Goal: Task Accomplishment & Management: Use online tool/utility

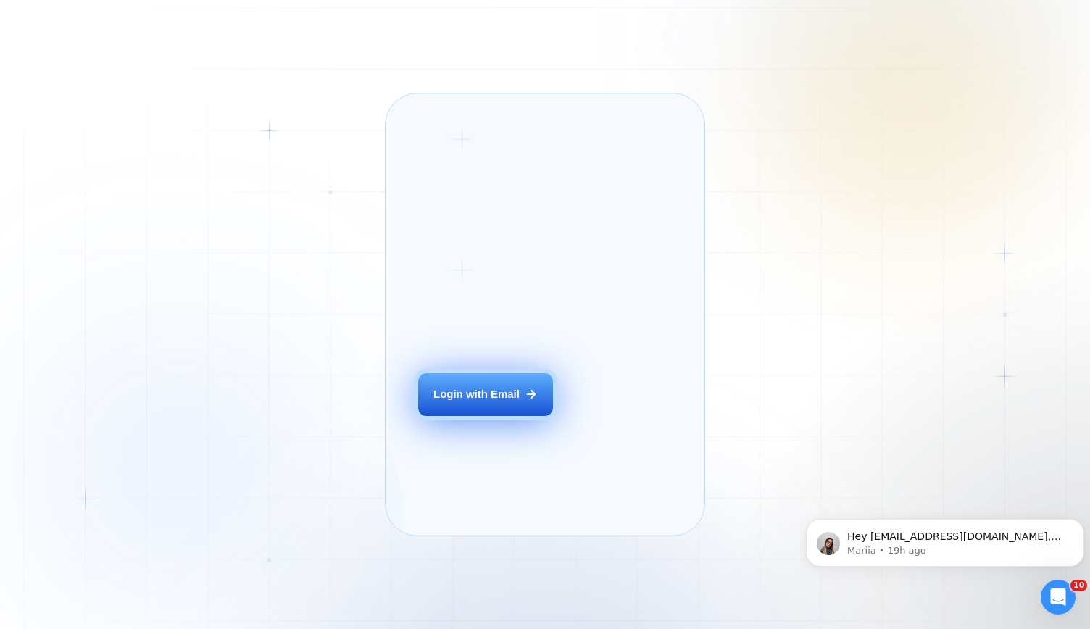
click at [483, 402] on div "Login with Email" at bounding box center [476, 394] width 86 height 15
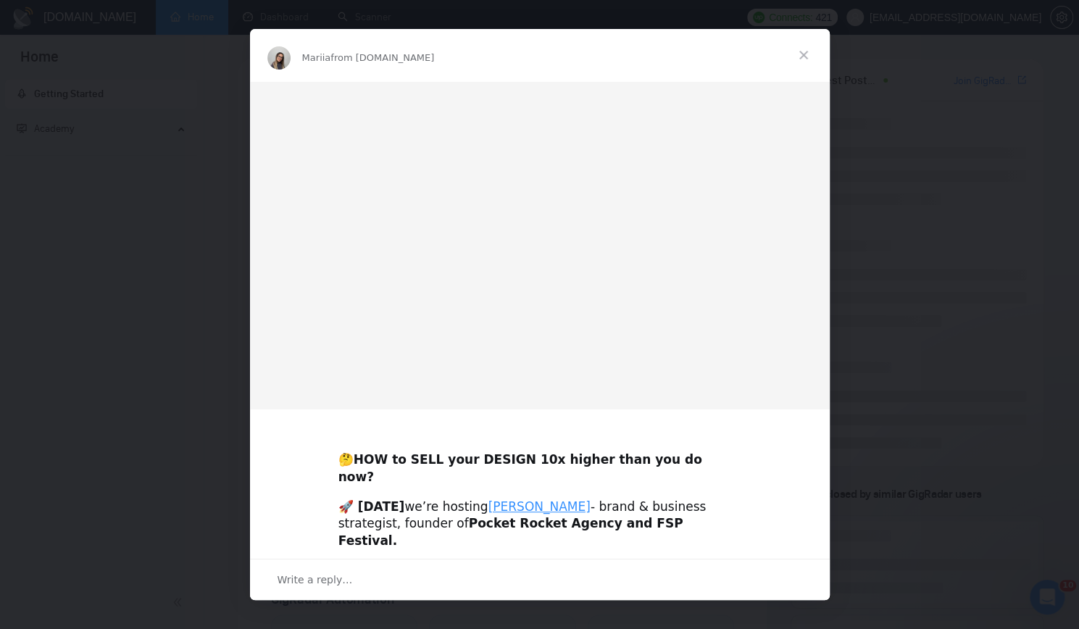
click at [806, 50] on span "Close" at bounding box center [804, 55] width 52 height 52
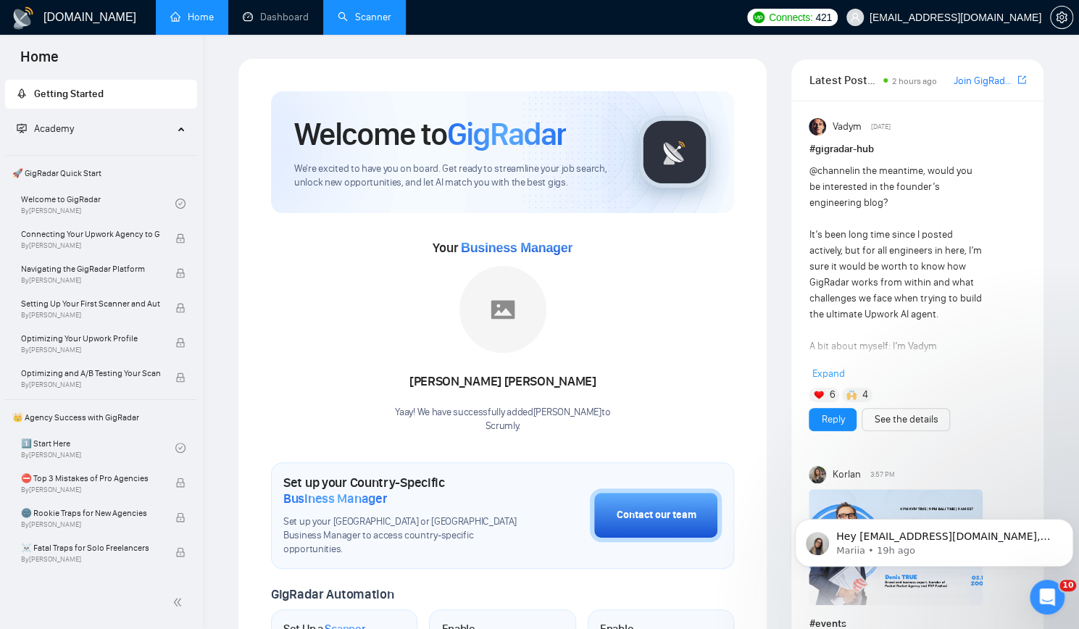
click at [375, 17] on link "Scanner" at bounding box center [365, 17] width 54 height 12
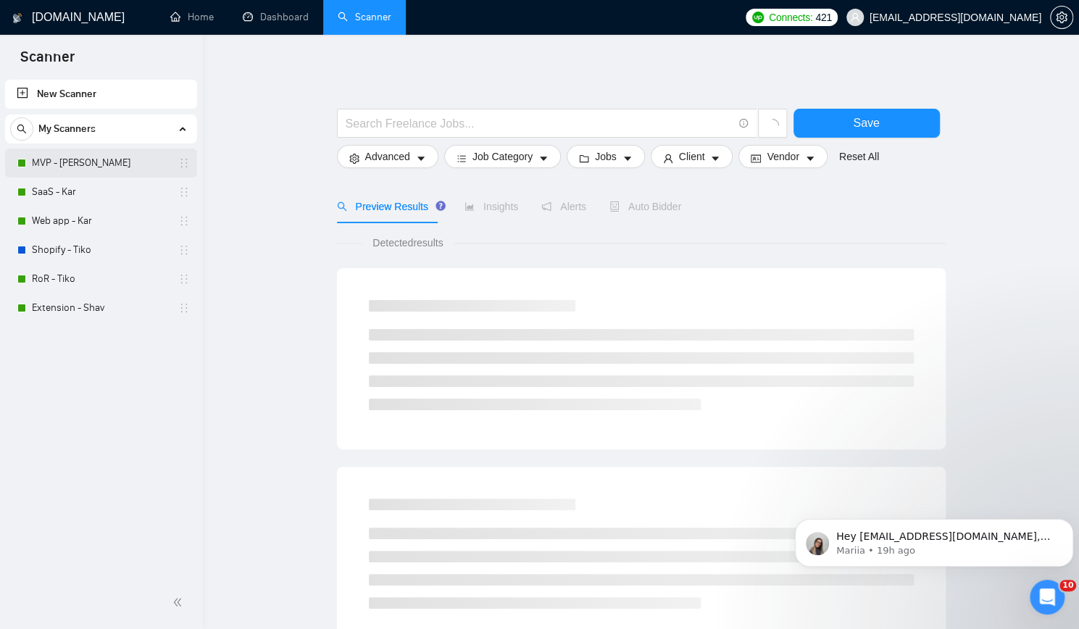
click at [104, 159] on link "MVP - [PERSON_NAME]" at bounding box center [101, 163] width 138 height 29
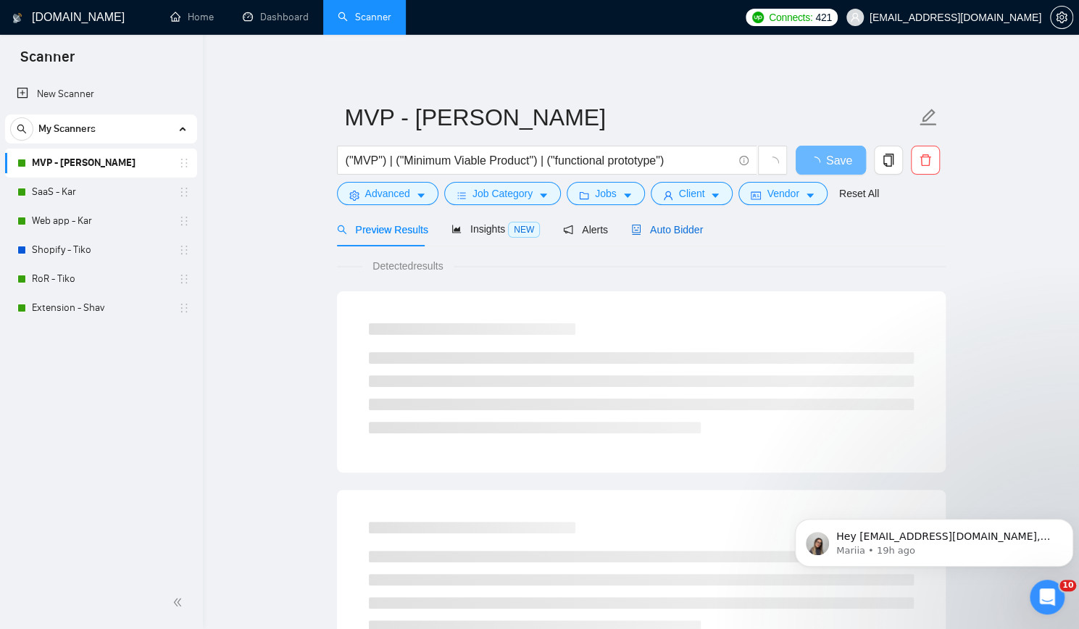
click at [682, 230] on span "Auto Bidder" at bounding box center [667, 230] width 72 height 12
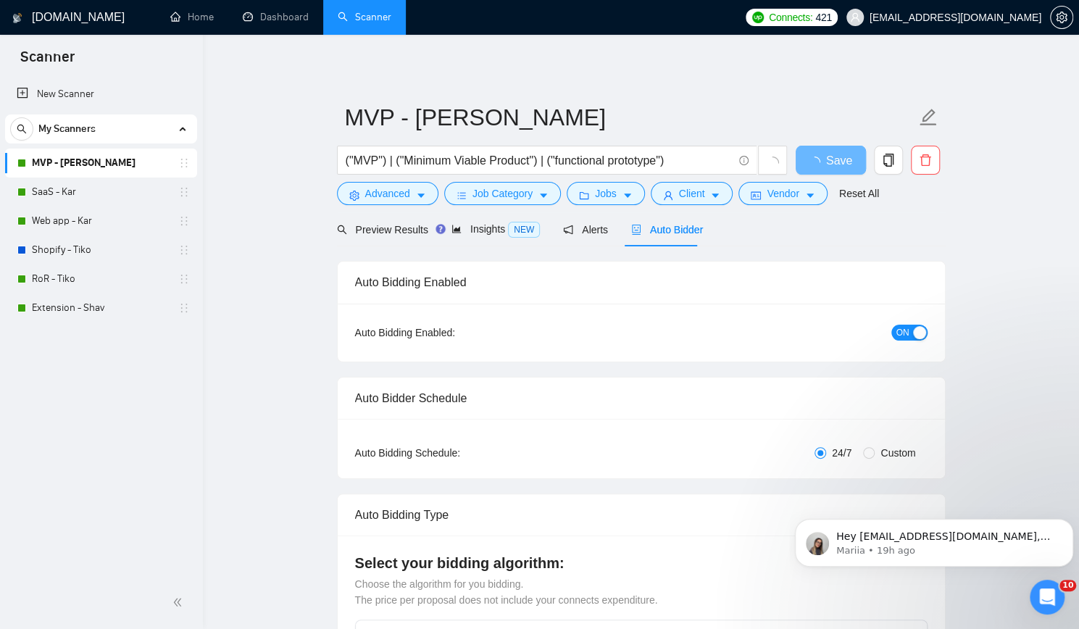
checkbox input "true"
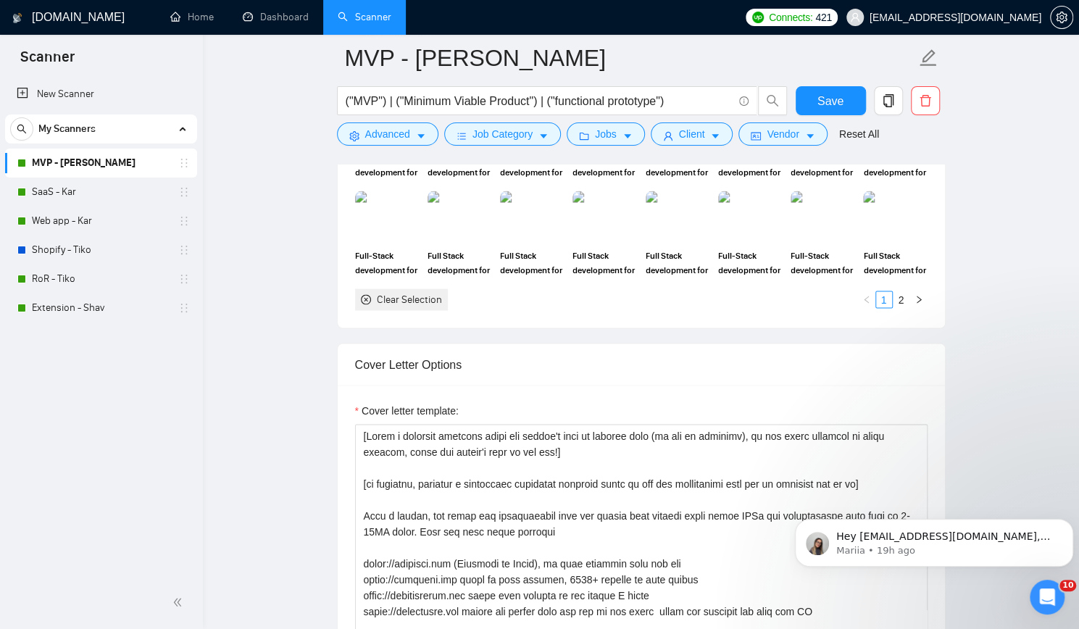
scroll to position [1522, 0]
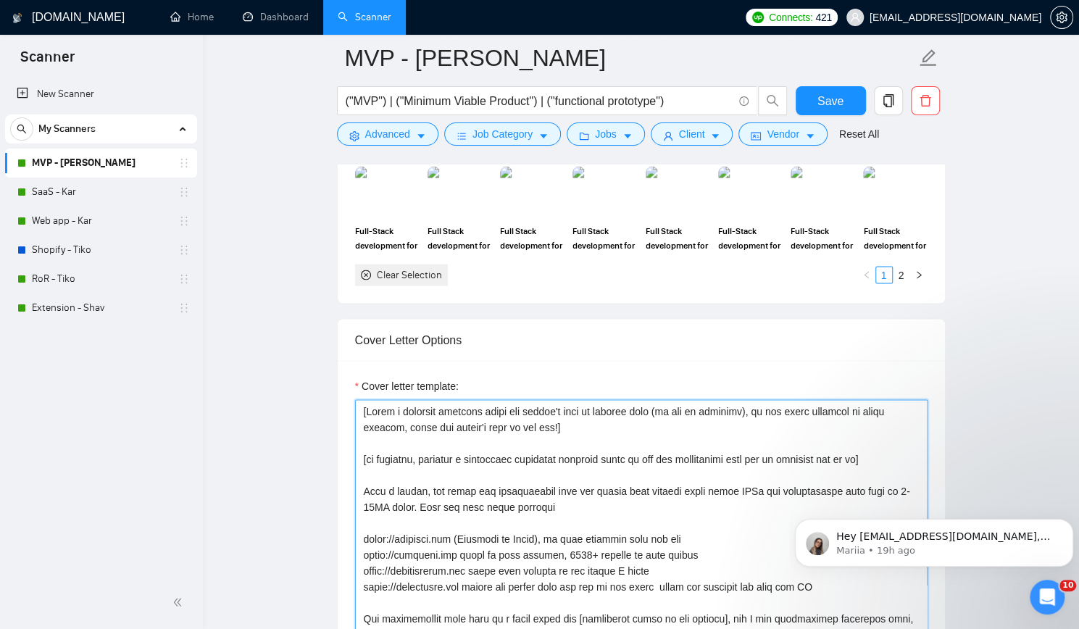
click at [583, 399] on textarea "Cover letter template:" at bounding box center [641, 562] width 573 height 326
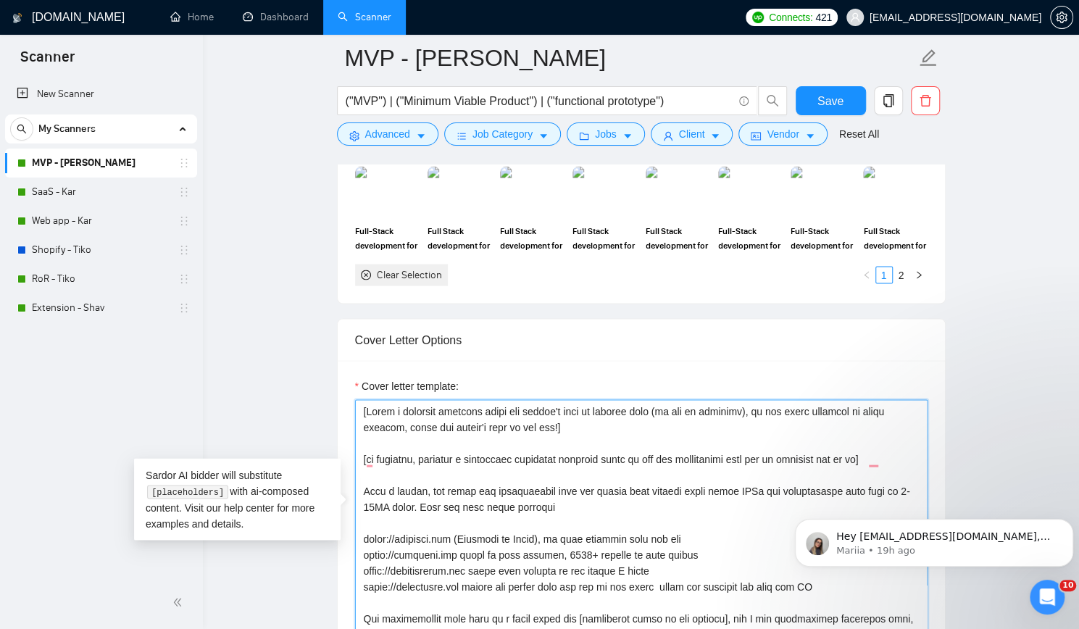
paste textarea "short personal greeting using the client's name or company name (if any is prov…"
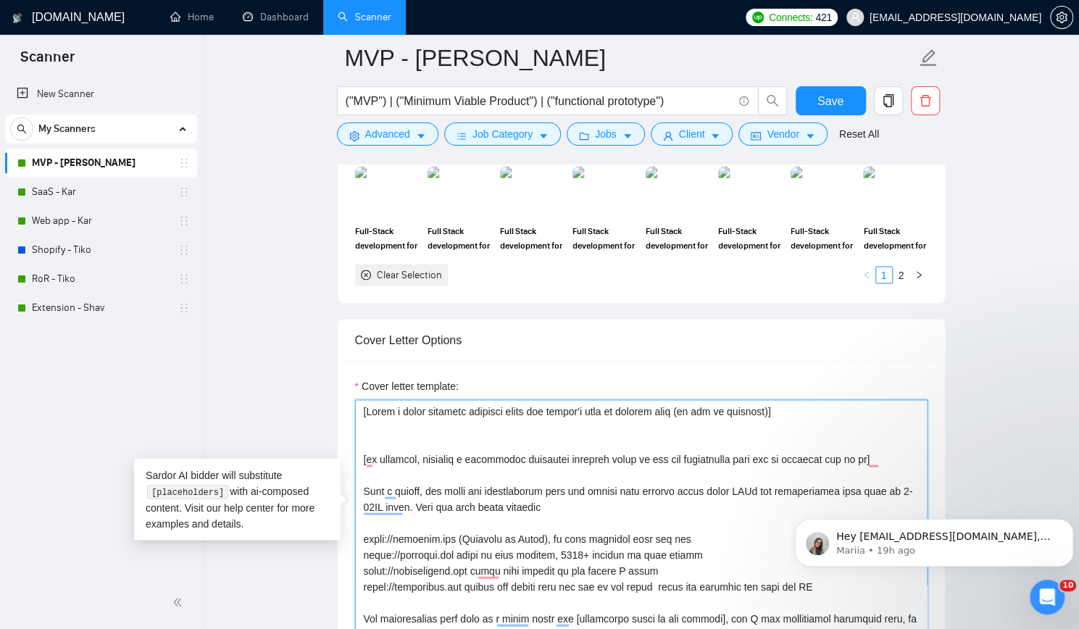
click at [520, 399] on textarea "Cover letter template:" at bounding box center [641, 562] width 573 height 326
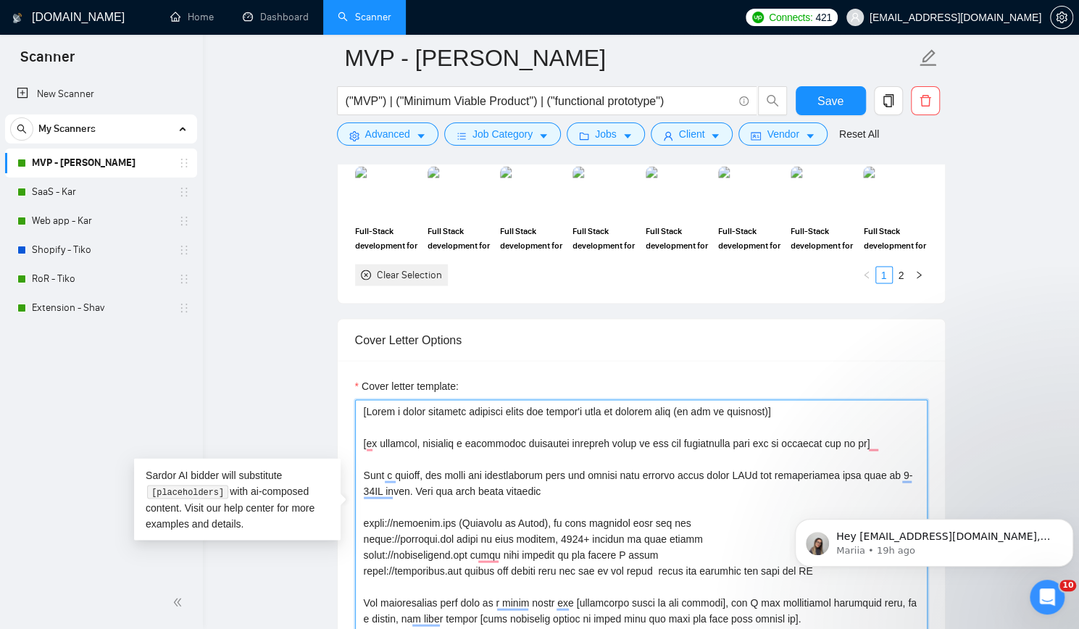
click at [495, 408] on textarea "Cover letter template:" at bounding box center [641, 562] width 573 height 326
type textarea "[Write a short personal greeting using the client's name or company name (if an…"
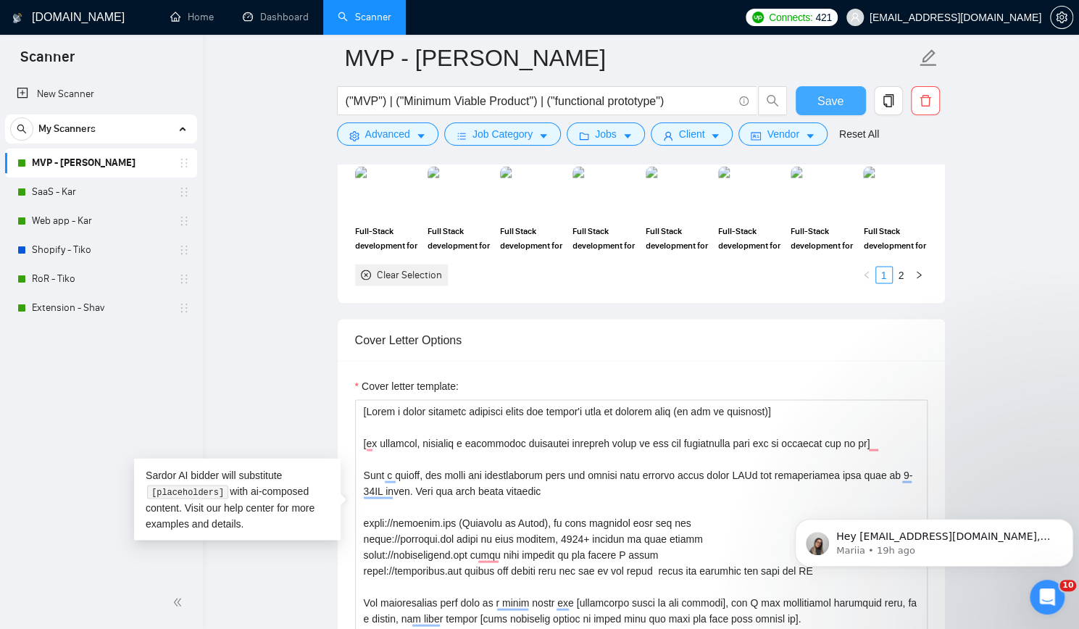
click at [845, 93] on button "Save" at bounding box center [831, 100] width 70 height 29
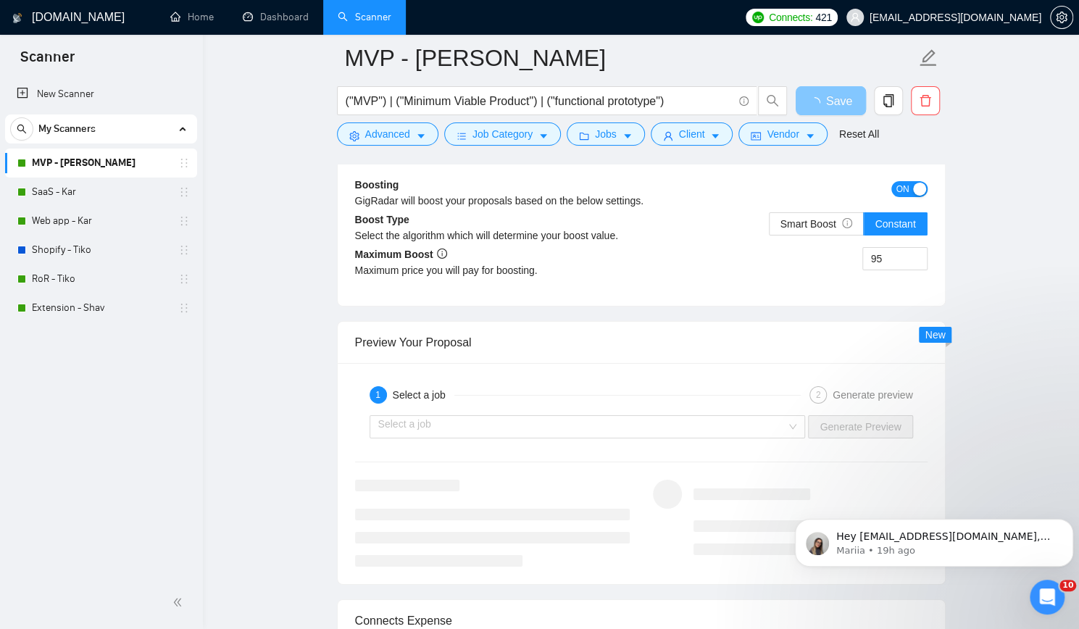
scroll to position [2827, 0]
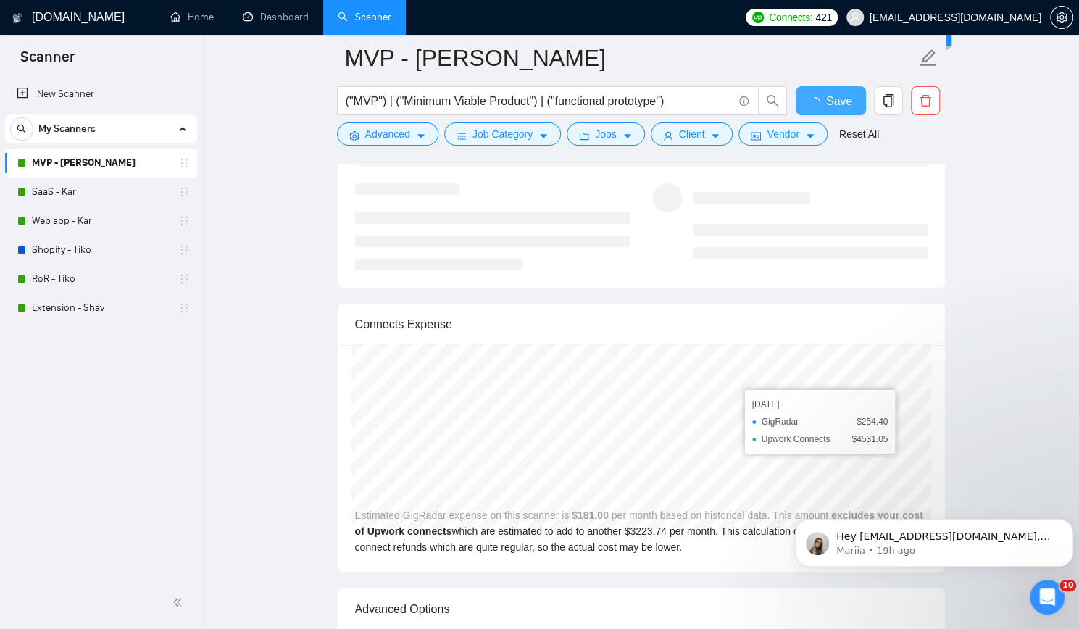
checkbox input "true"
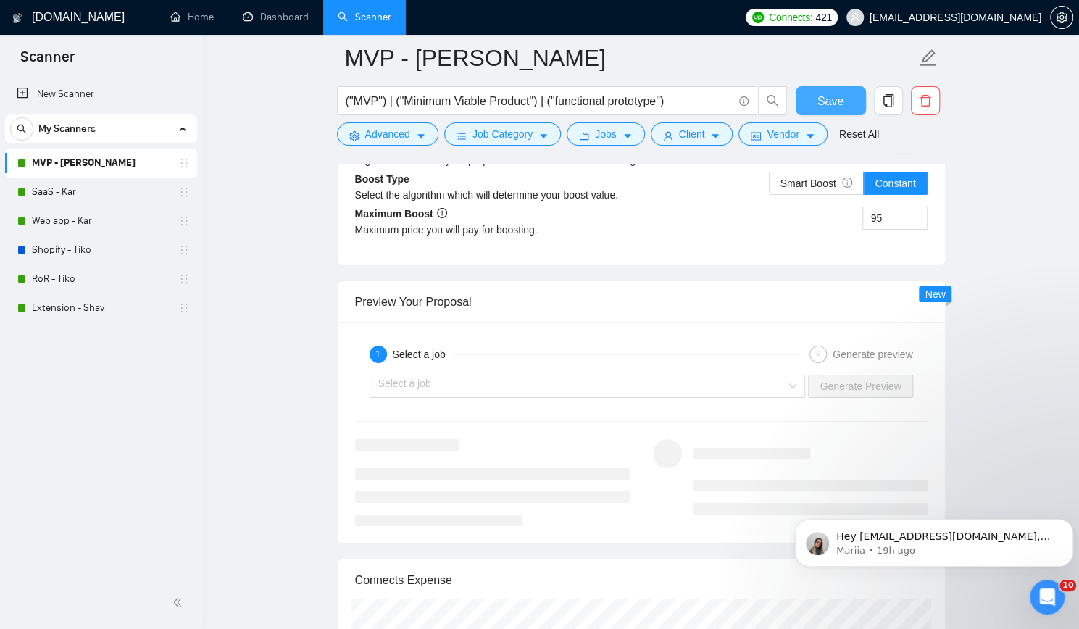
scroll to position [2682, 0]
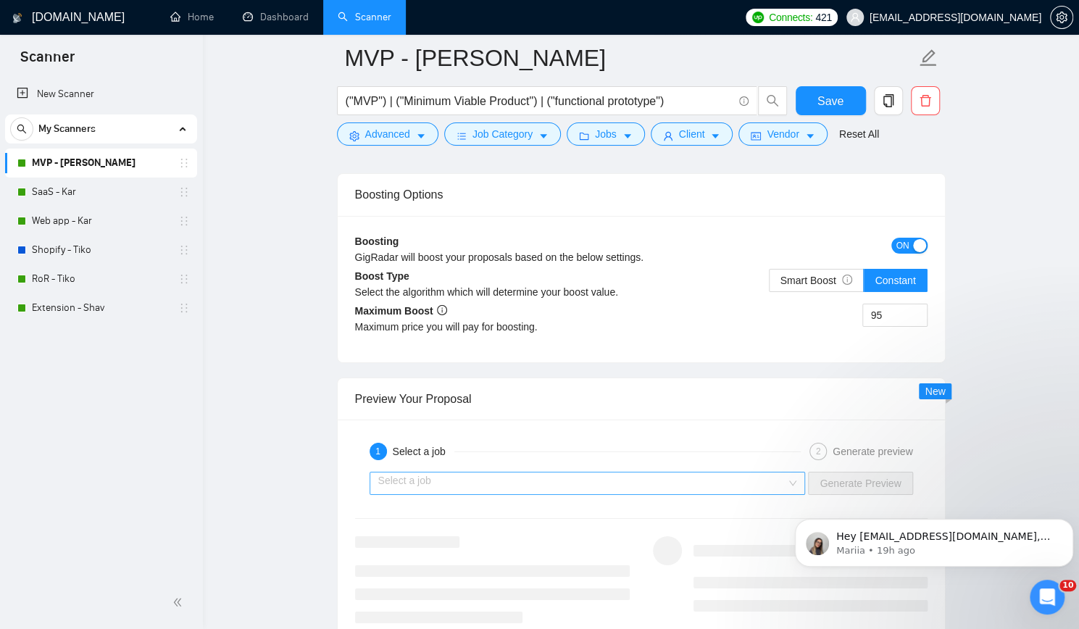
click at [674, 473] on input "search" at bounding box center [582, 484] width 409 height 22
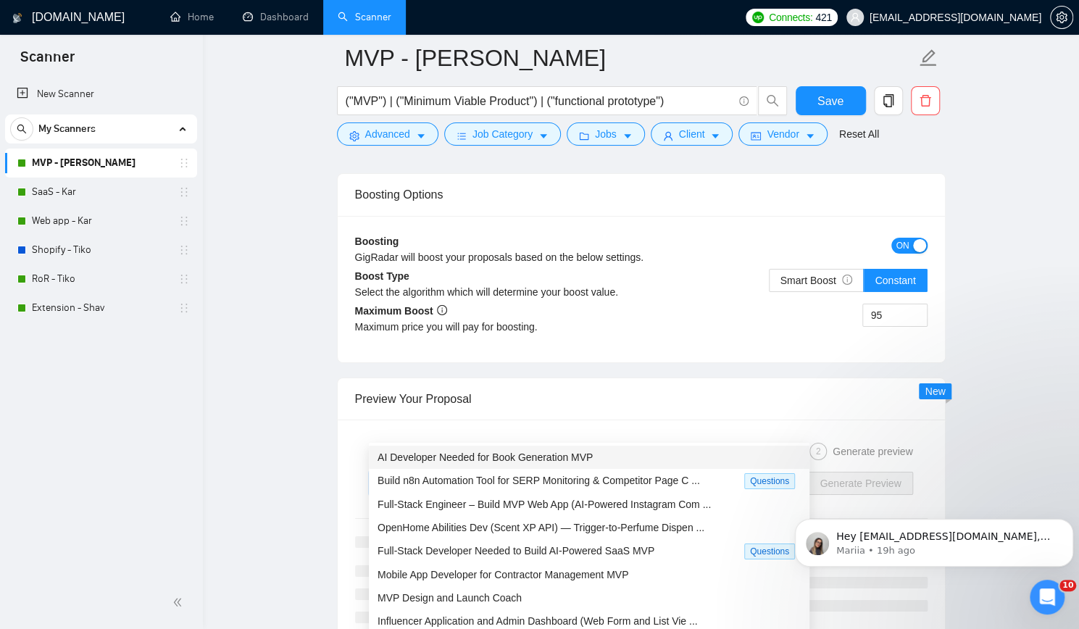
click at [648, 456] on div "AI Developer Needed for Book Generation MVP" at bounding box center [589, 457] width 423 height 16
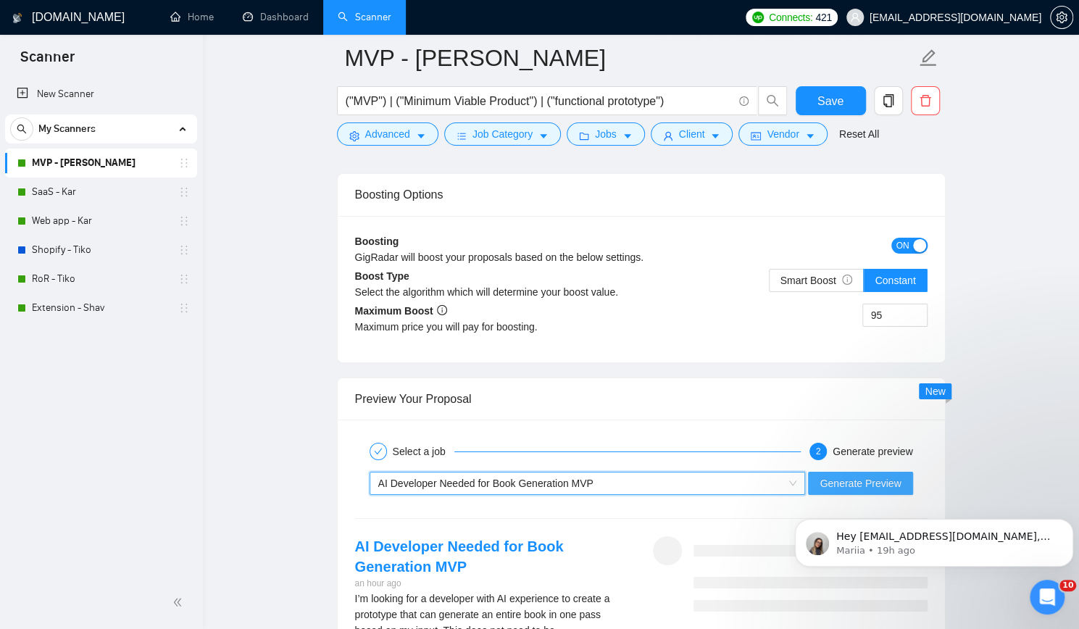
click at [891, 475] on span "Generate Preview" at bounding box center [860, 483] width 81 height 16
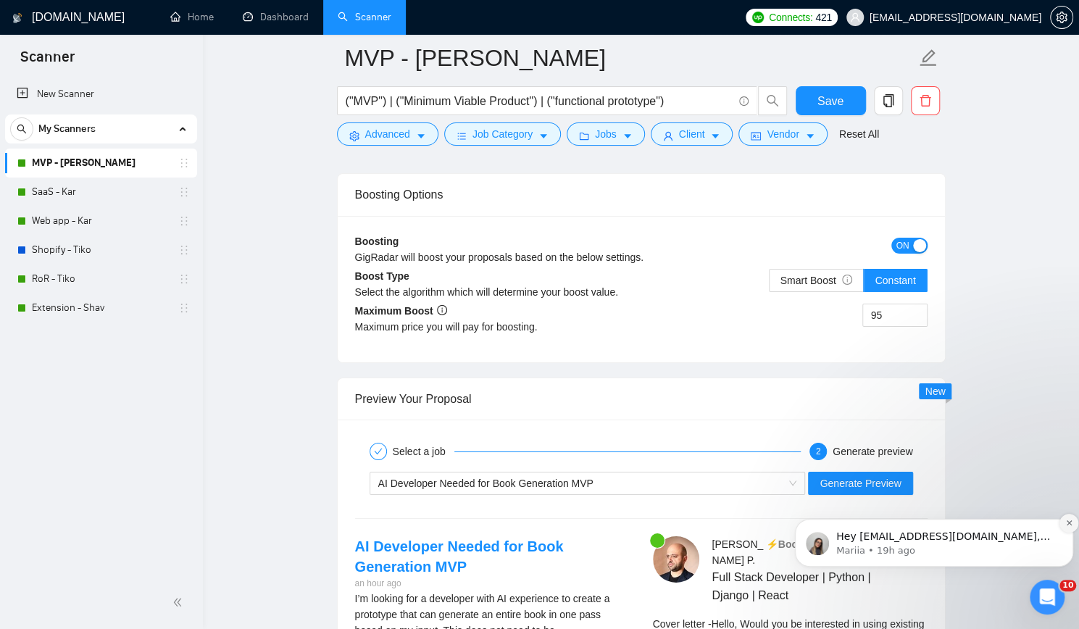
click at [1070, 525] on icon "Dismiss notification" at bounding box center [1069, 523] width 8 height 8
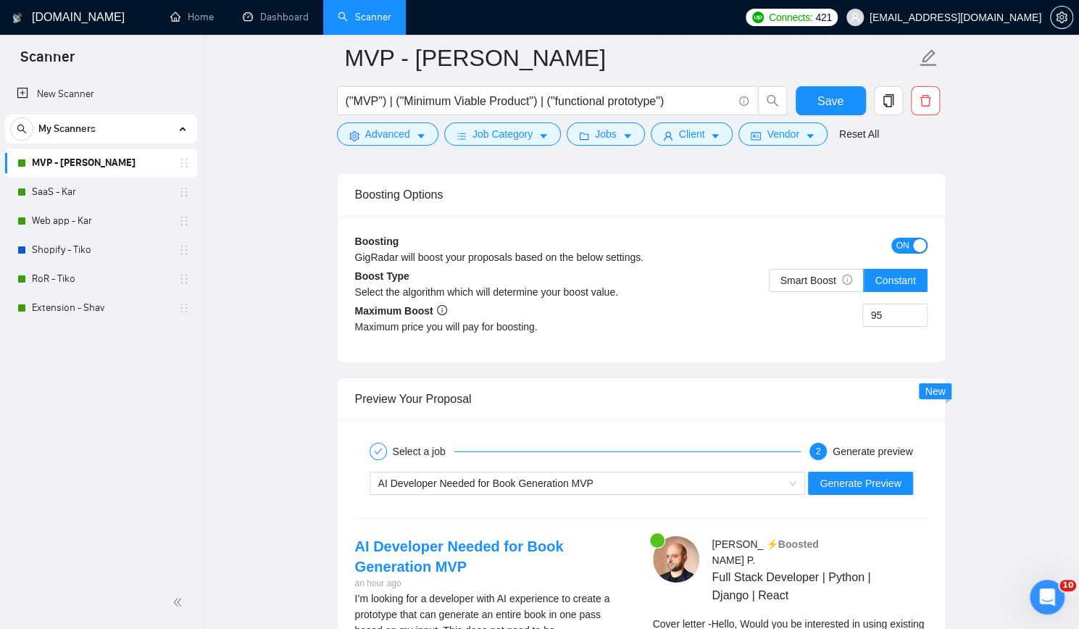
scroll to position [2754, 0]
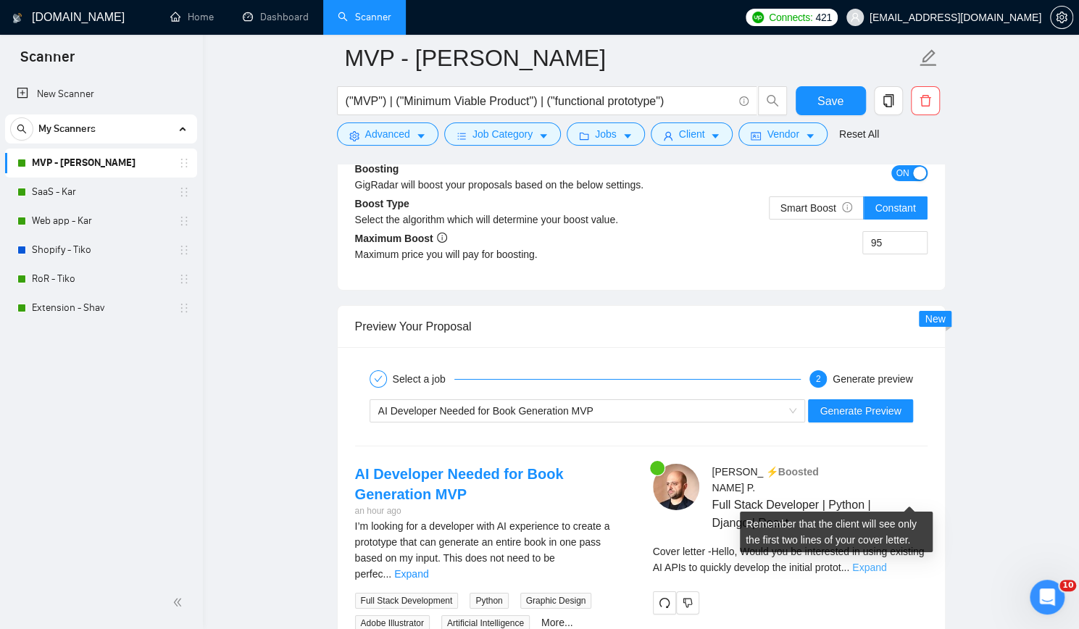
click at [886, 562] on link "Expand" at bounding box center [869, 568] width 34 height 12
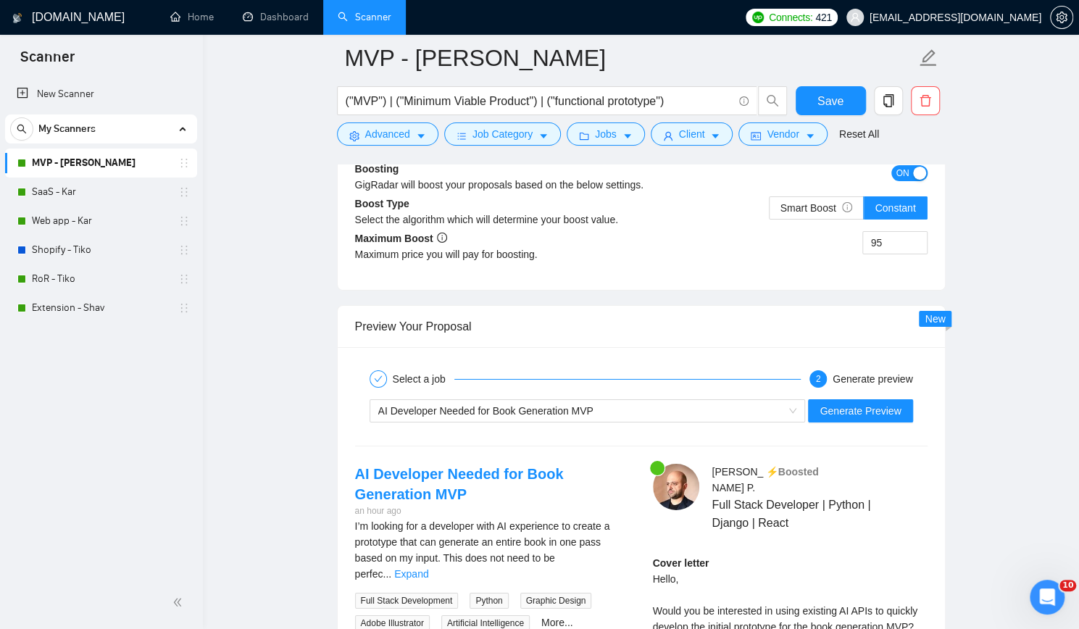
scroll to position [2827, 0]
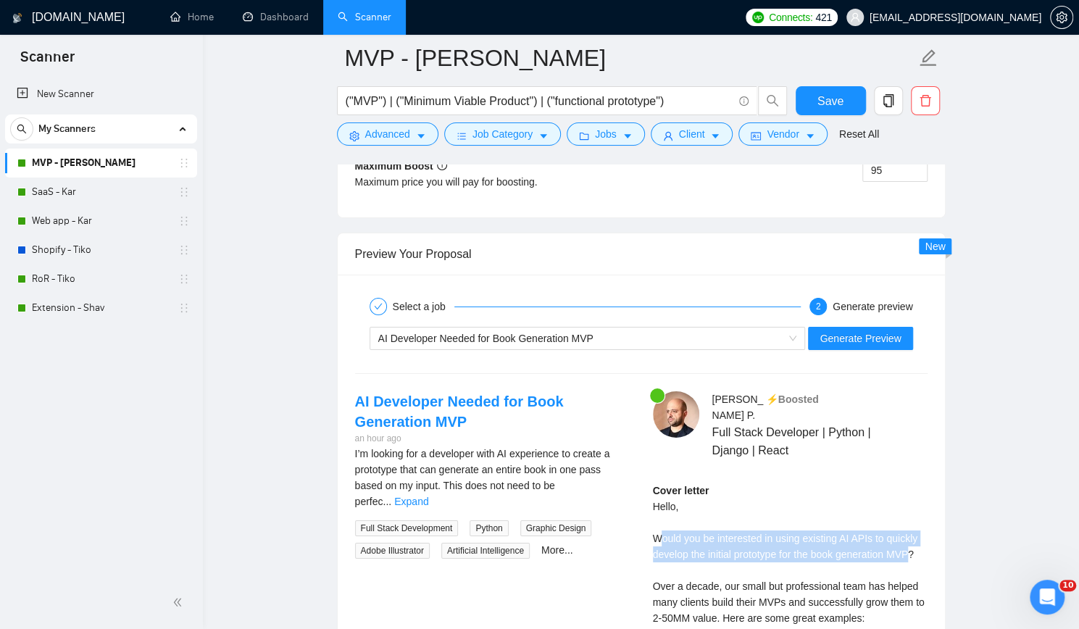
drag, startPoint x: 660, startPoint y: 466, endPoint x: 911, endPoint y: 487, distance: 251.7
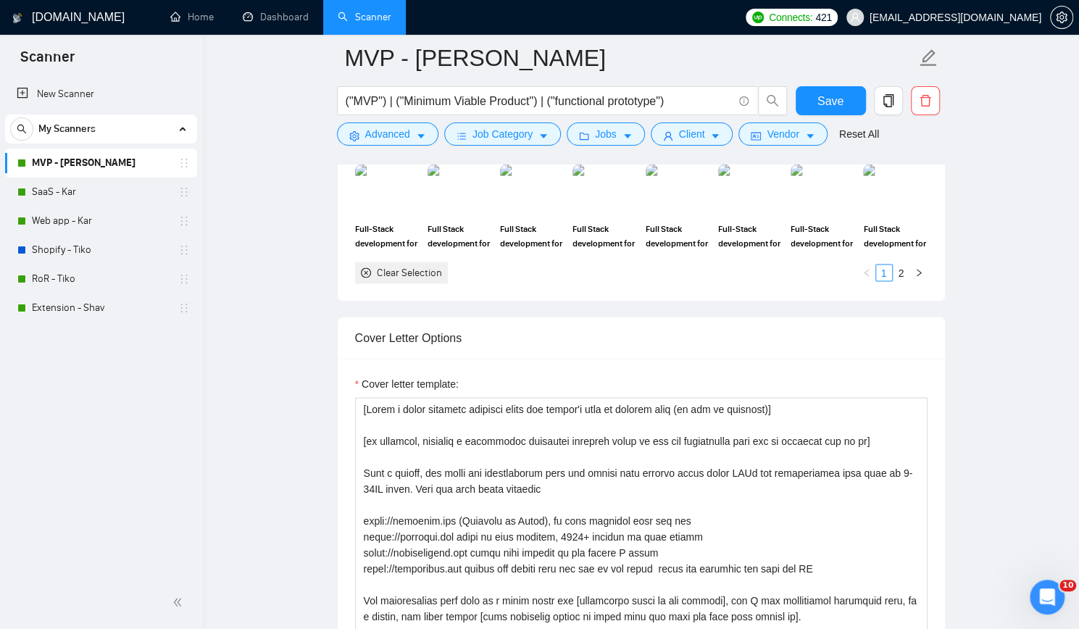
scroll to position [1667, 0]
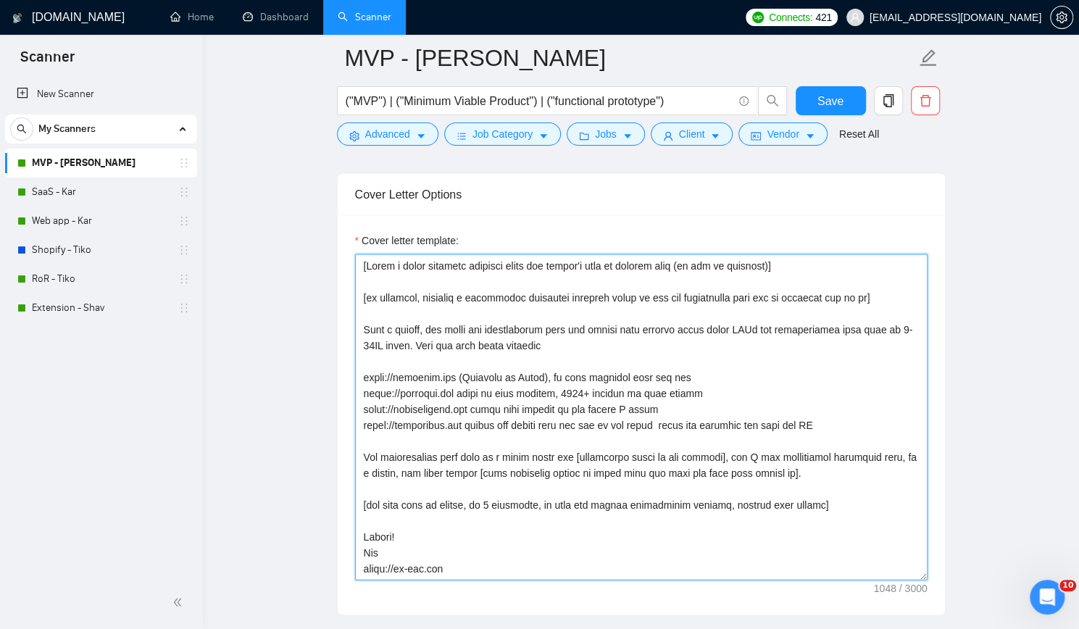
click at [890, 254] on textarea "Cover letter template:" at bounding box center [641, 417] width 573 height 326
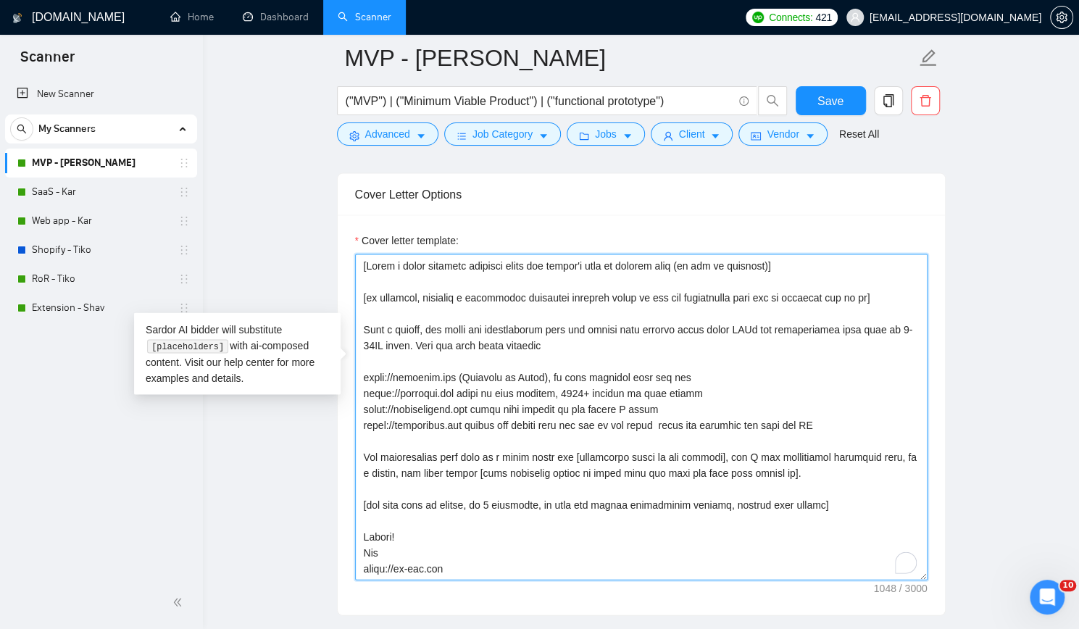
click at [890, 254] on textarea "Cover letter template:" at bounding box center [641, 417] width 573 height 326
paste textarea "act as a senior full stack developer. generate a short technical question based…"
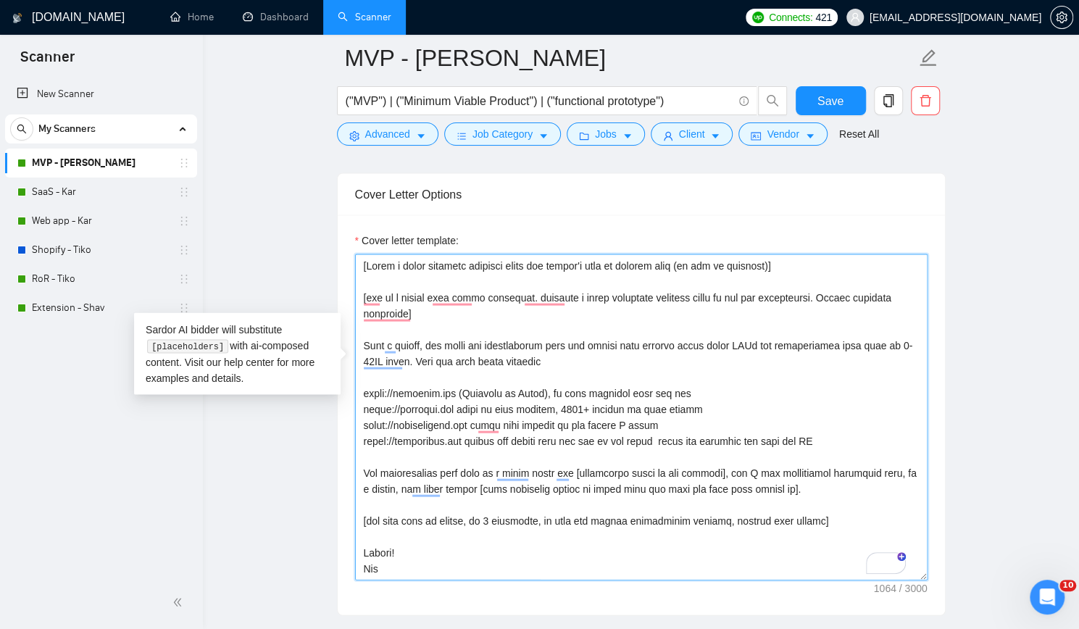
click at [525, 283] on textarea "Cover letter template:" at bounding box center [641, 417] width 573 height 326
type textarea "[Write a short personal greeting using the client's name or company name (if an…"
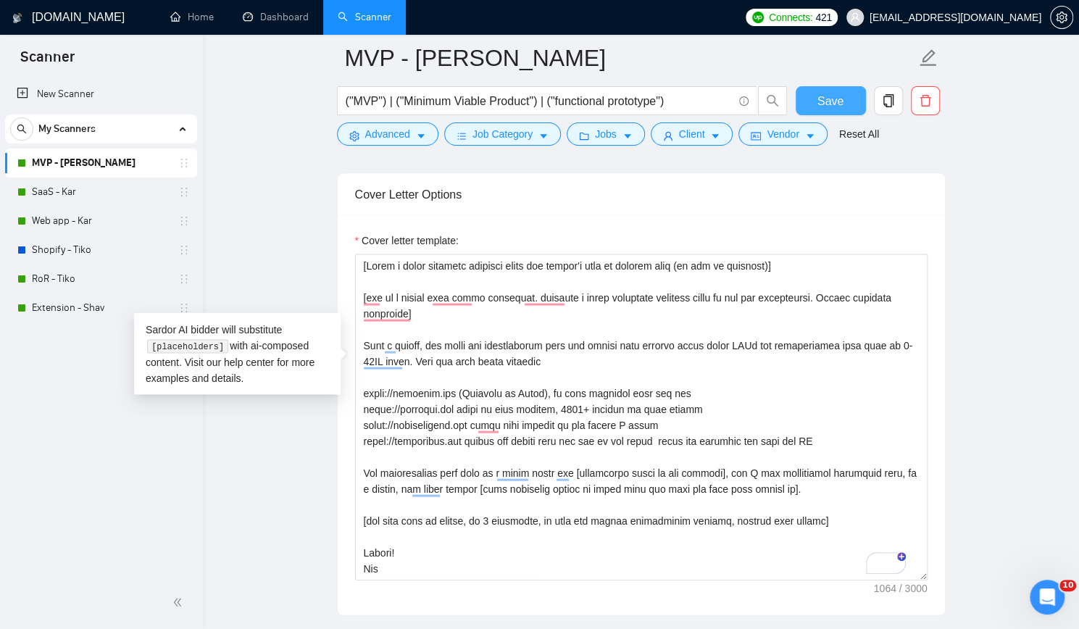
click at [834, 95] on span "Save" at bounding box center [831, 101] width 26 height 18
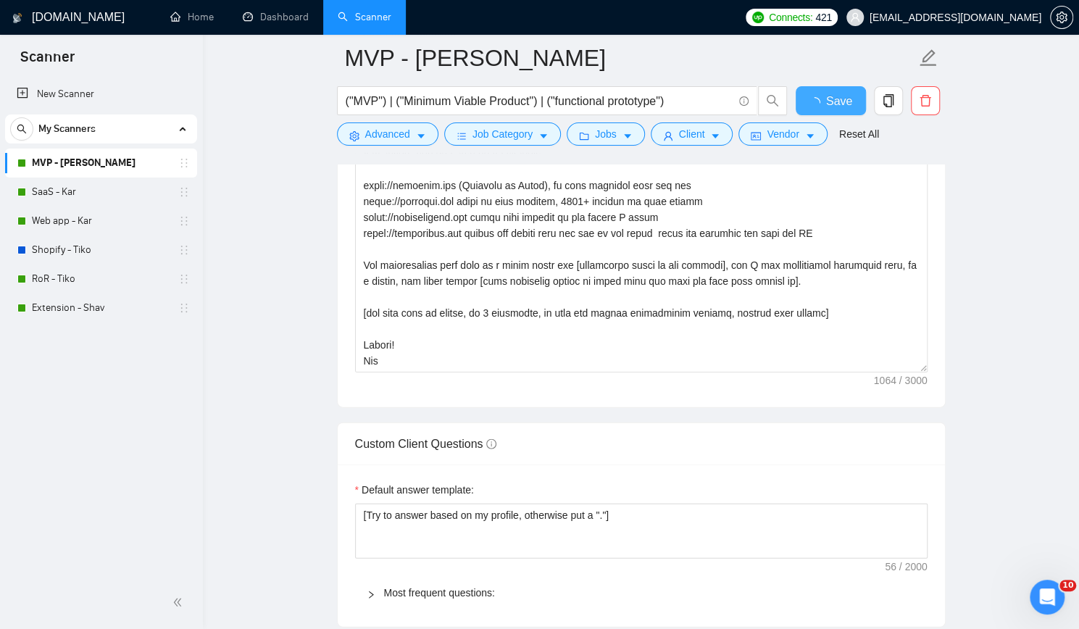
checkbox input "true"
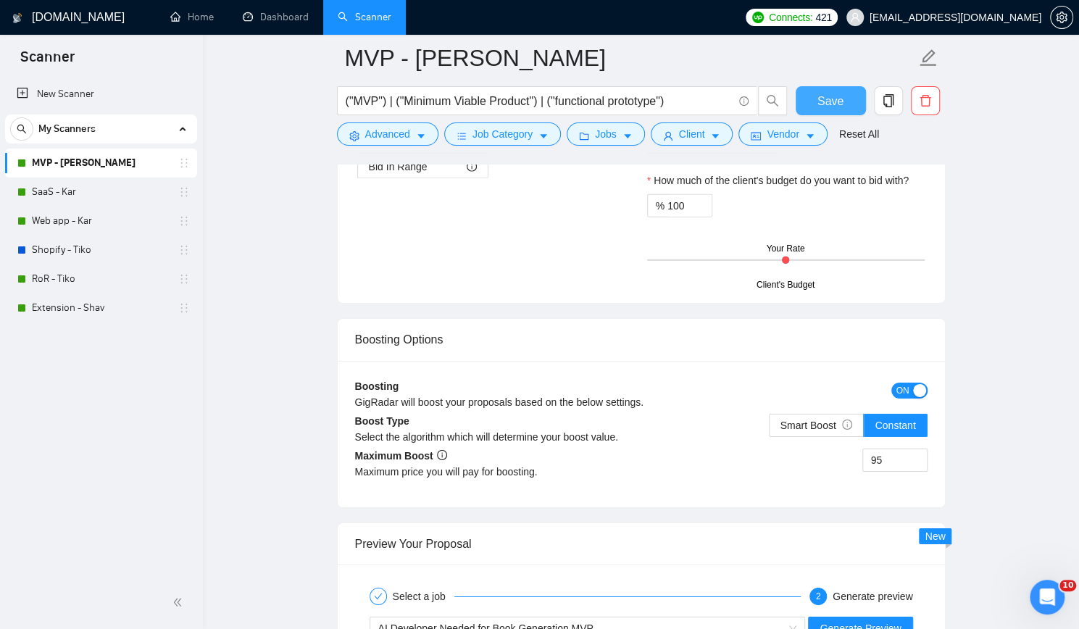
scroll to position [2899, 0]
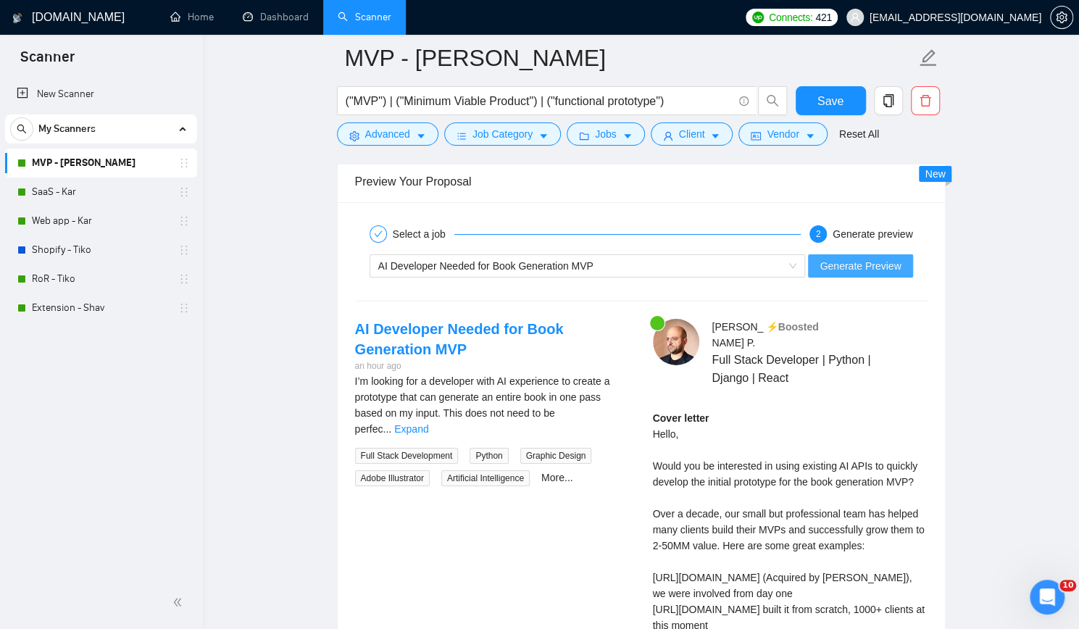
click at [877, 258] on span "Generate Preview" at bounding box center [860, 266] width 81 height 16
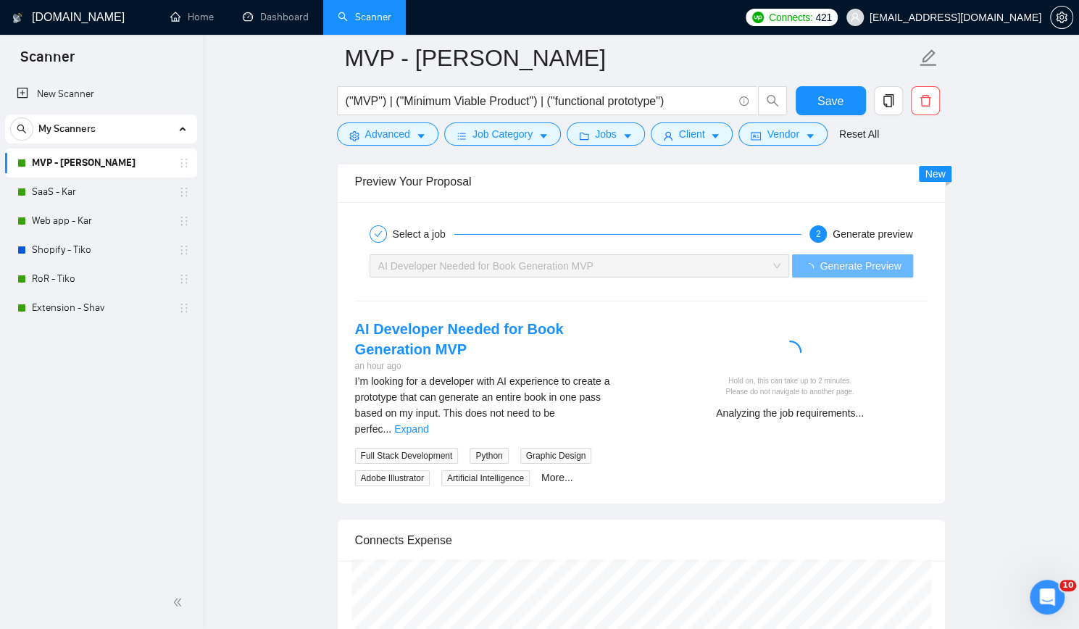
click at [428, 423] on link "Expand" at bounding box center [411, 429] width 34 height 12
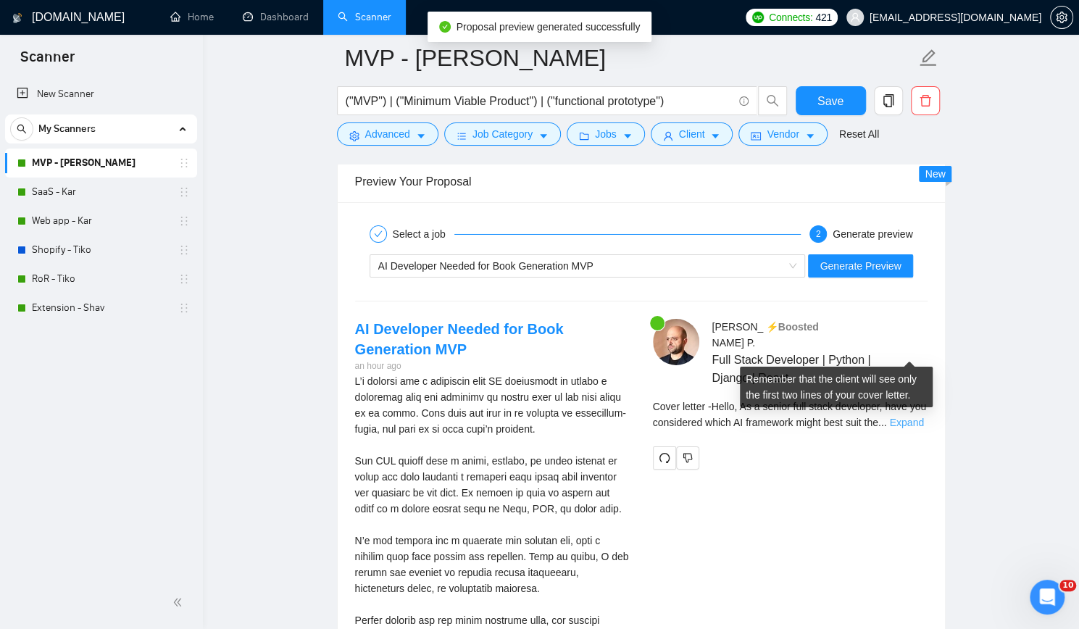
click at [905, 417] on link "Expand" at bounding box center [906, 423] width 34 height 12
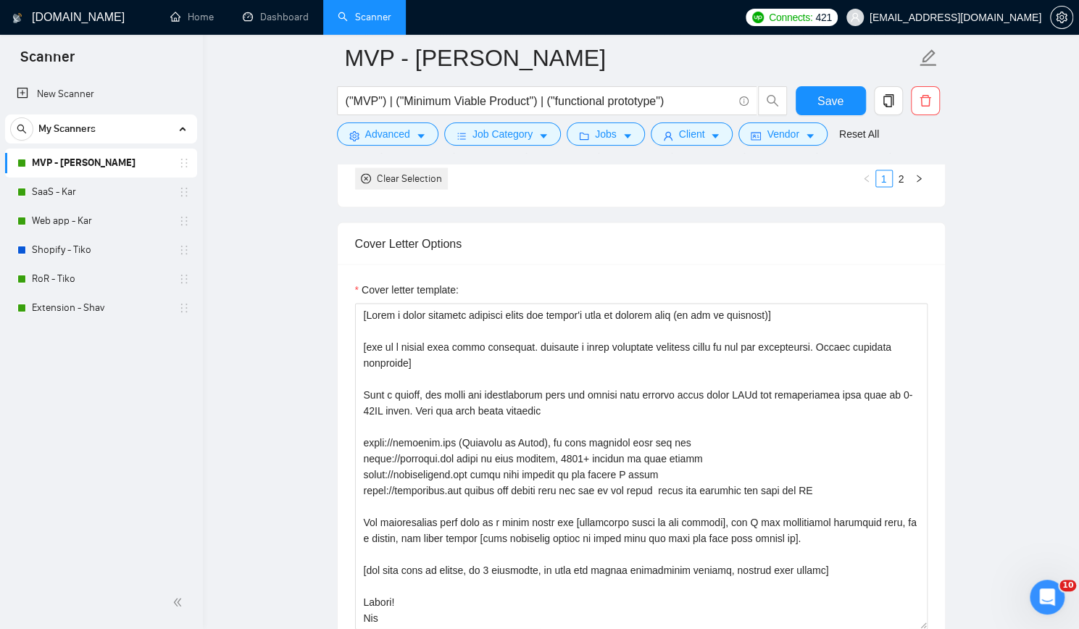
scroll to position [1595, 0]
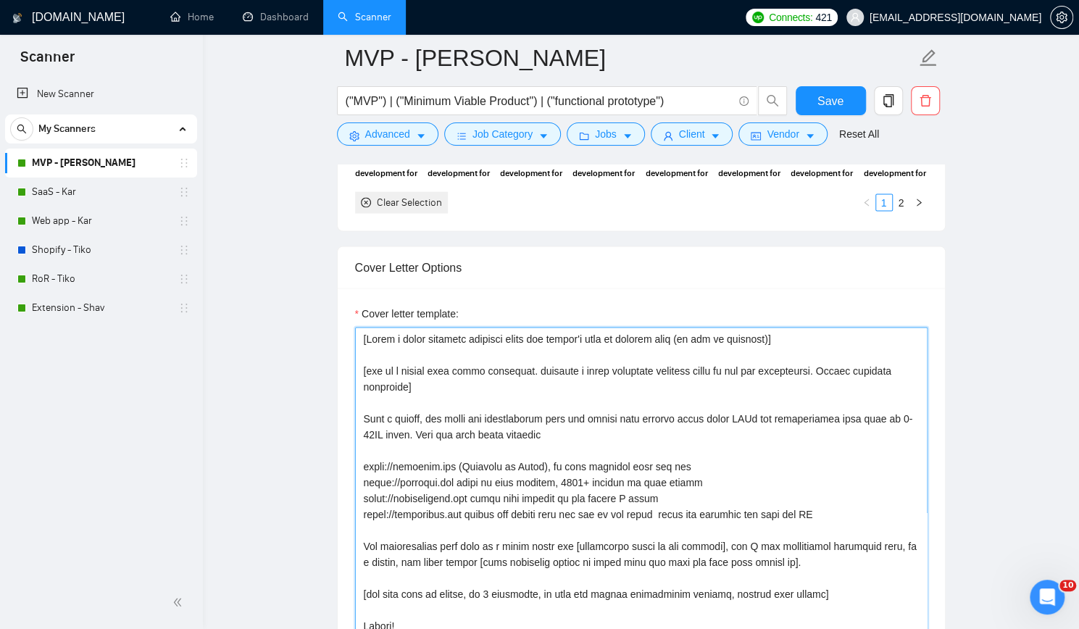
click at [366, 327] on textarea "Cover letter template:" at bounding box center [641, 490] width 573 height 326
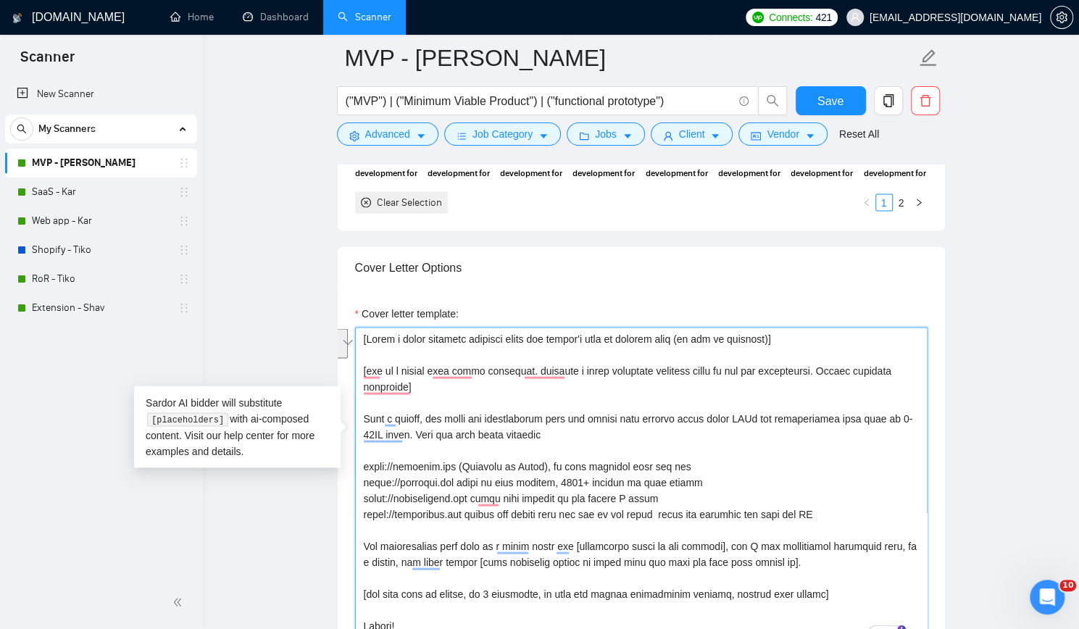
paste textarea "think"
type textarea "[Write a short personal greeting using the client's name or company name (if an…"
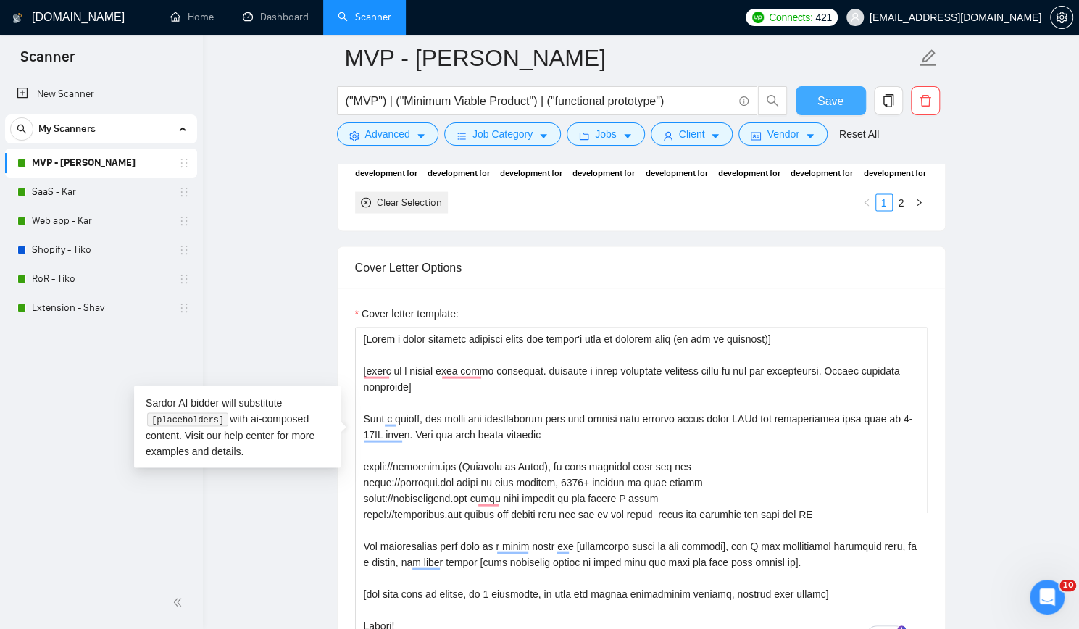
click at [831, 102] on span "Save" at bounding box center [831, 101] width 26 height 18
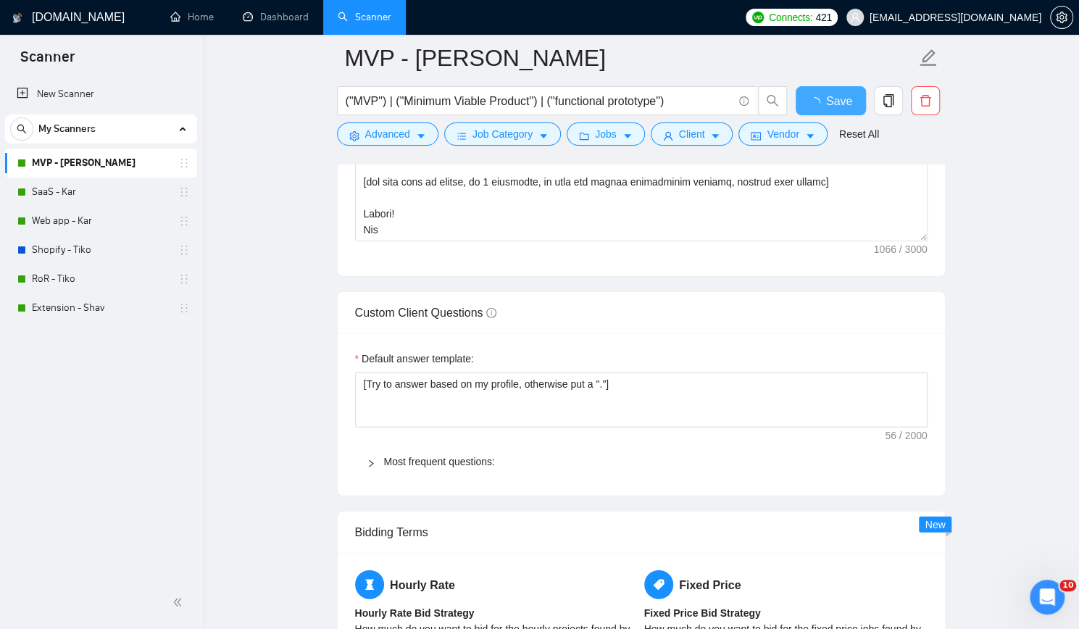
checkbox input "true"
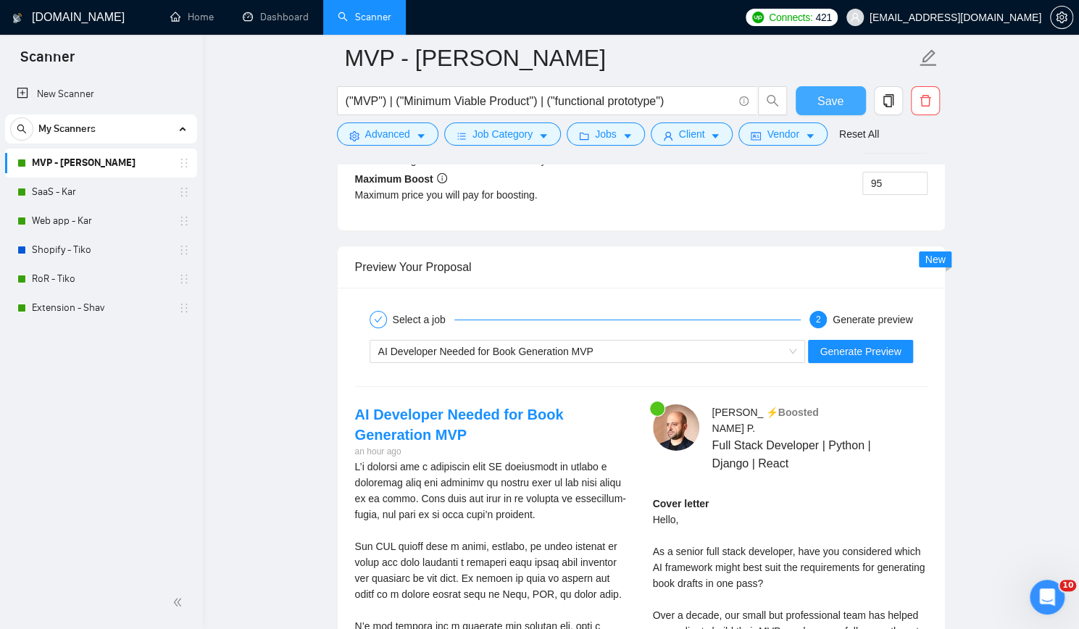
scroll to position [2827, 0]
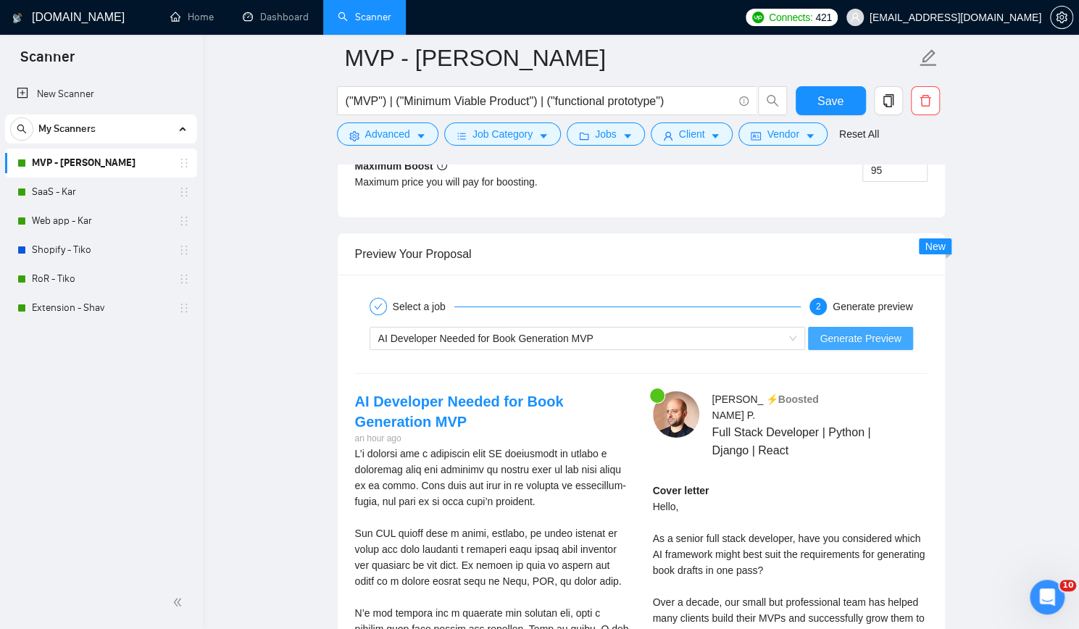
click at [881, 331] on span "Generate Preview" at bounding box center [860, 339] width 81 height 16
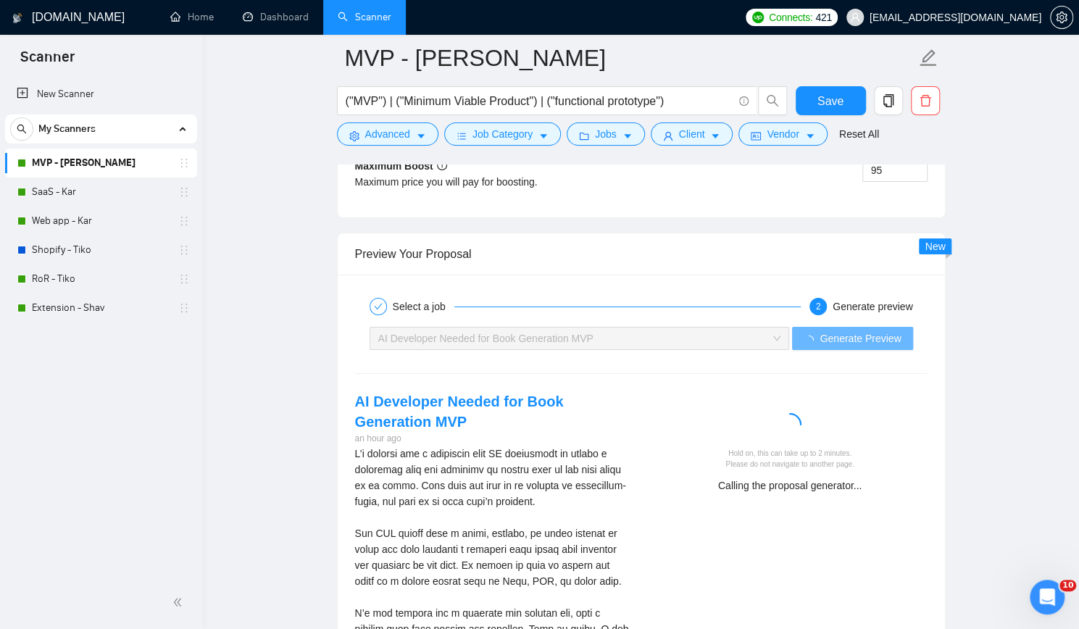
click at [683, 413] on div at bounding box center [790, 427] width 263 height 29
click at [61, 435] on div "New Scanner My Scanners MVP - Kar SaaS - Kar Web app - Kar Shopify - Tiko RoR -…" at bounding box center [101, 326] width 203 height 499
click at [773, 478] on div "Calling the proposal generator..." at bounding box center [790, 486] width 263 height 16
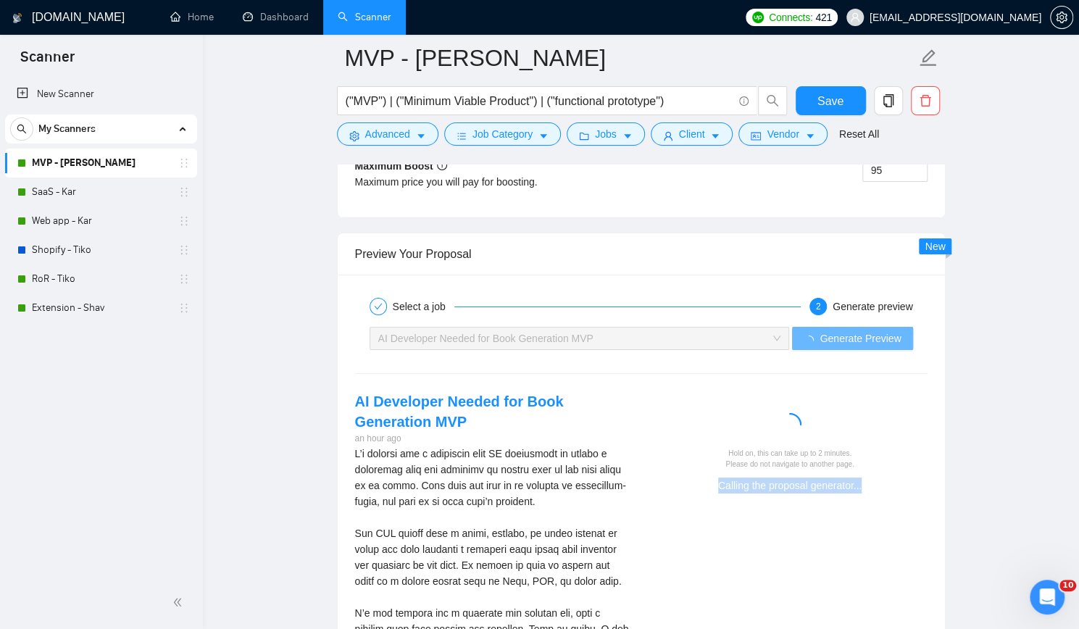
click at [764, 478] on div "Calling the proposal generator..." at bounding box center [790, 486] width 263 height 16
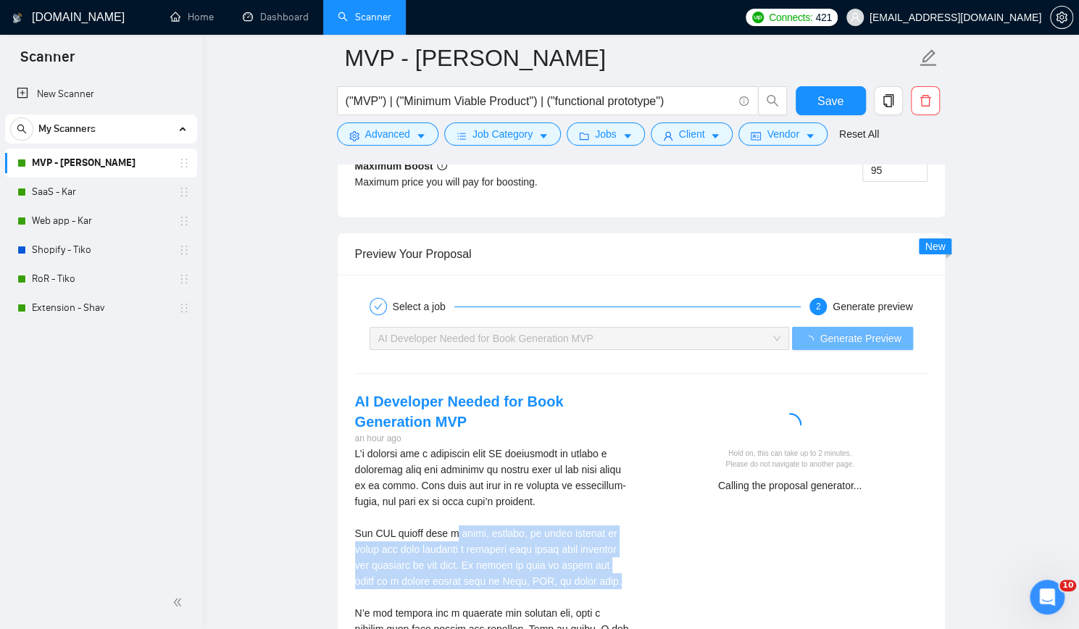
drag, startPoint x: 455, startPoint y: 475, endPoint x: 586, endPoint y: 527, distance: 140.5
click at [586, 527] on div "I’m looking for a developer with AI experience to create a prototype that can g…" at bounding box center [492, 637] width 275 height 383
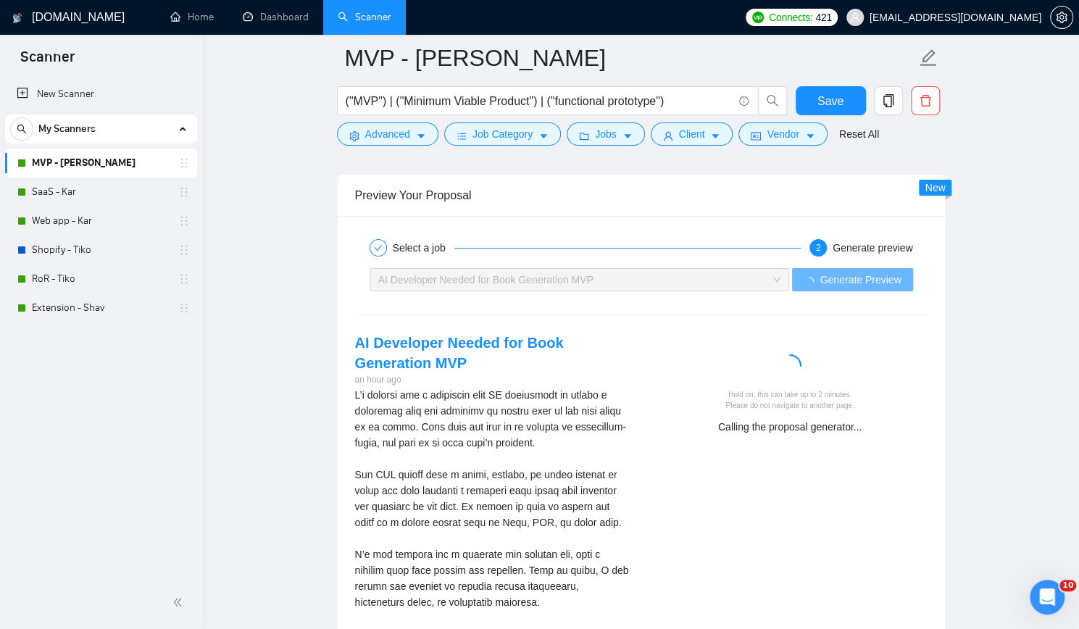
scroll to position [2899, 0]
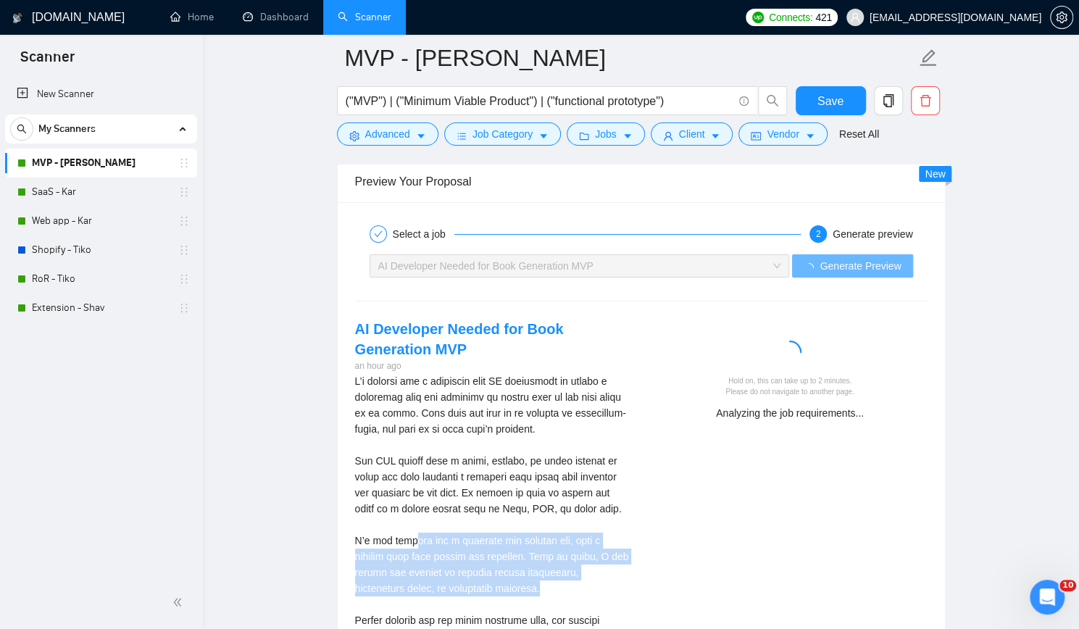
drag, startPoint x: 407, startPoint y: 489, endPoint x: 503, endPoint y: 530, distance: 104.6
click at [503, 530] on div "I’m looking for a developer with AI experience to create a prototype that can g…" at bounding box center [492, 564] width 275 height 383
drag, startPoint x: 365, startPoint y: 485, endPoint x: 490, endPoint y: 530, distance: 132.5
click at [490, 530] on div "I’m looking for a developer with AI experience to create a prototype that can g…" at bounding box center [492, 564] width 275 height 383
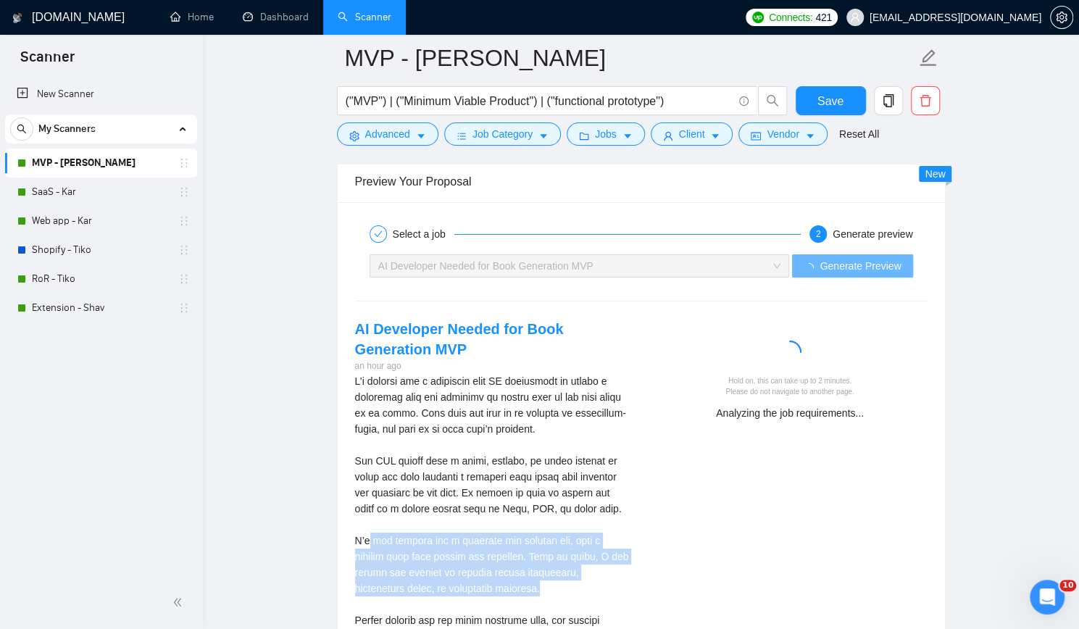
click at [490, 530] on div "I’m looking for a developer with AI experience to create a prototype that can g…" at bounding box center [492, 564] width 275 height 383
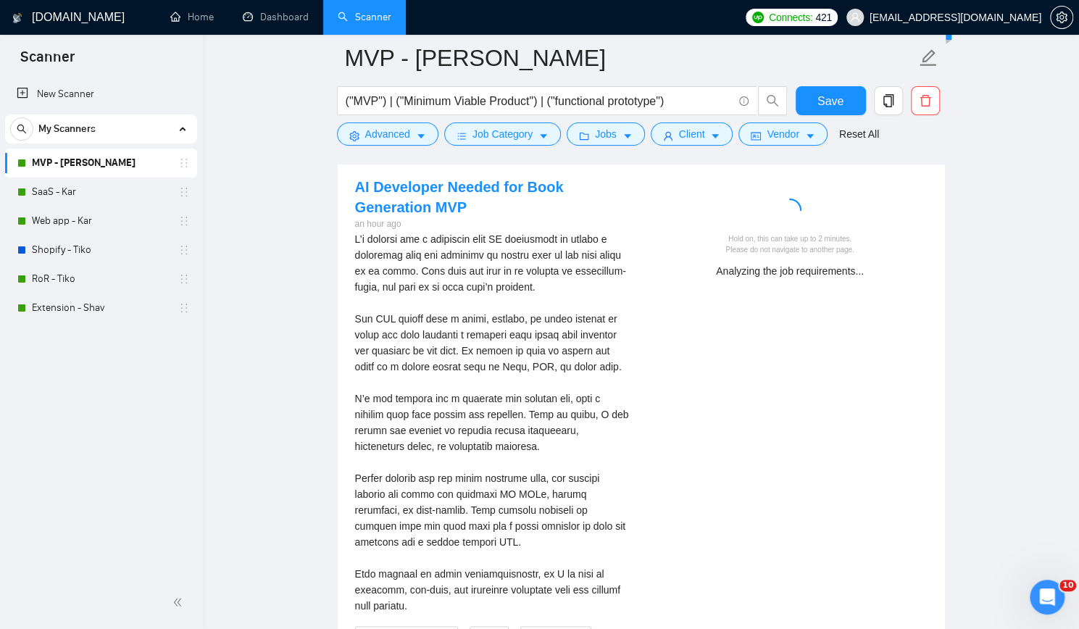
scroll to position [3044, 0]
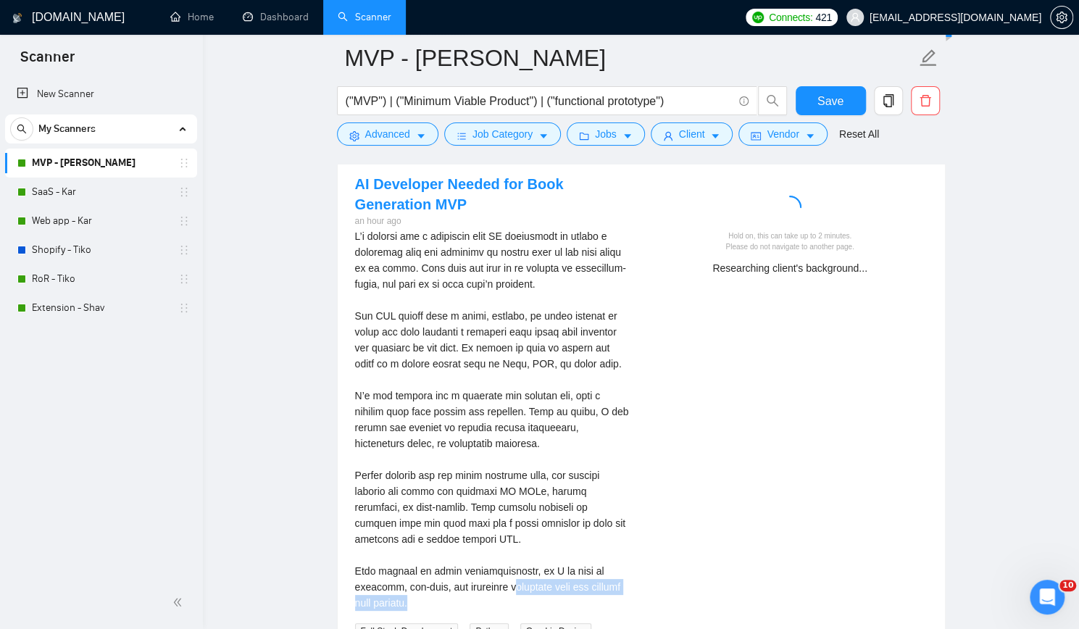
drag, startPoint x: 497, startPoint y: 524, endPoint x: 565, endPoint y: 544, distance: 70.9
click at [565, 544] on div "I’m looking for a developer with AI experience to create a prototype that can g…" at bounding box center [492, 419] width 275 height 383
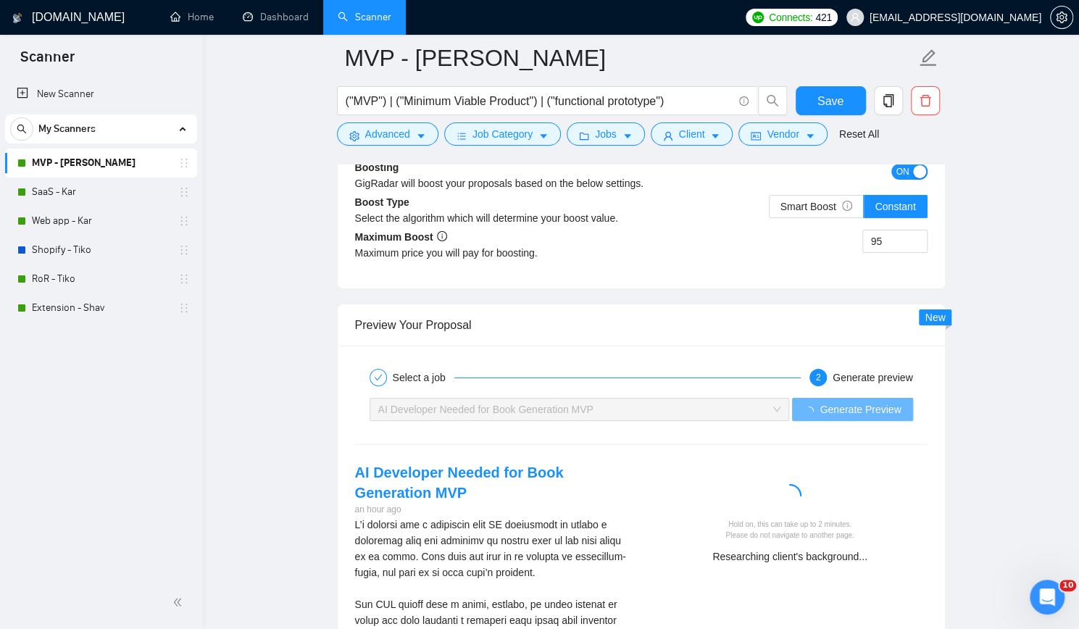
scroll to position [2754, 0]
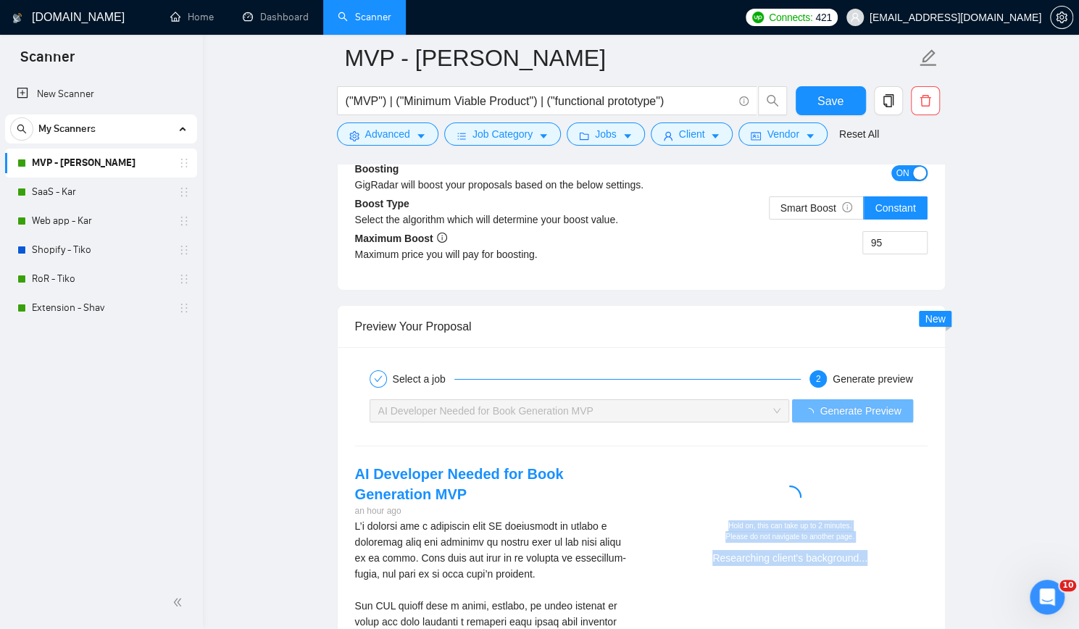
drag, startPoint x: 723, startPoint y: 465, endPoint x: 865, endPoint y: 499, distance: 146.3
click at [865, 499] on div "Hold on, this can take up to 2 minutes. Please do not navigate to another page.…" at bounding box center [790, 526] width 263 height 80
click at [865, 550] on div "Researching client's background..." at bounding box center [790, 558] width 263 height 16
drag, startPoint x: 731, startPoint y: 472, endPoint x: 867, endPoint y: 504, distance: 140.1
click at [867, 550] on div "Reviewing previous proposals of Scrumly..." at bounding box center [790, 558] width 263 height 16
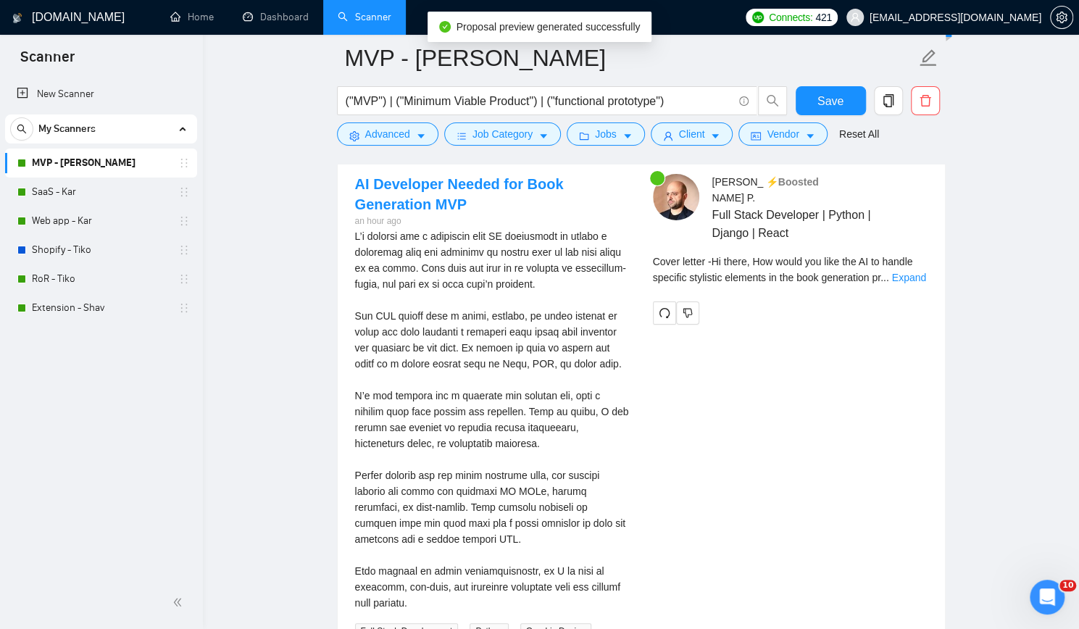
scroll to position [2899, 0]
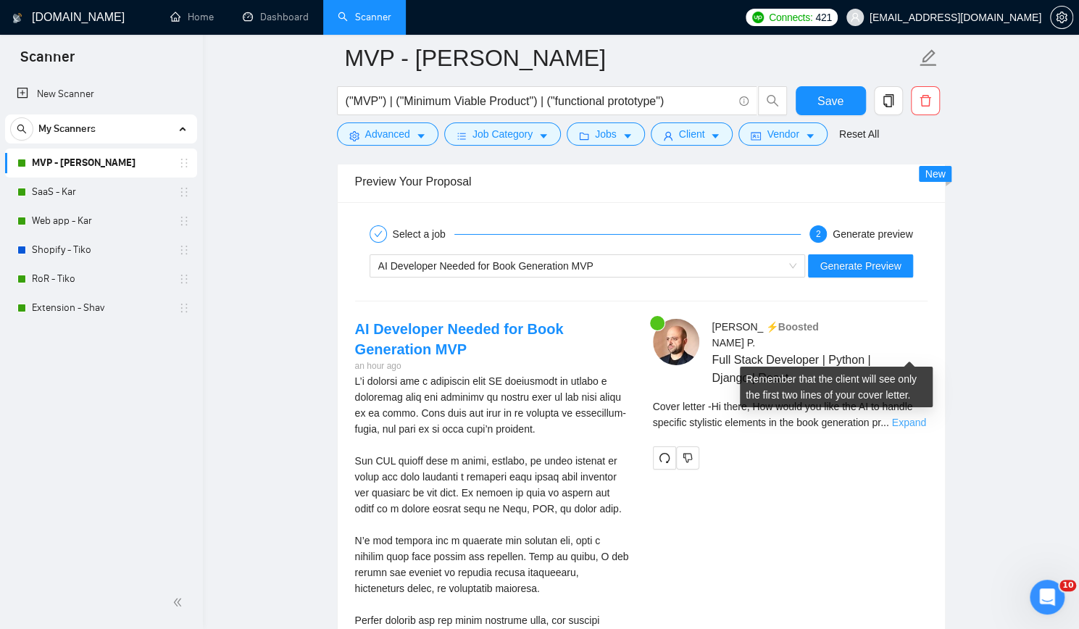
click at [905, 417] on link "Expand" at bounding box center [909, 423] width 34 height 12
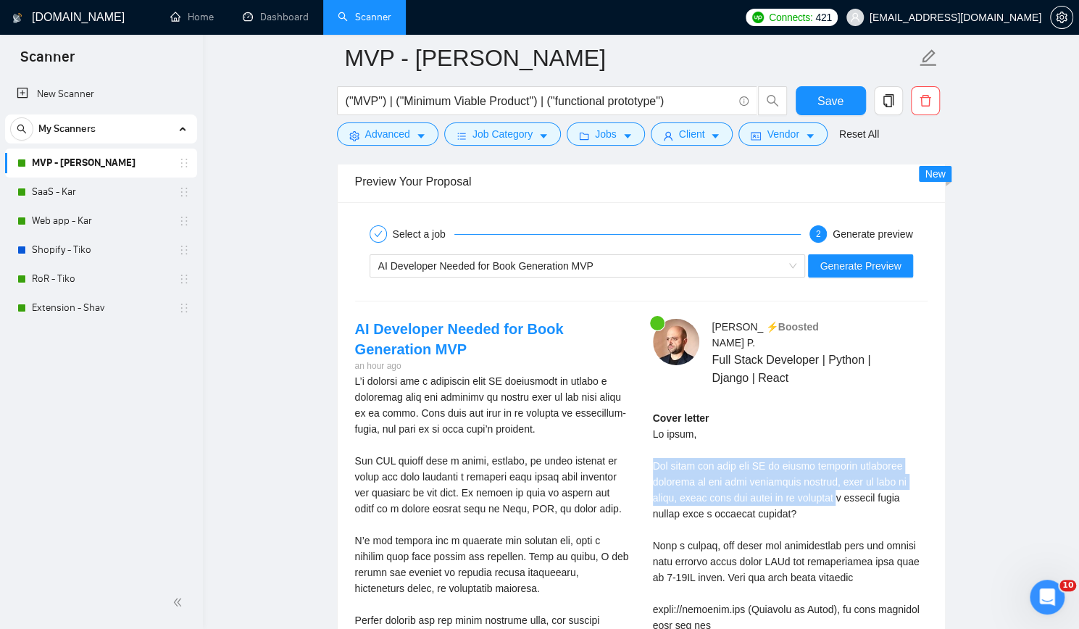
drag, startPoint x: 655, startPoint y: 394, endPoint x: 835, endPoint y: 435, distance: 184.4
drag, startPoint x: 807, startPoint y: 399, endPoint x: 847, endPoint y: 450, distance: 65.1
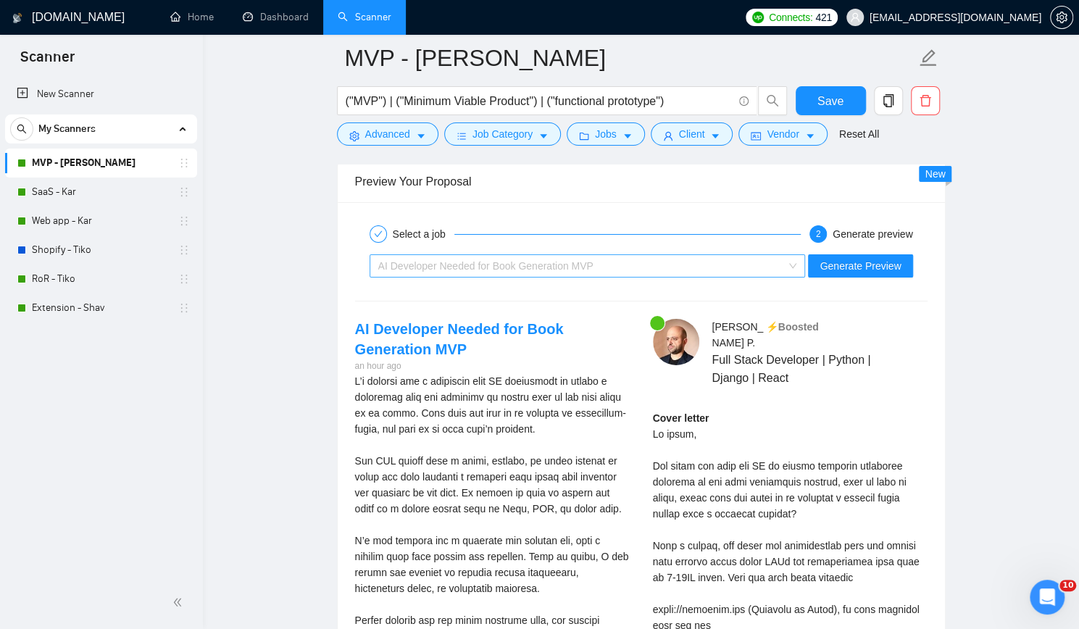
click at [747, 255] on div "AI Developer Needed for Book Generation MVP" at bounding box center [581, 266] width 406 height 22
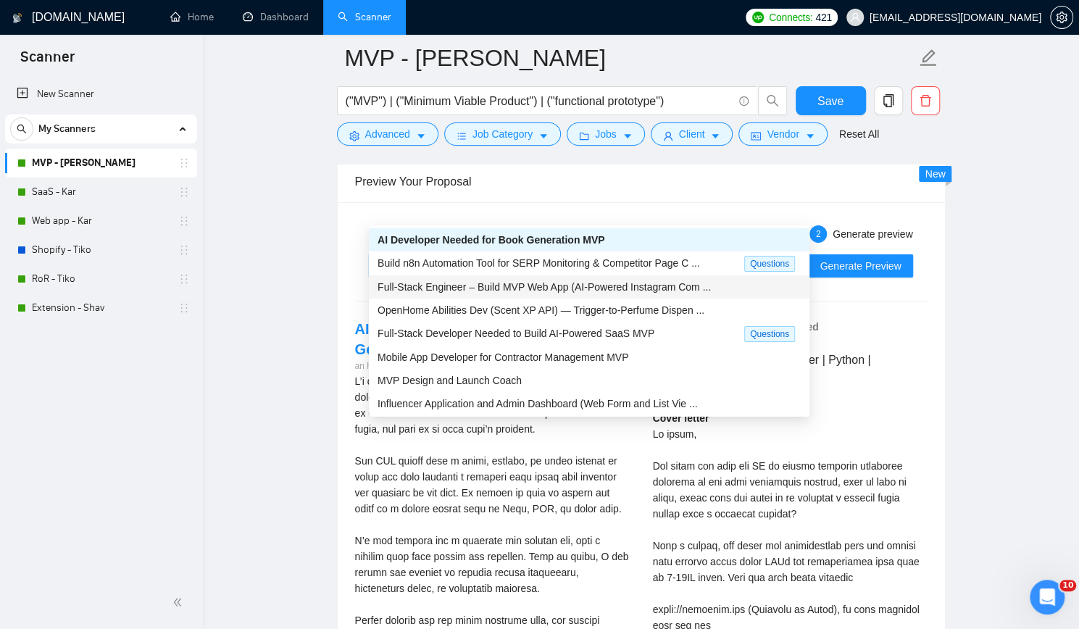
click at [655, 286] on span "Full-Stack Engineer – Build MVP Web App (AI-Powered Instagram Com ..." at bounding box center [544, 287] width 333 height 12
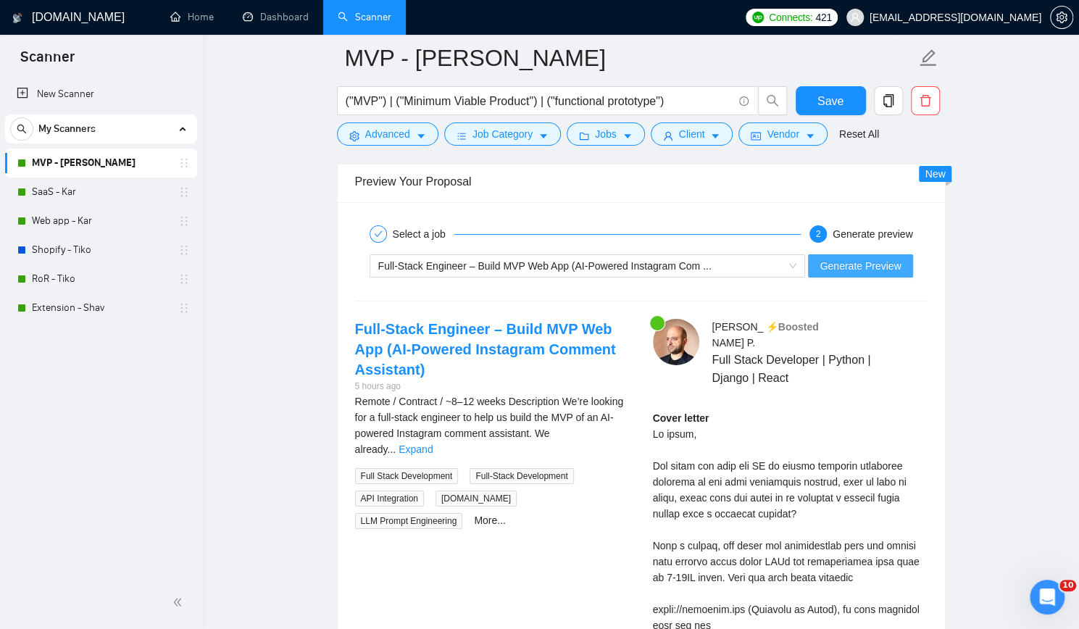
click at [848, 258] on span "Generate Preview" at bounding box center [860, 266] width 81 height 16
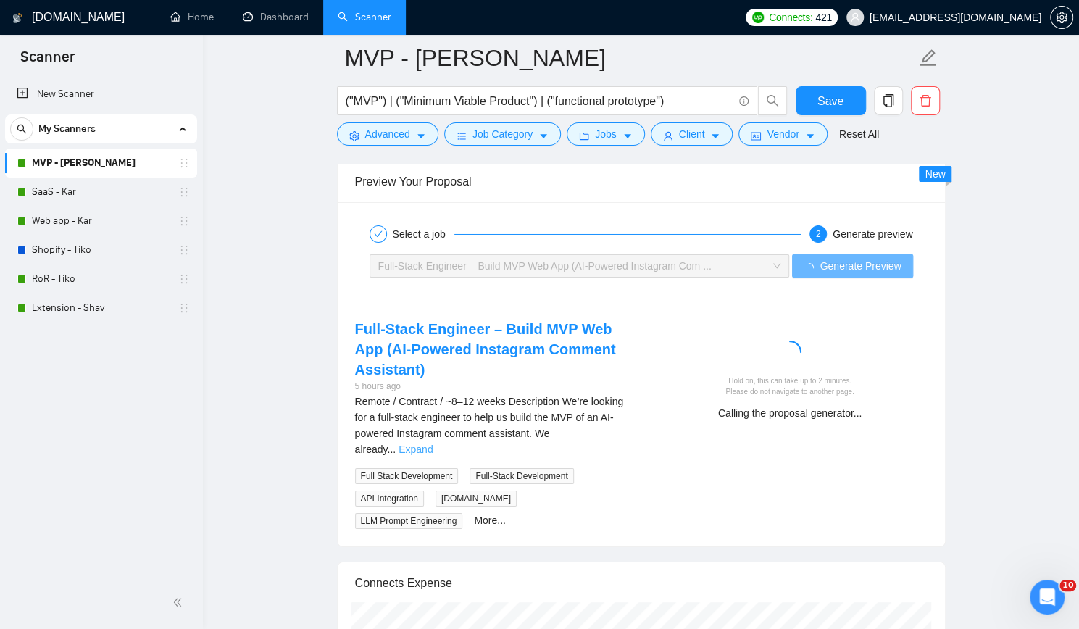
click at [433, 444] on link "Expand" at bounding box center [416, 450] width 34 height 12
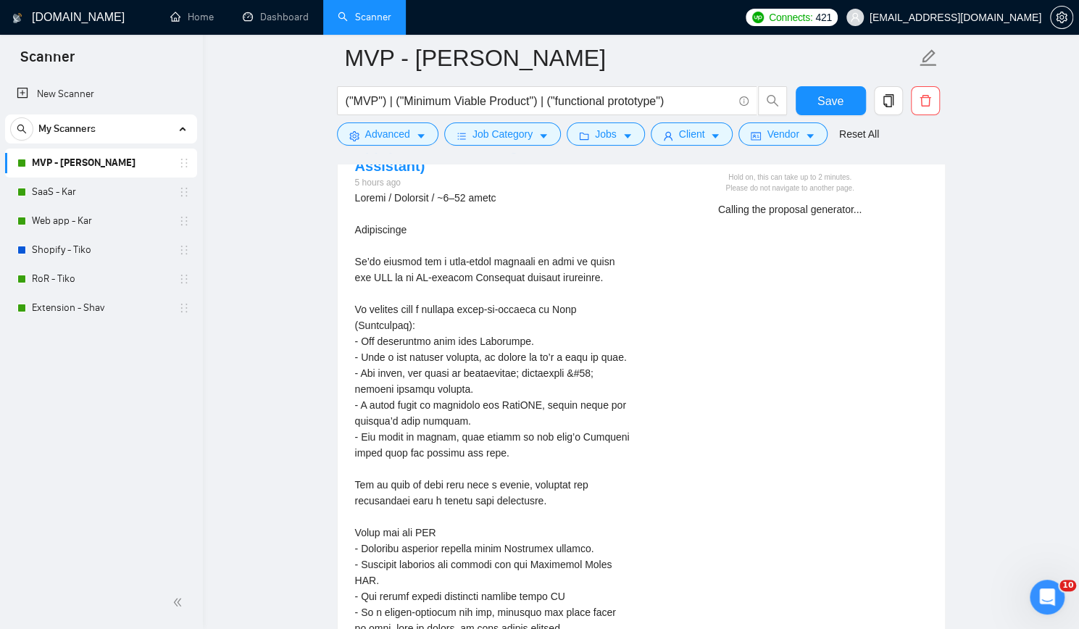
scroll to position [3117, 0]
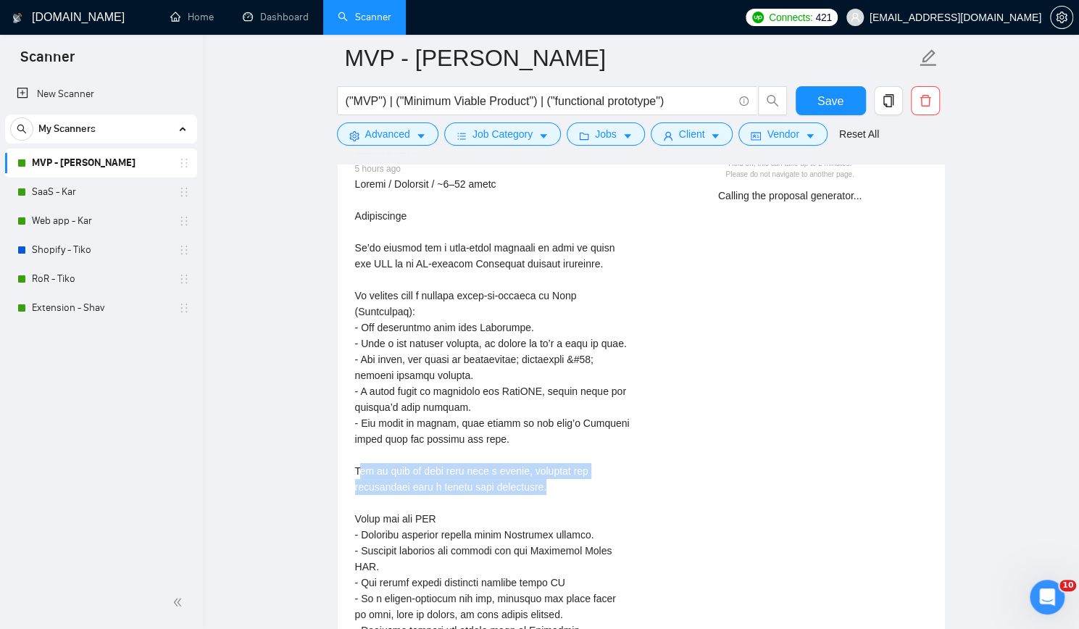
drag, startPoint x: 364, startPoint y: 414, endPoint x: 576, endPoint y: 430, distance: 213.0
drag, startPoint x: 365, startPoint y: 428, endPoint x: 577, endPoint y: 444, distance: 212.2
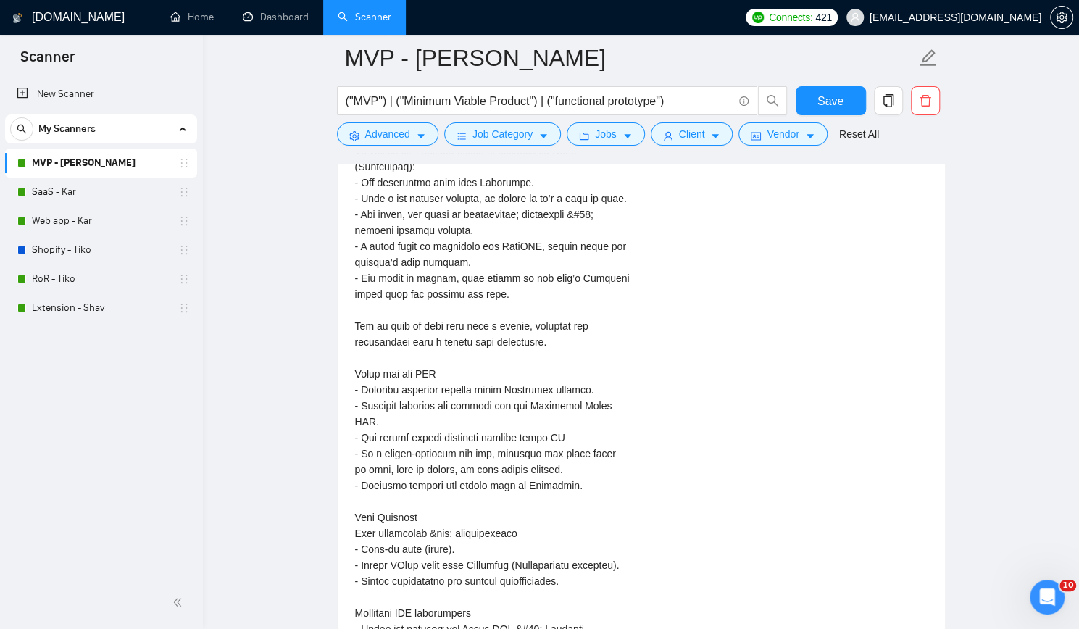
scroll to position [3334, 0]
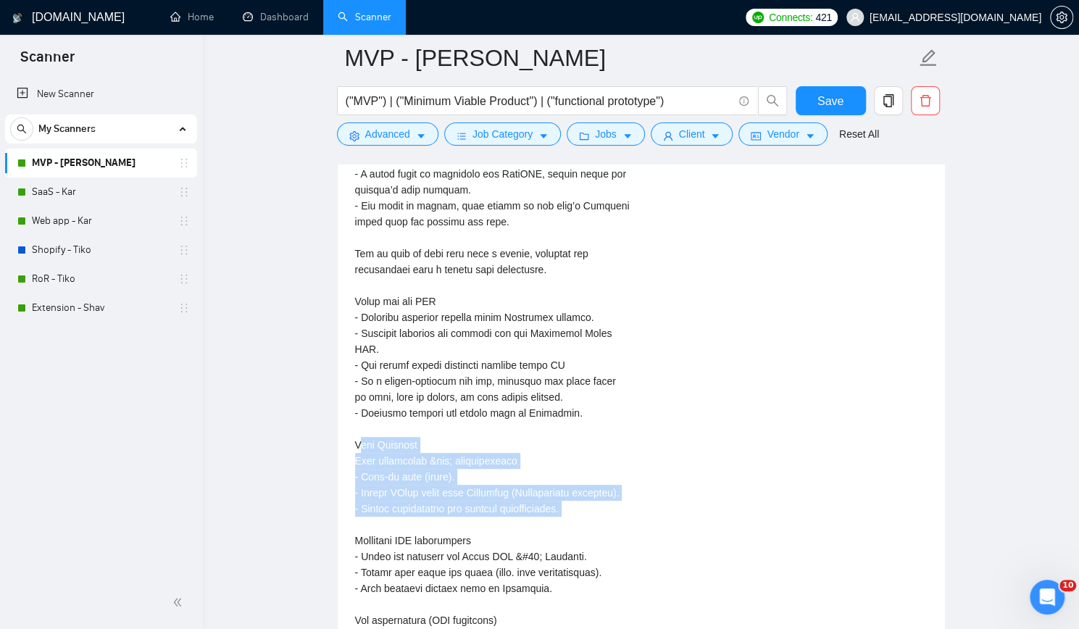
drag, startPoint x: 358, startPoint y: 392, endPoint x: 519, endPoint y: 467, distance: 177.7
click at [519, 467] on div "Remote / Contract / ~8–12 weeks\a\aDescription\a\aWe’re looking for a full-stac…" at bounding box center [492, 557] width 275 height 1196
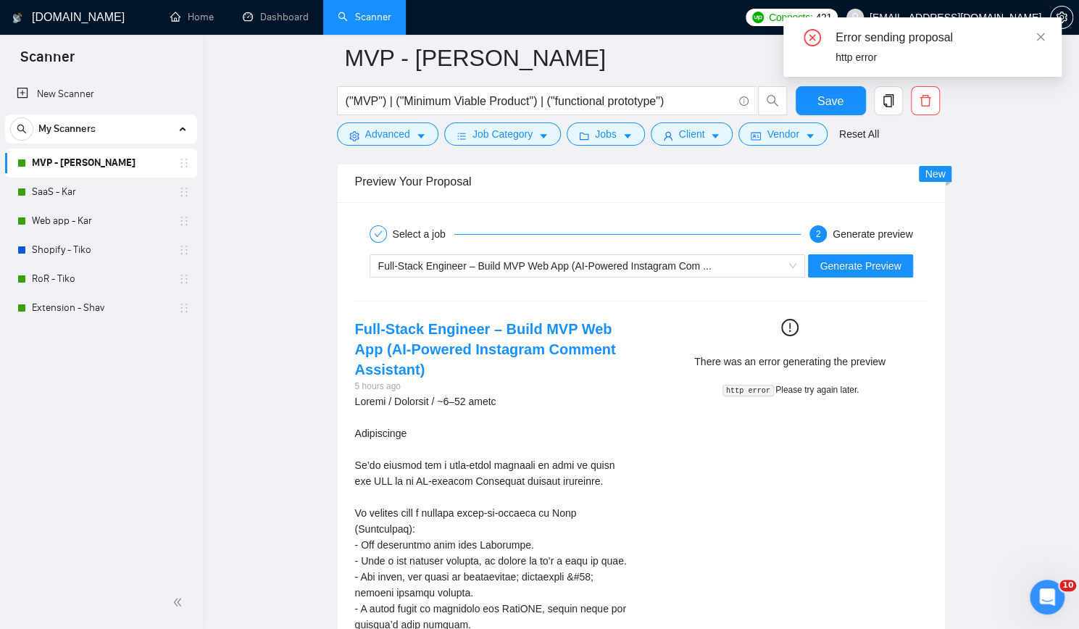
scroll to position [2827, 0]
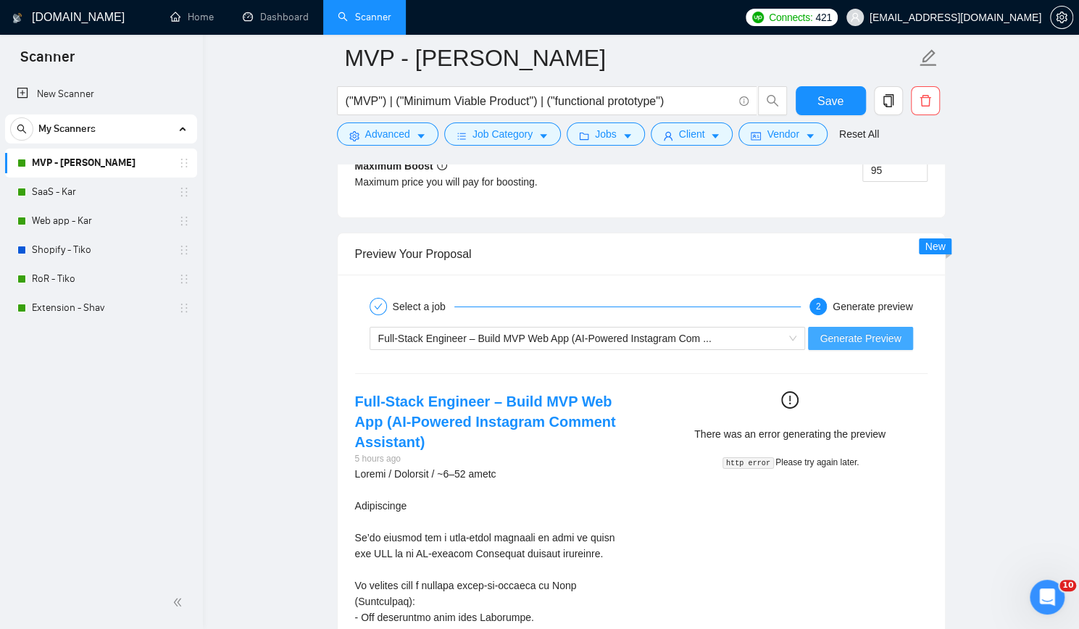
click at [855, 331] on span "Generate Preview" at bounding box center [860, 339] width 81 height 16
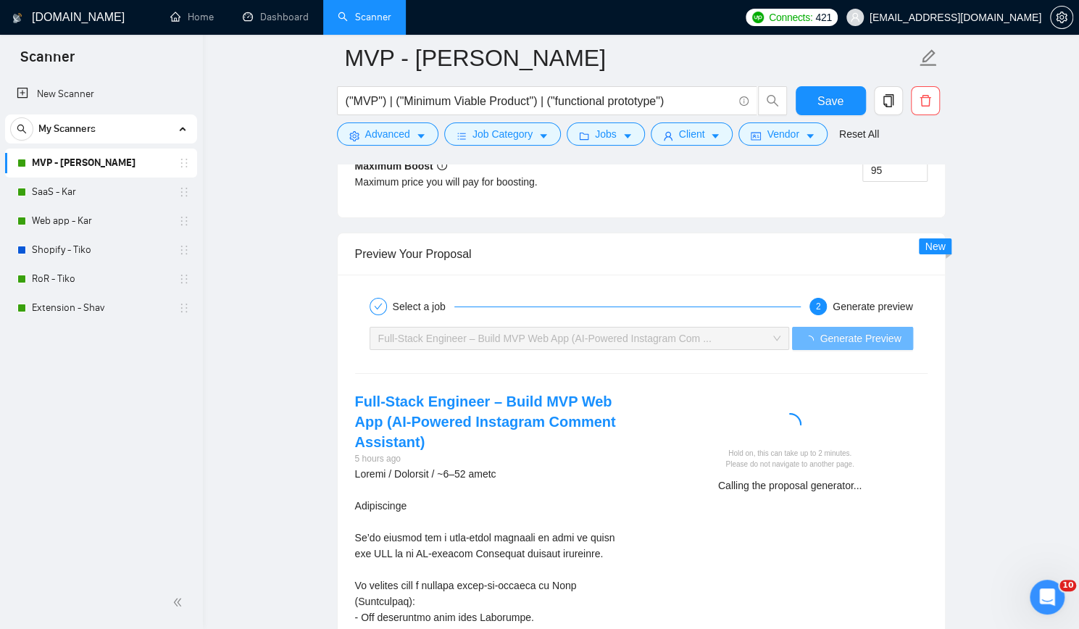
drag, startPoint x: 731, startPoint y: 400, endPoint x: 865, endPoint y: 410, distance: 135.1
click at [865, 448] on div "Hold on, this can take up to 2 minutes. Please do not navigate to another page." at bounding box center [790, 459] width 263 height 22
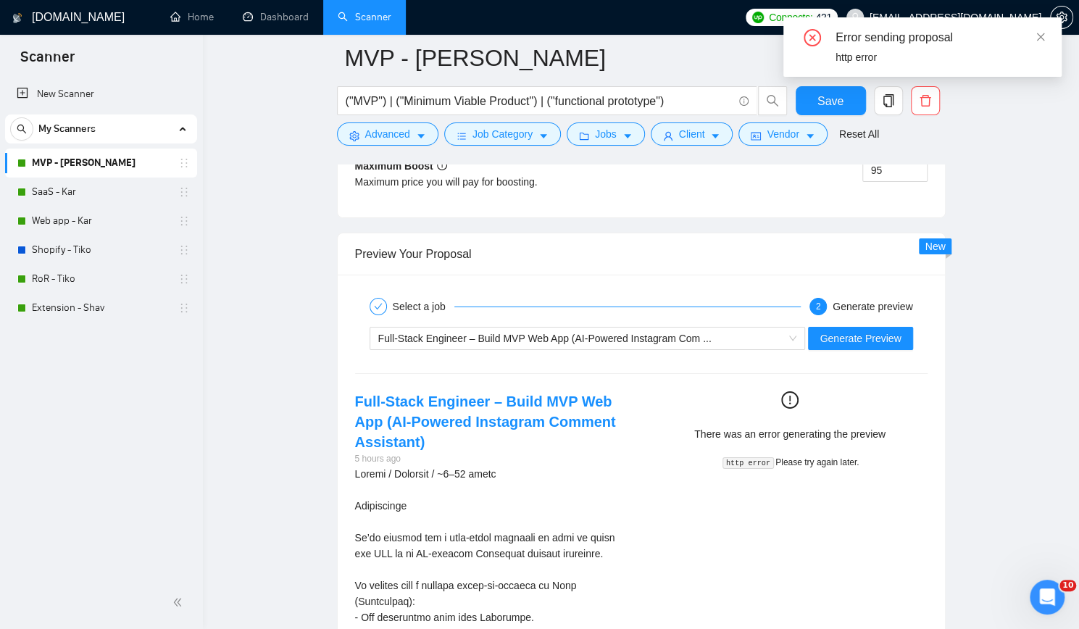
click at [759, 457] on code "http error" at bounding box center [748, 463] width 51 height 12
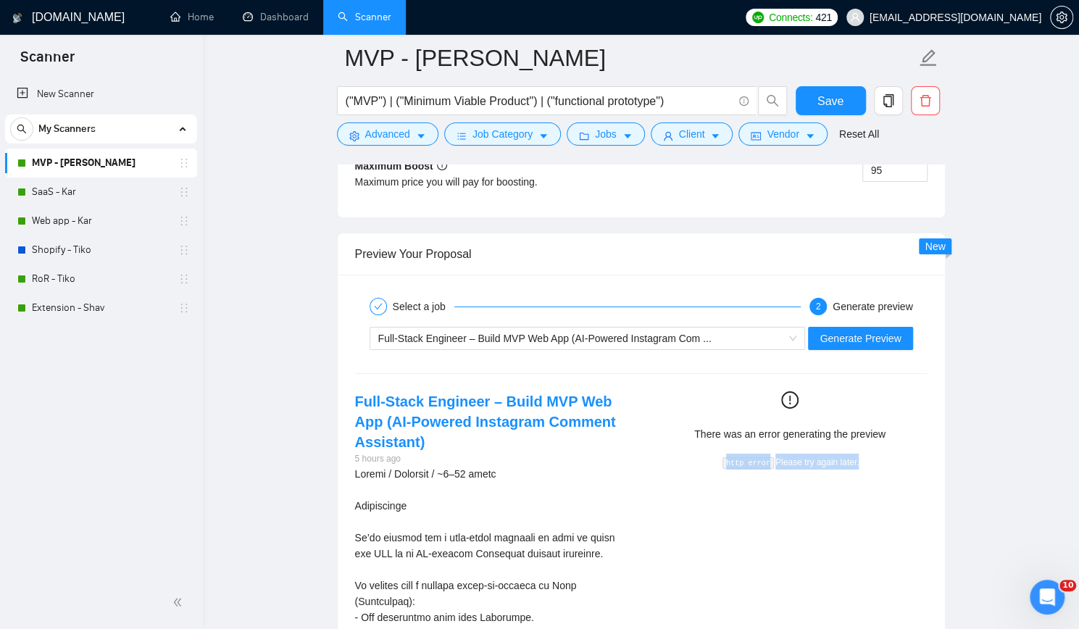
click at [759, 457] on code "http error" at bounding box center [748, 463] width 51 height 12
click at [685, 333] on span "Full-Stack Engineer – Build MVP Web App (AI-Powered Instagram Com ..." at bounding box center [544, 339] width 333 height 12
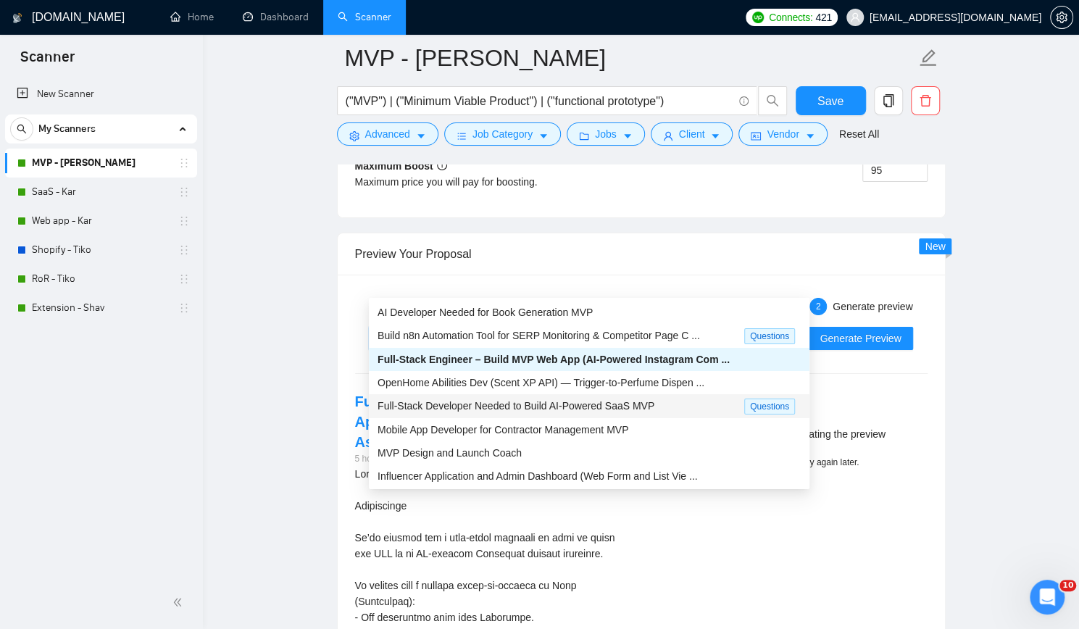
click at [593, 407] on span "Full-Stack Developer Needed to Build AI-Powered SaaS MVP" at bounding box center [516, 406] width 277 height 12
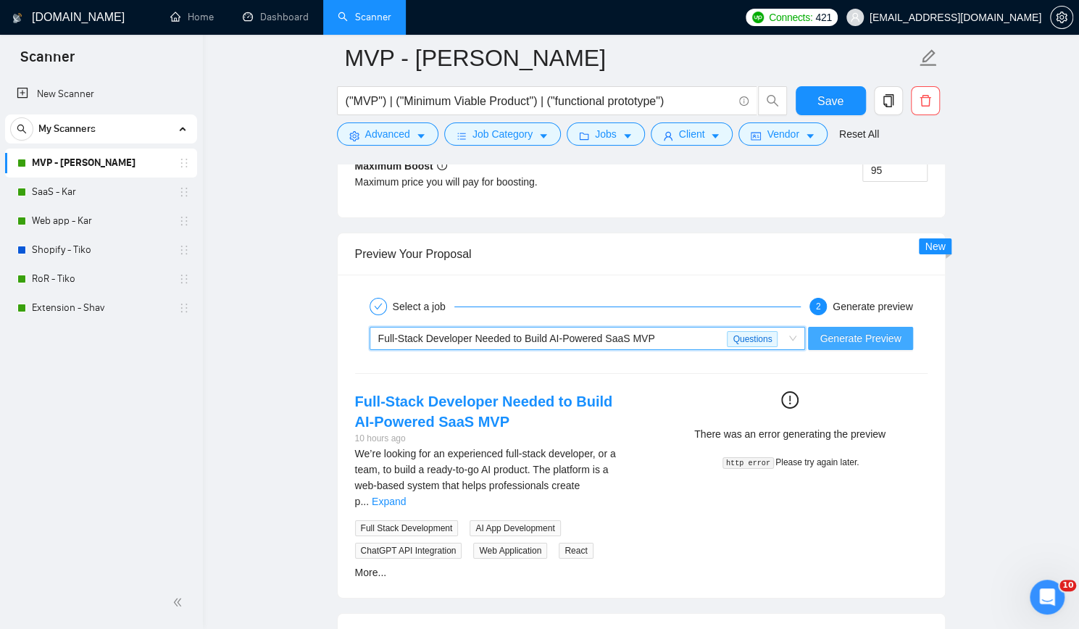
click at [847, 331] on span "Generate Preview" at bounding box center [860, 339] width 81 height 16
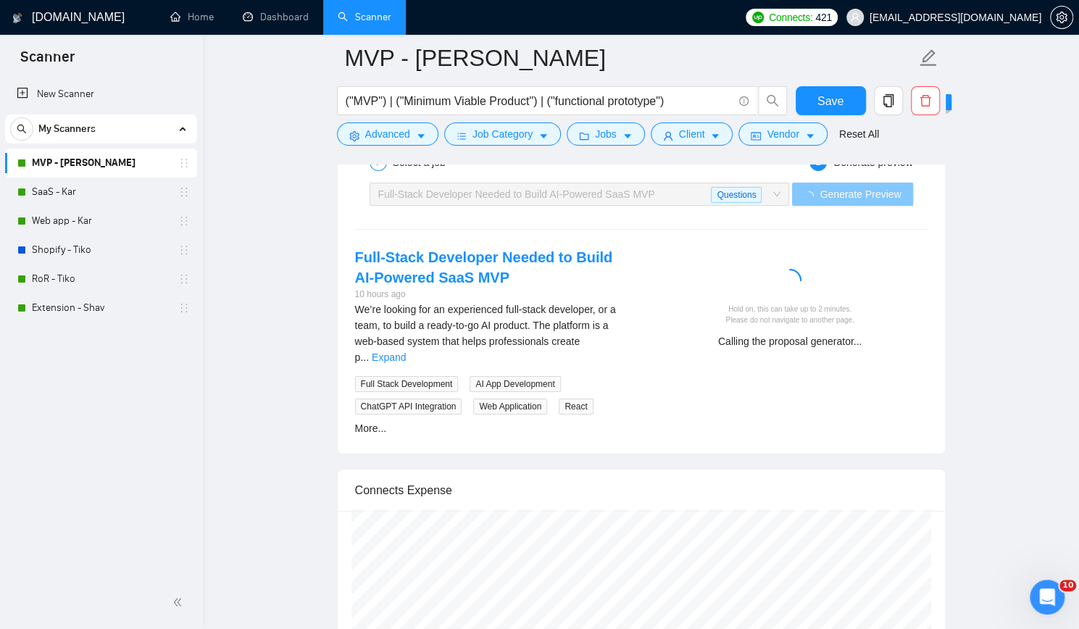
scroll to position [2972, 0]
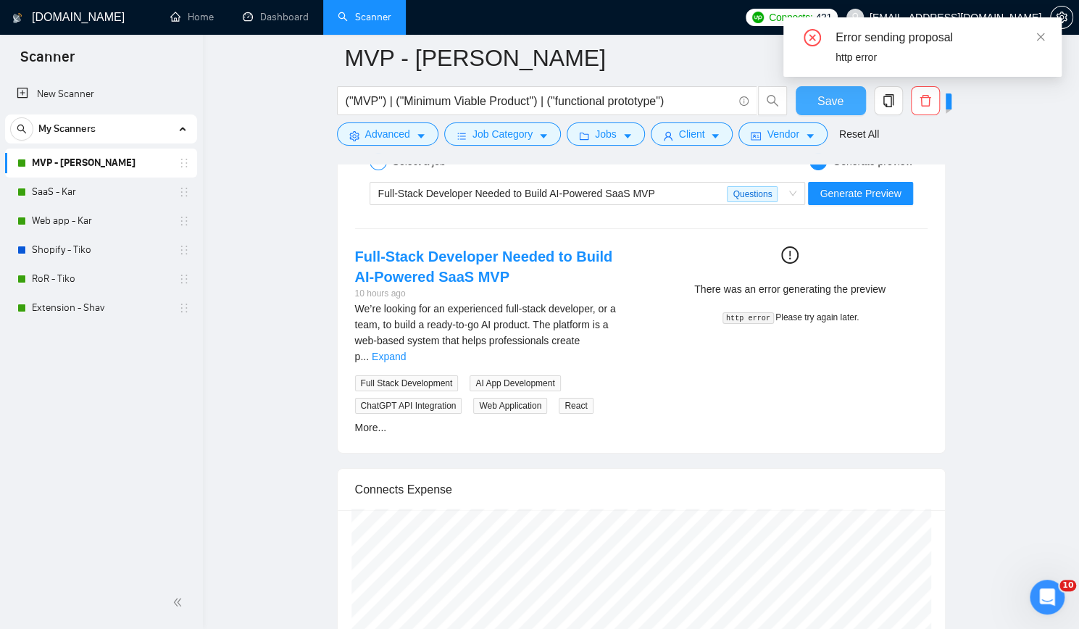
click at [831, 94] on span "Save" at bounding box center [831, 101] width 26 height 18
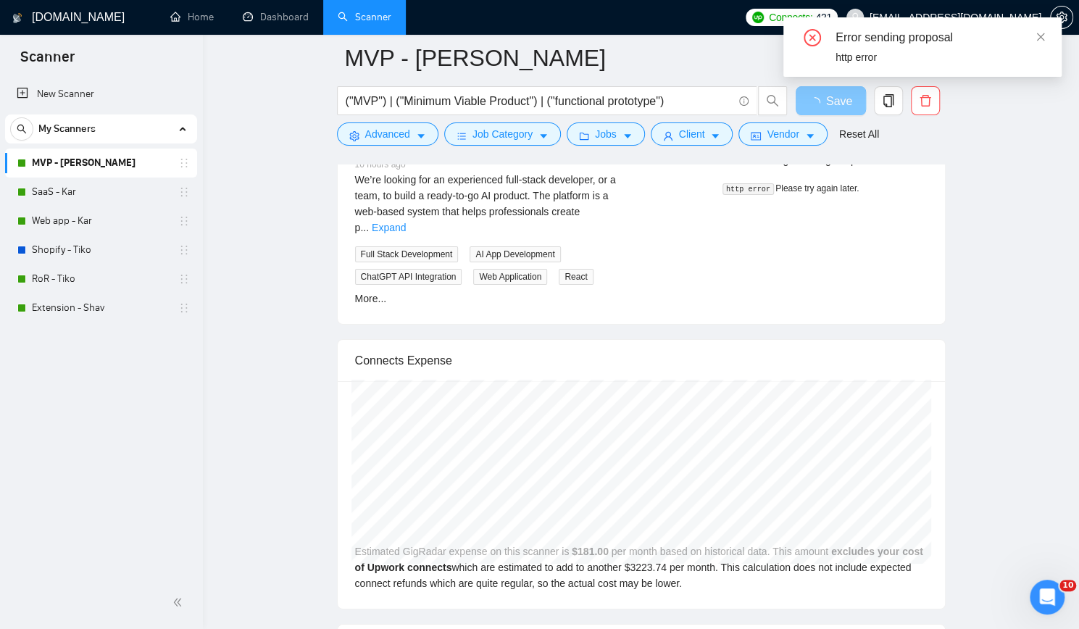
scroll to position [2754, 0]
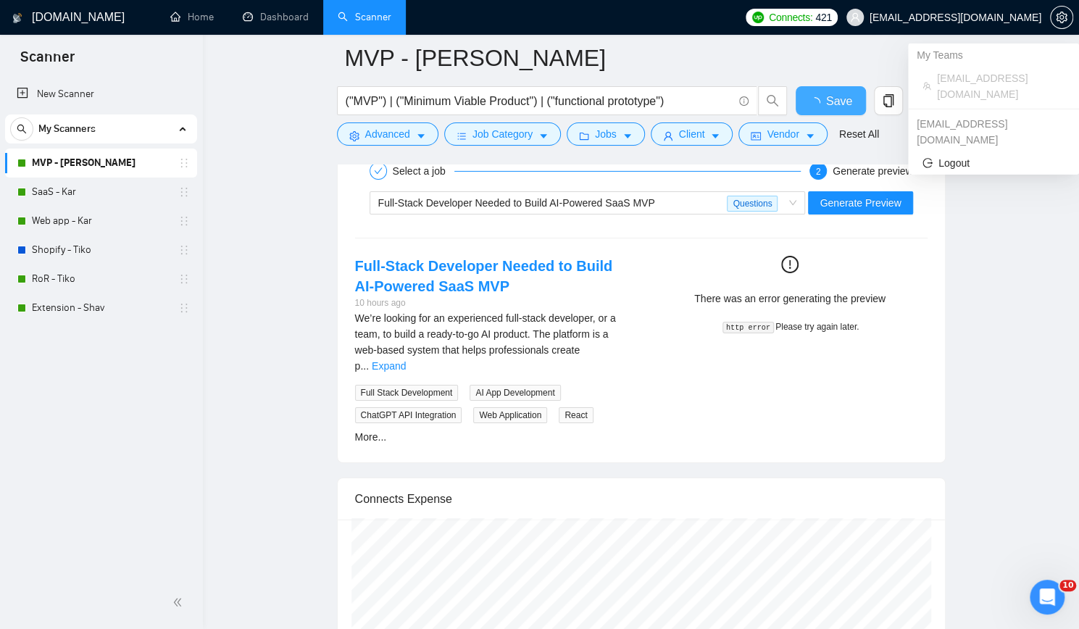
checkbox input "true"
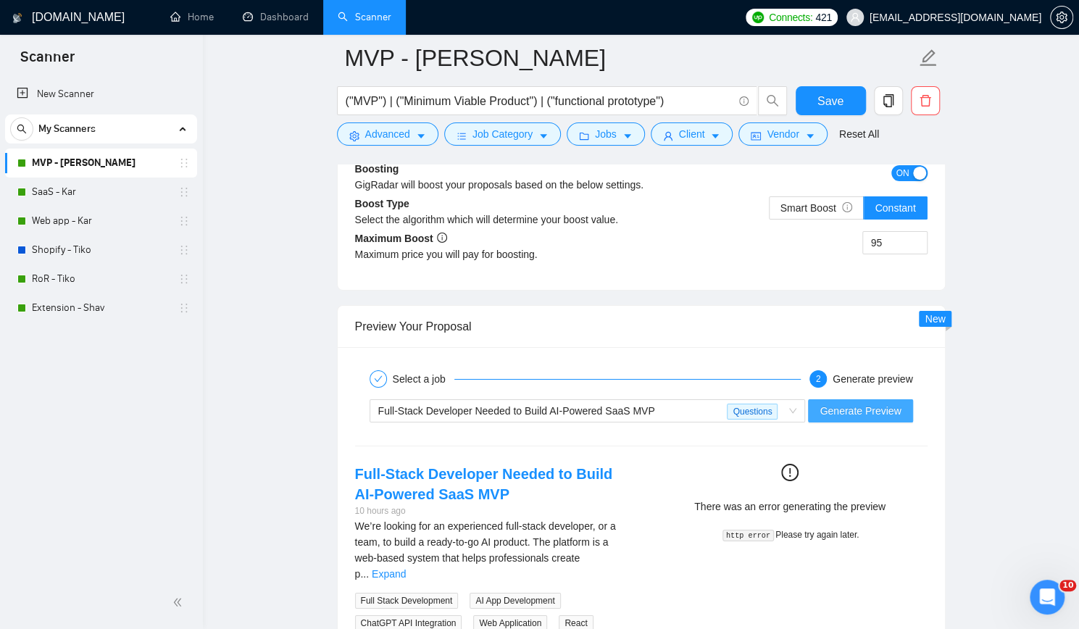
click at [870, 403] on span "Generate Preview" at bounding box center [860, 411] width 81 height 16
click at [887, 403] on span "Generate Preview" at bounding box center [860, 411] width 81 height 16
click at [792, 400] on span "Full-Stack Developer Needed to Build AI-Powered SaaS MVP Questions" at bounding box center [587, 411] width 419 height 22
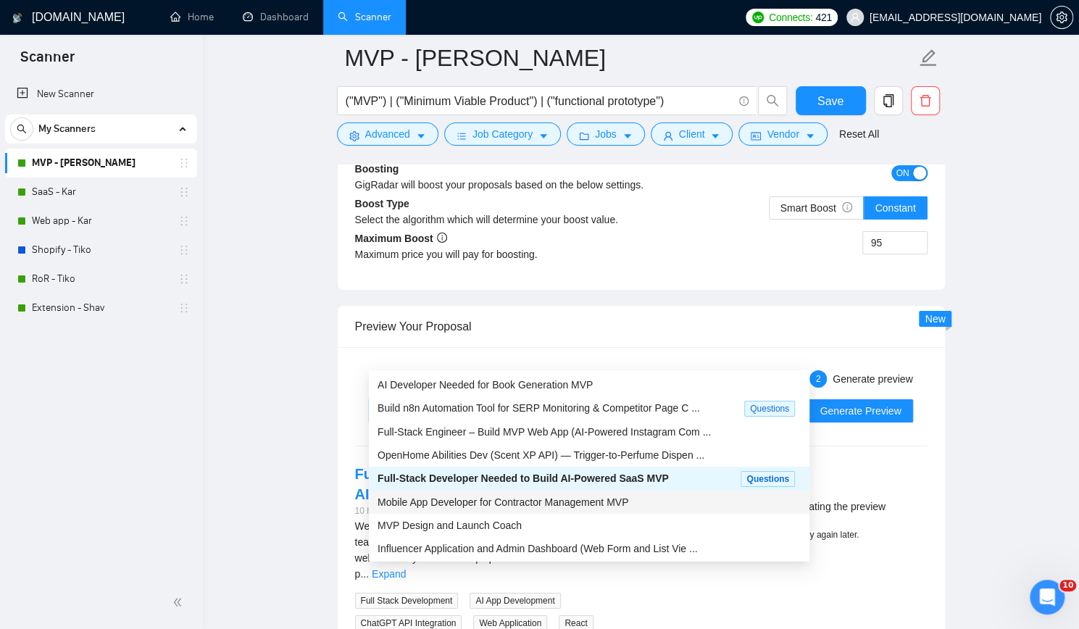
click at [616, 502] on span "Mobile App Developer for Contractor Management MVP" at bounding box center [503, 502] width 251 height 12
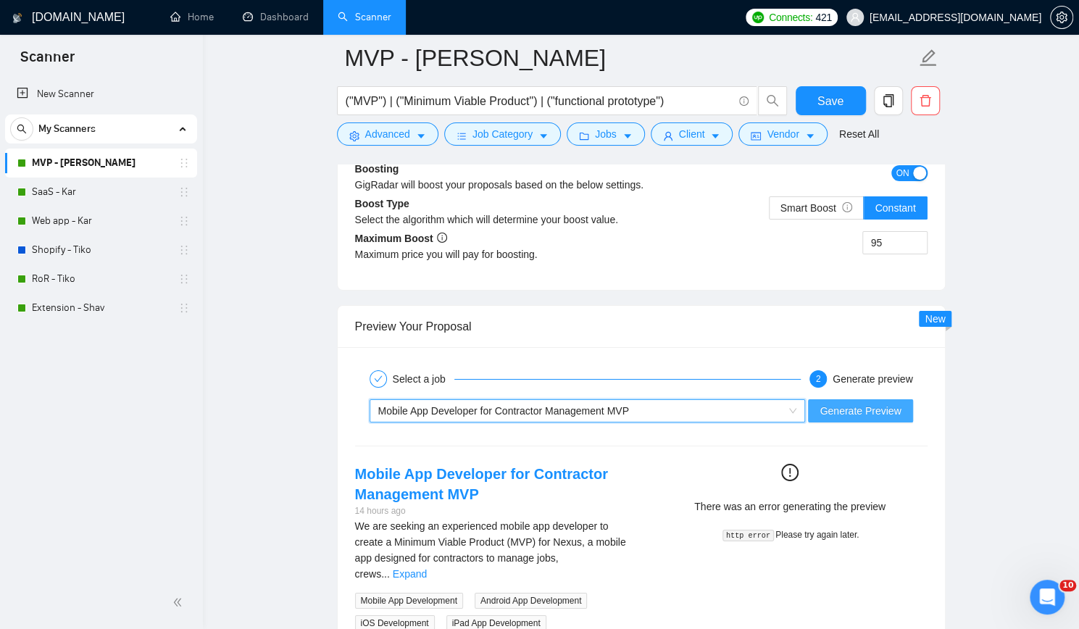
click at [857, 403] on span "Generate Preview" at bounding box center [860, 411] width 81 height 16
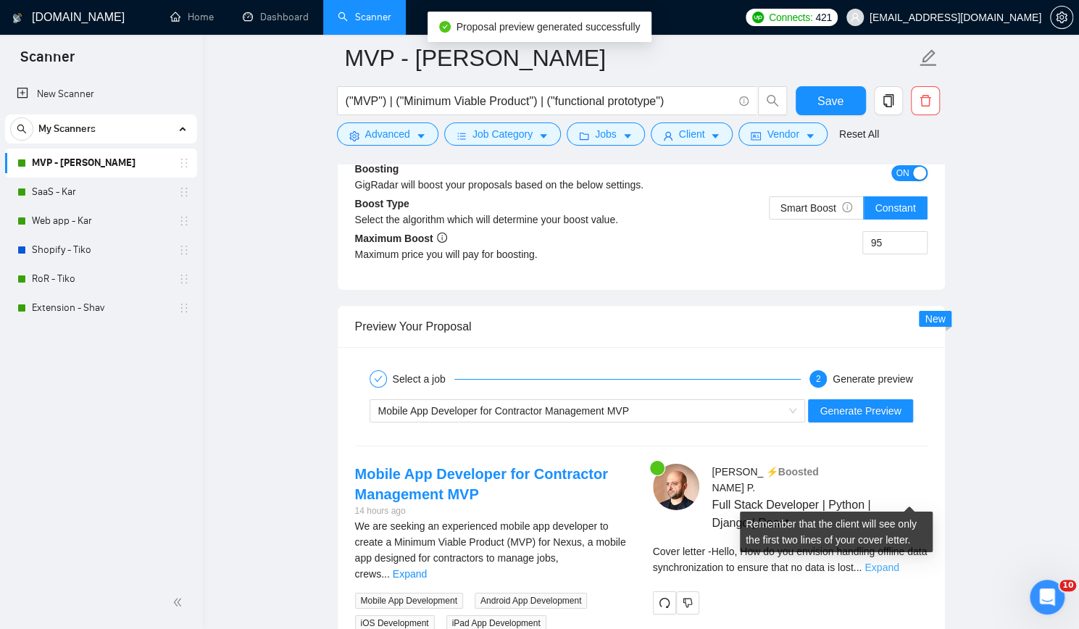
click at [899, 562] on link "Expand" at bounding box center [882, 568] width 34 height 12
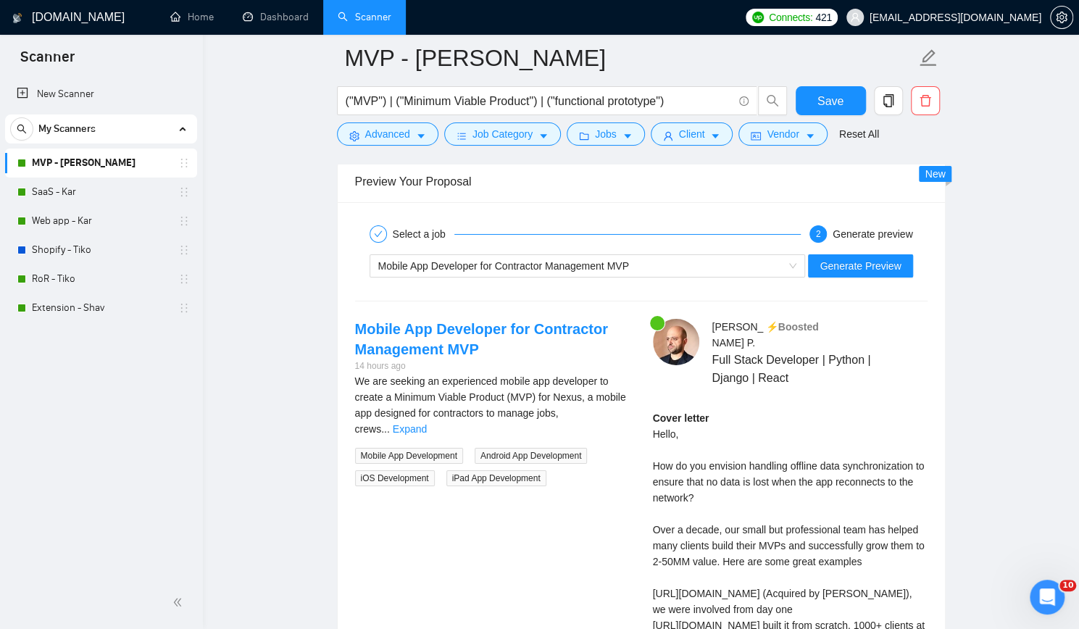
scroll to position [2972, 0]
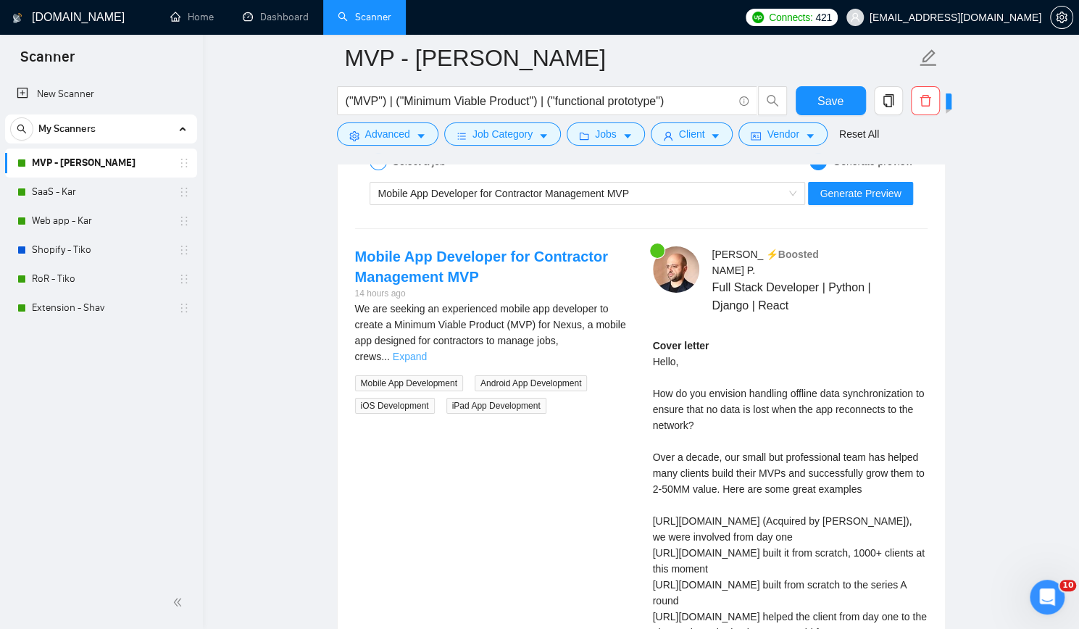
click at [427, 351] on link "Expand" at bounding box center [410, 357] width 34 height 12
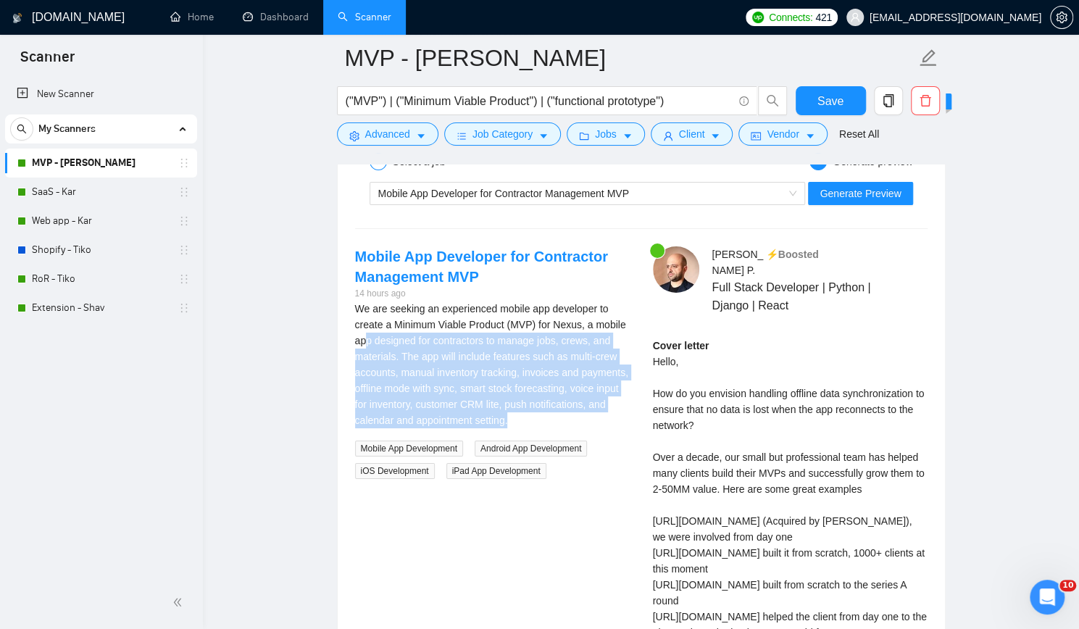
drag, startPoint x: 366, startPoint y: 287, endPoint x: 568, endPoint y: 359, distance: 214.6
click at [568, 359] on div "We are seeking an experienced mobile app developer to create a Minimum Viable P…" at bounding box center [492, 365] width 275 height 128
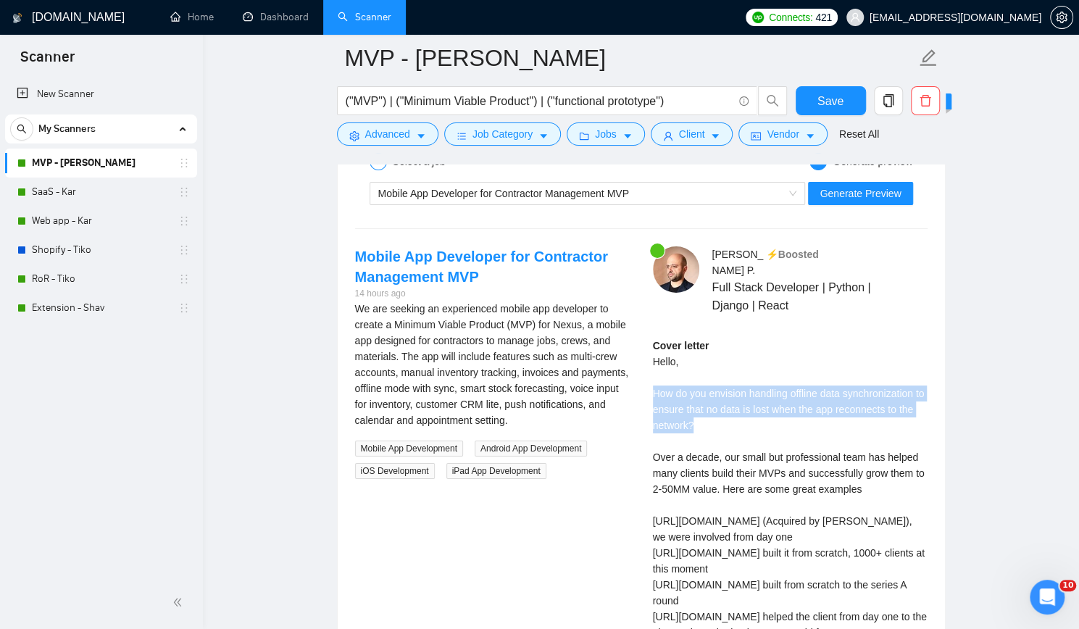
drag, startPoint x: 652, startPoint y: 325, endPoint x: 752, endPoint y: 357, distance: 105.0
click at [752, 357] on div "Cover letter Hello, How do you envision handling offline data synchronization t…" at bounding box center [790, 585] width 275 height 494
drag, startPoint x: 657, startPoint y: 323, endPoint x: 730, endPoint y: 359, distance: 81.4
click at [730, 359] on div "Cover letter Hello, How do you envision handling offline data synchronization t…" at bounding box center [790, 585] width 275 height 494
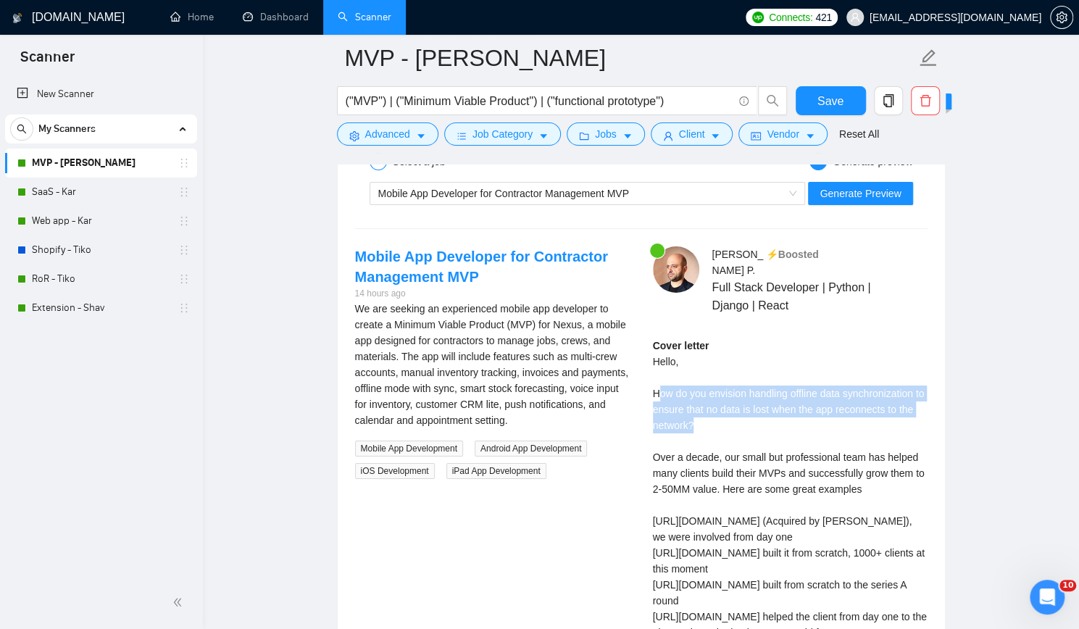
click at [730, 359] on div "Cover letter Hello, How do you envision handling offline data synchronization t…" at bounding box center [790, 585] width 275 height 494
drag, startPoint x: 650, startPoint y: 325, endPoint x: 731, endPoint y: 360, distance: 87.7
click at [731, 360] on div "Karapet P . ⚡️Boosted Full Stack Developer | Python | Django | React Cover lett…" at bounding box center [790, 558] width 298 height 625
click at [731, 360] on div "Cover letter Hello, How do you envision handling offline data synchronization t…" at bounding box center [790, 585] width 275 height 494
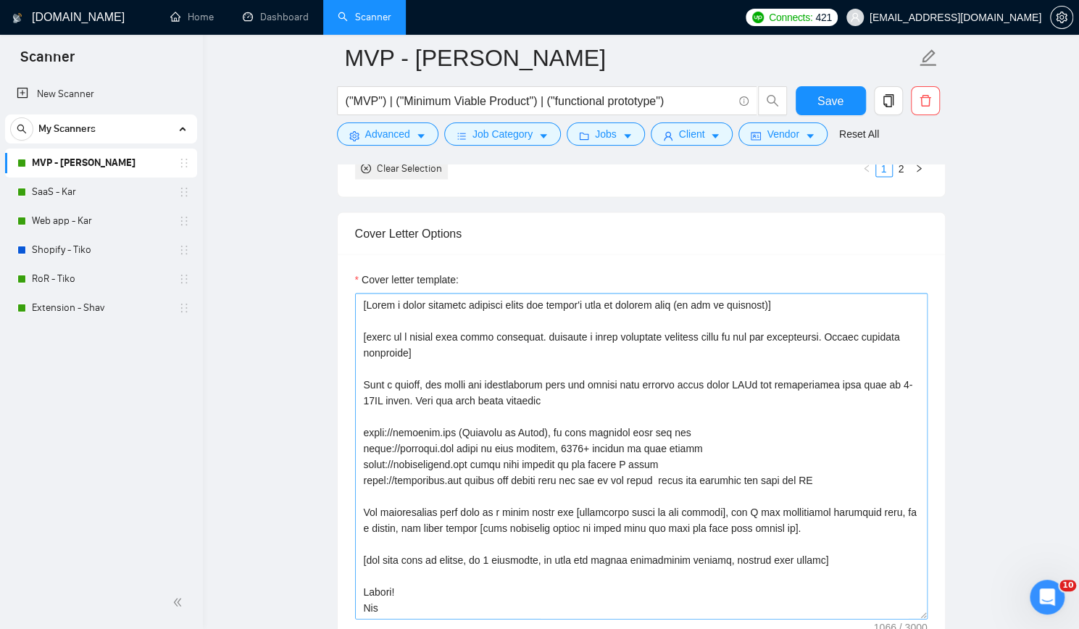
scroll to position [1595, 0]
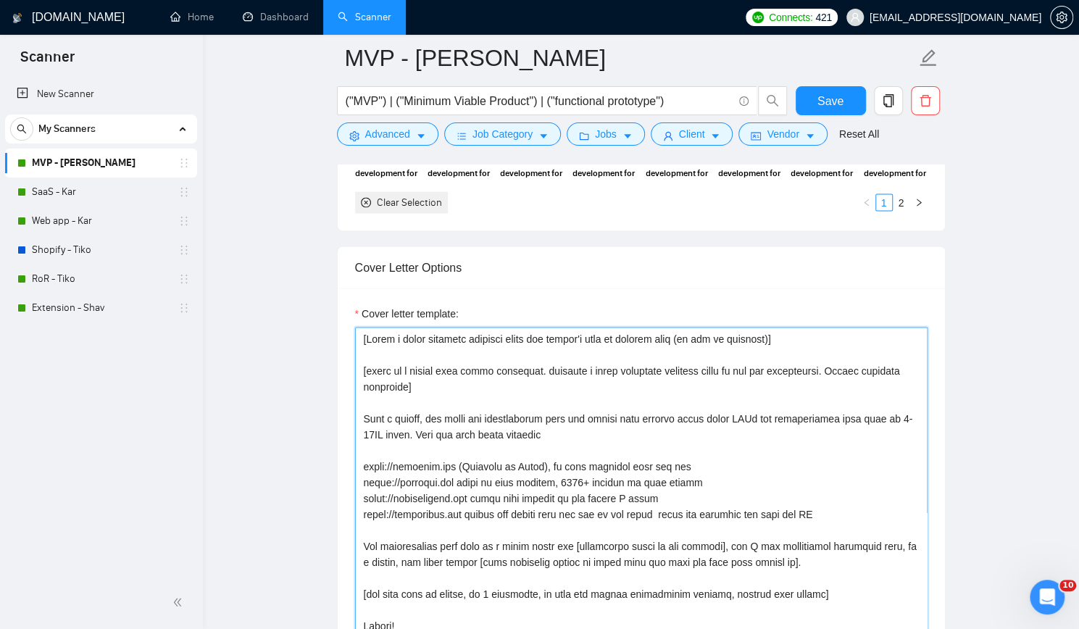
click at [361, 327] on textarea "Cover letter template:" at bounding box center [641, 490] width 573 height 326
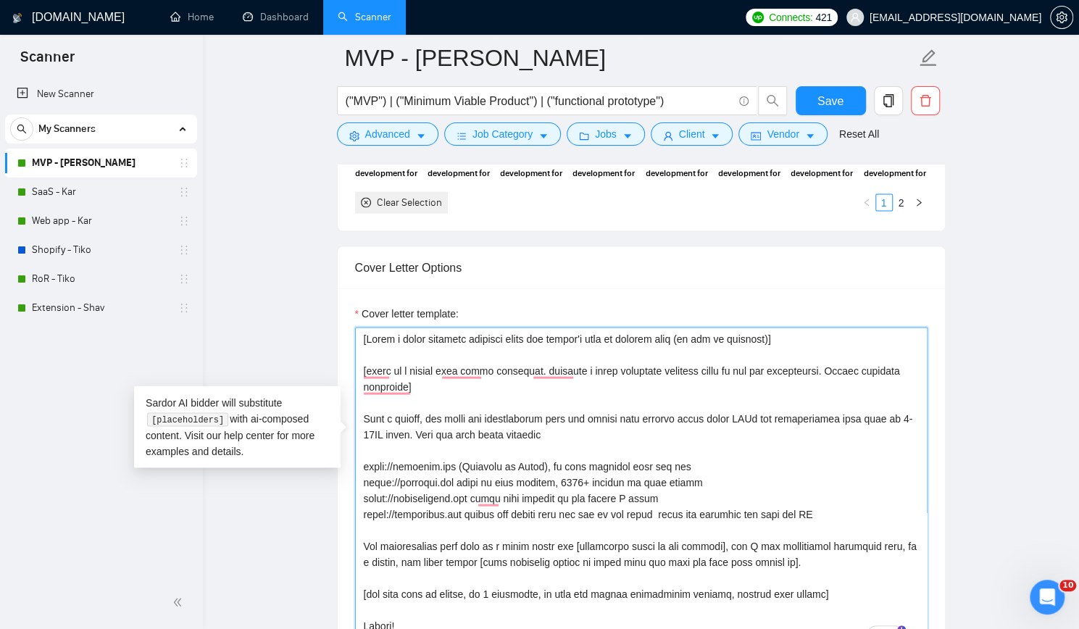
paste textarea "[think as a senior full stack developer. generate a short technical question ba…"
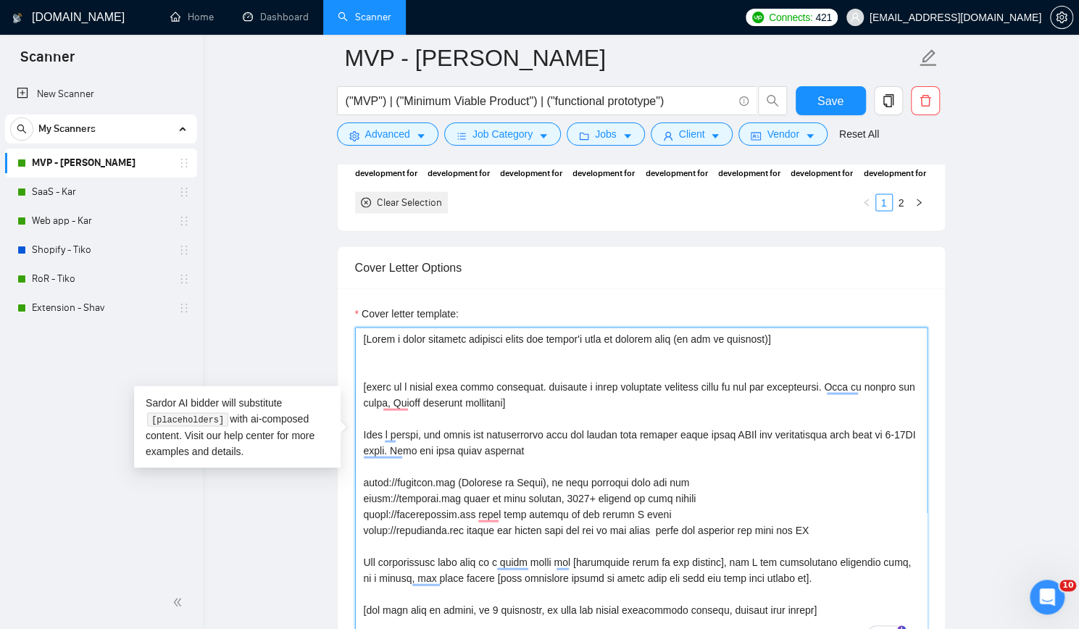
click at [502, 327] on textarea "Cover letter template:" at bounding box center [641, 490] width 573 height 326
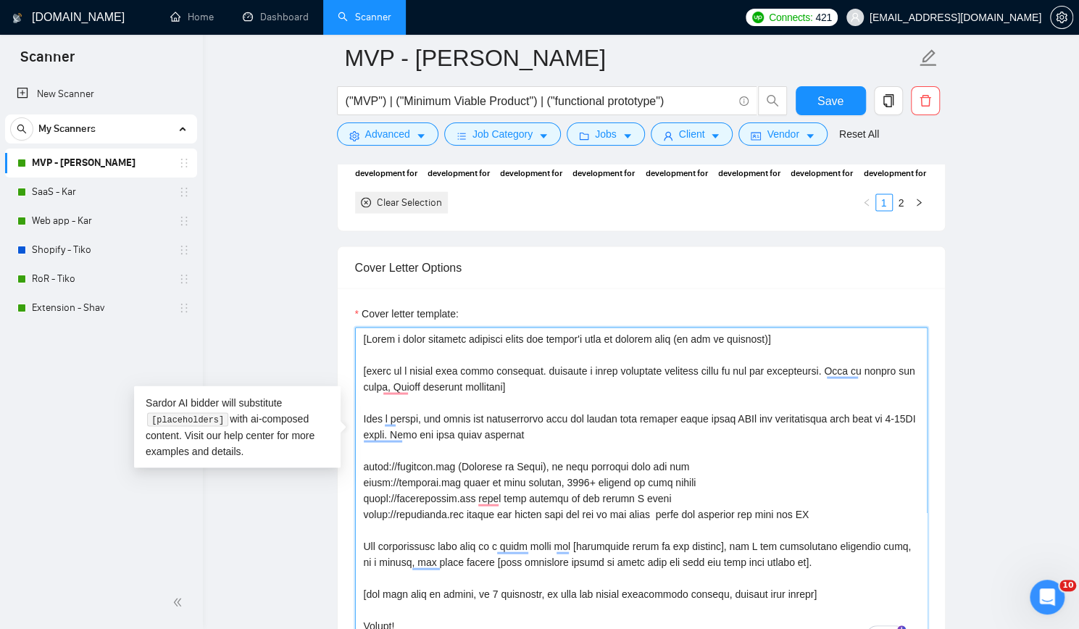
type textarea "[Write a short personal greeting using the client's name or company name (if an…"
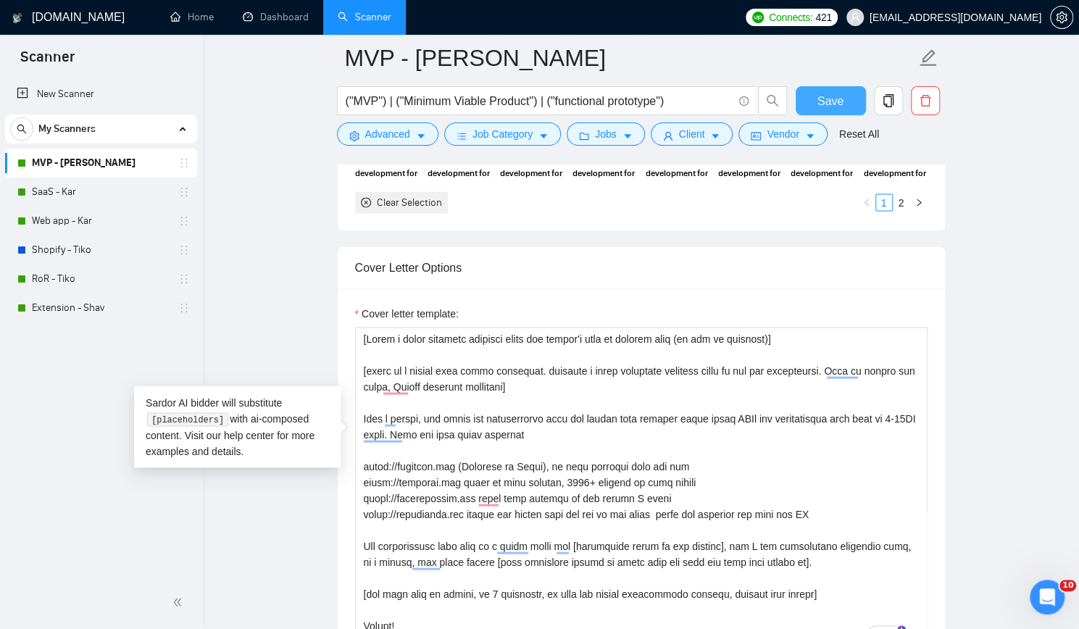
click at [830, 92] on span "Save" at bounding box center [831, 101] width 26 height 18
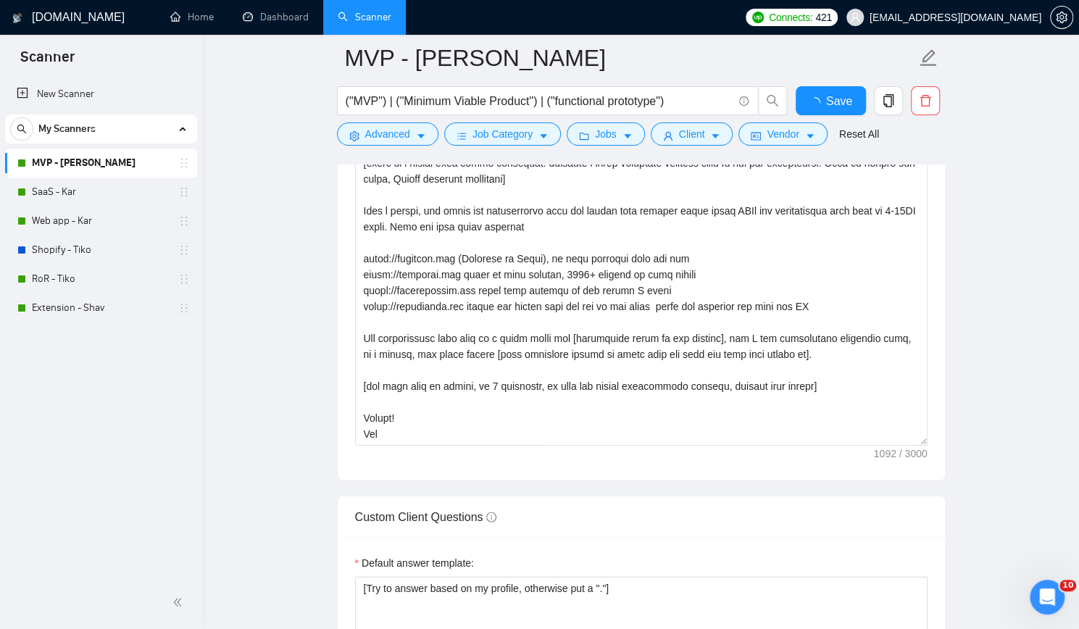
checkbox input "true"
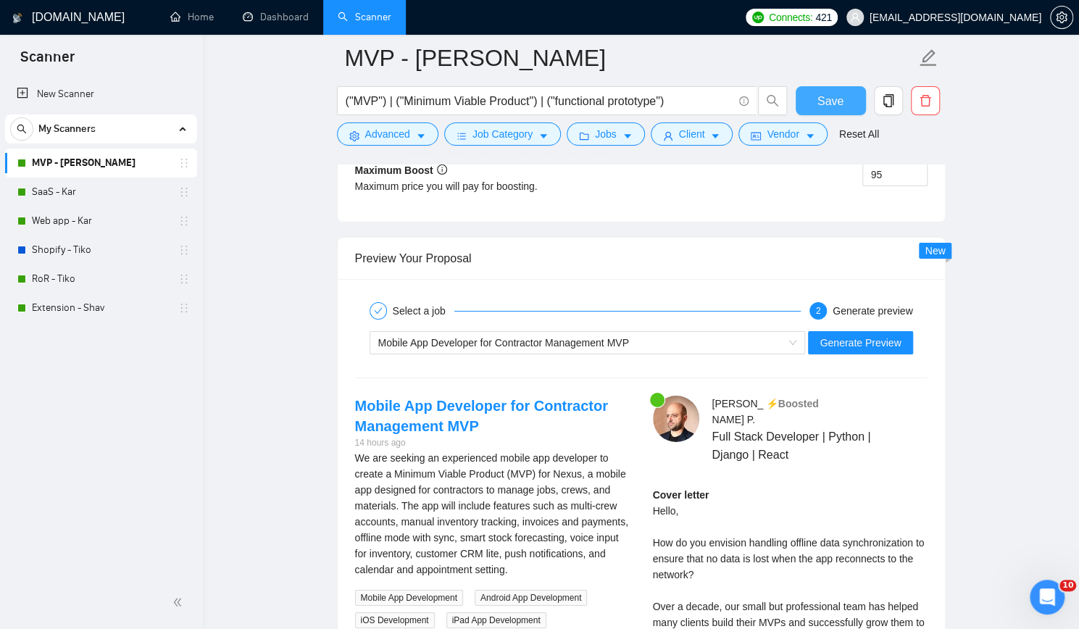
scroll to position [2827, 0]
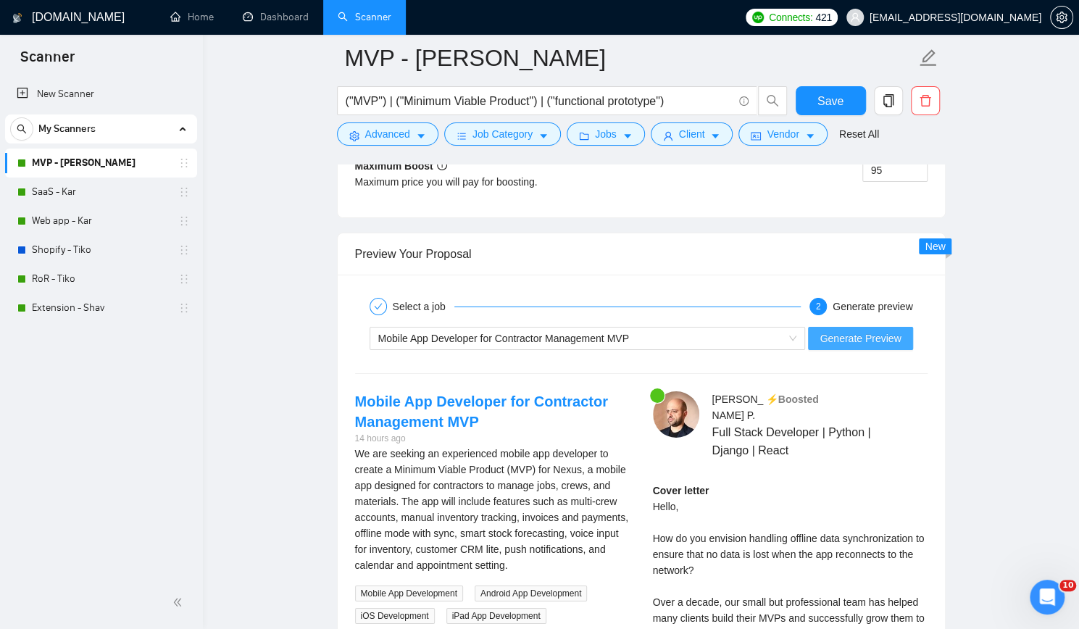
click at [871, 331] on span "Generate Preview" at bounding box center [860, 339] width 81 height 16
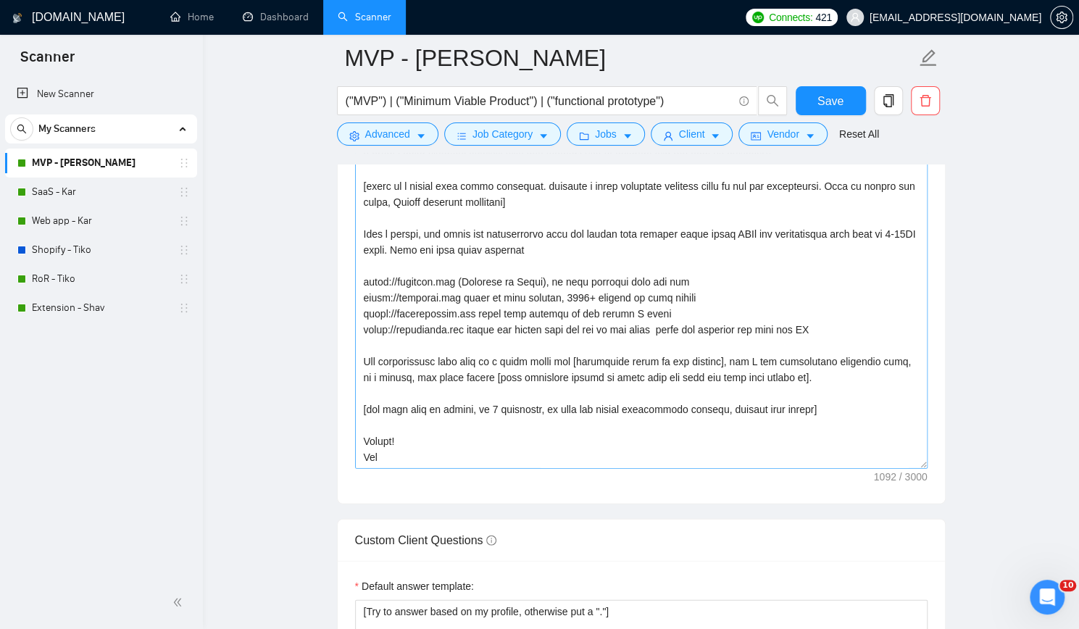
scroll to position [1595, 0]
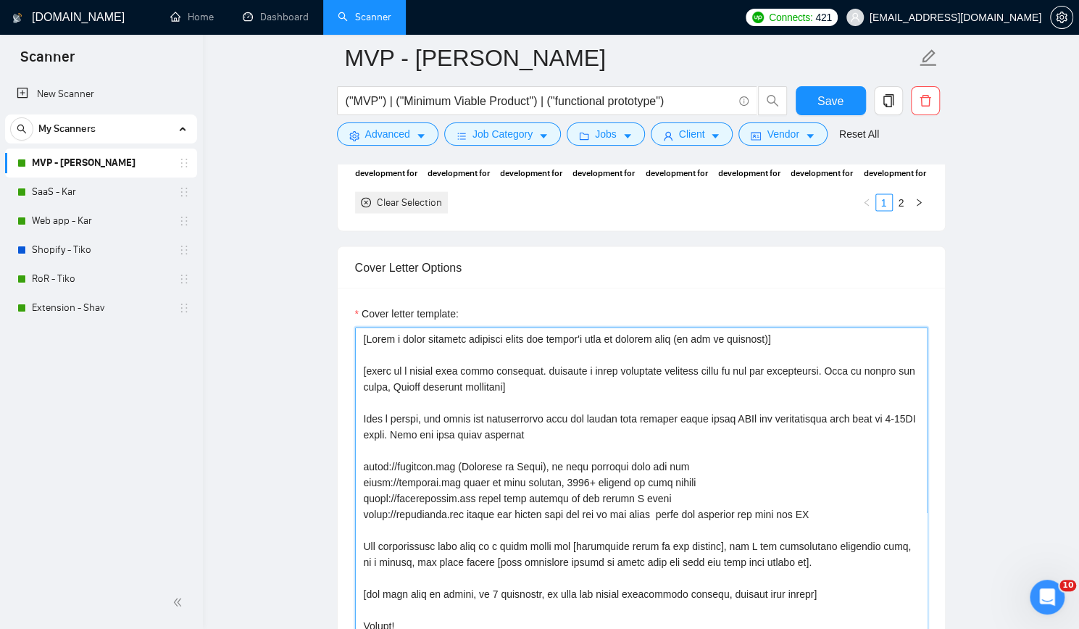
drag, startPoint x: 365, startPoint y: 317, endPoint x: 383, endPoint y: 317, distance: 17.4
click at [365, 327] on textarea "Cover letter template:" at bounding box center [641, 490] width 573 height 326
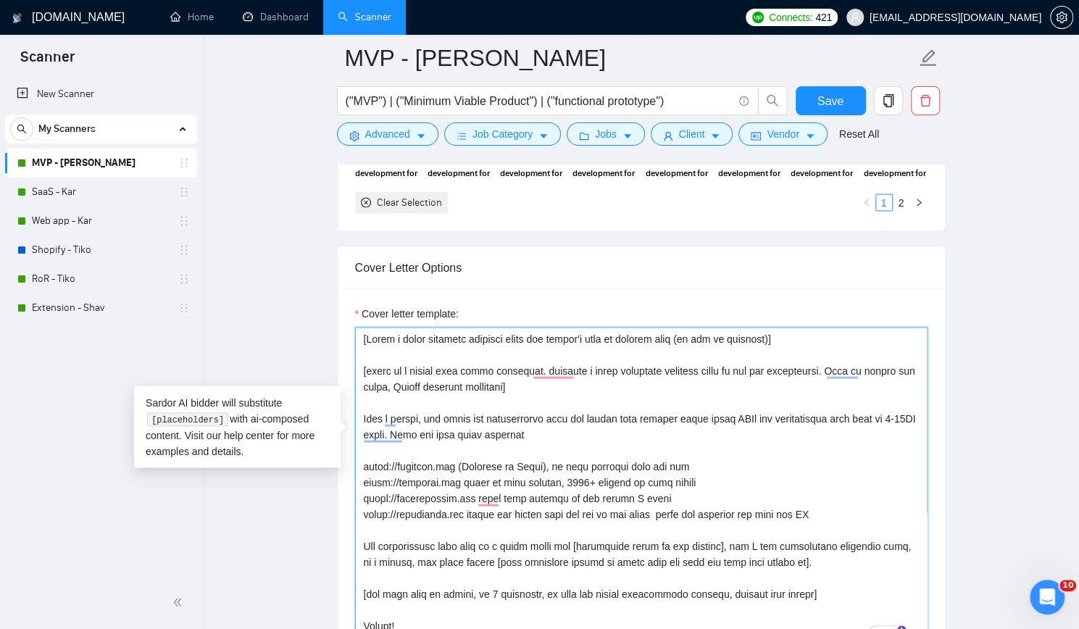
paste textarea "You are a senior full stack developer. Generate a relevant"
type textarea "[Write a short personal greeting using the client's name or company name (if an…"
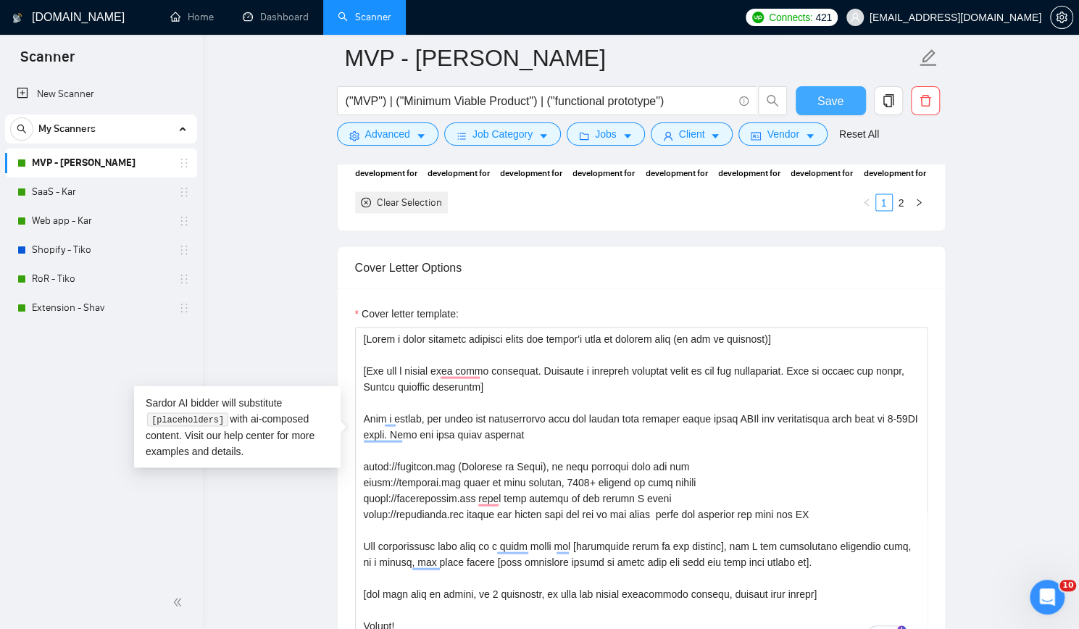
click at [823, 97] on span "Save" at bounding box center [831, 101] width 26 height 18
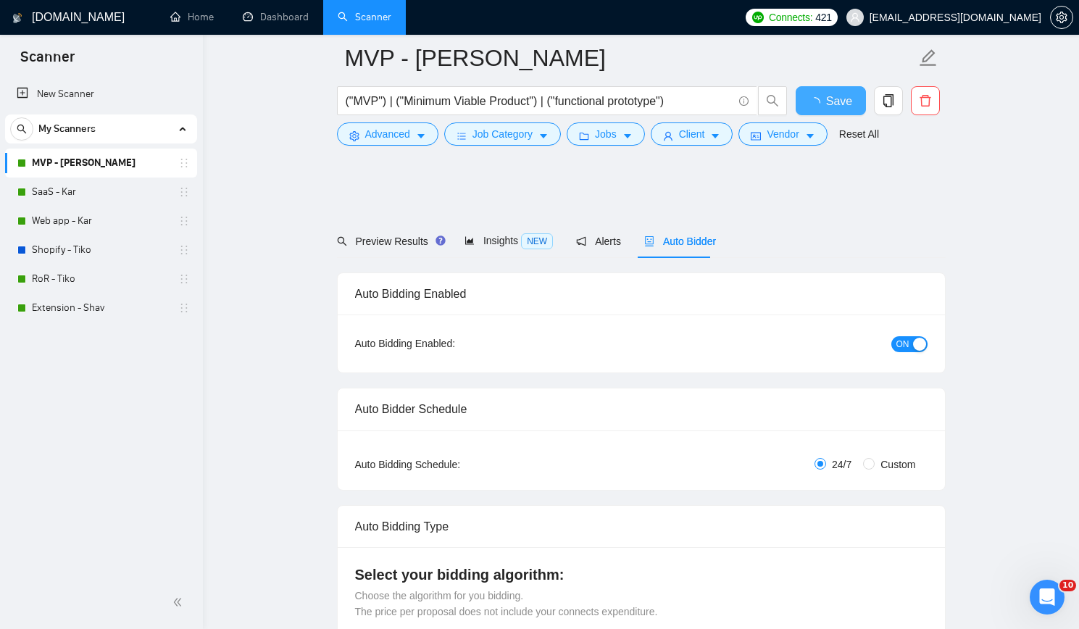
checkbox input "true"
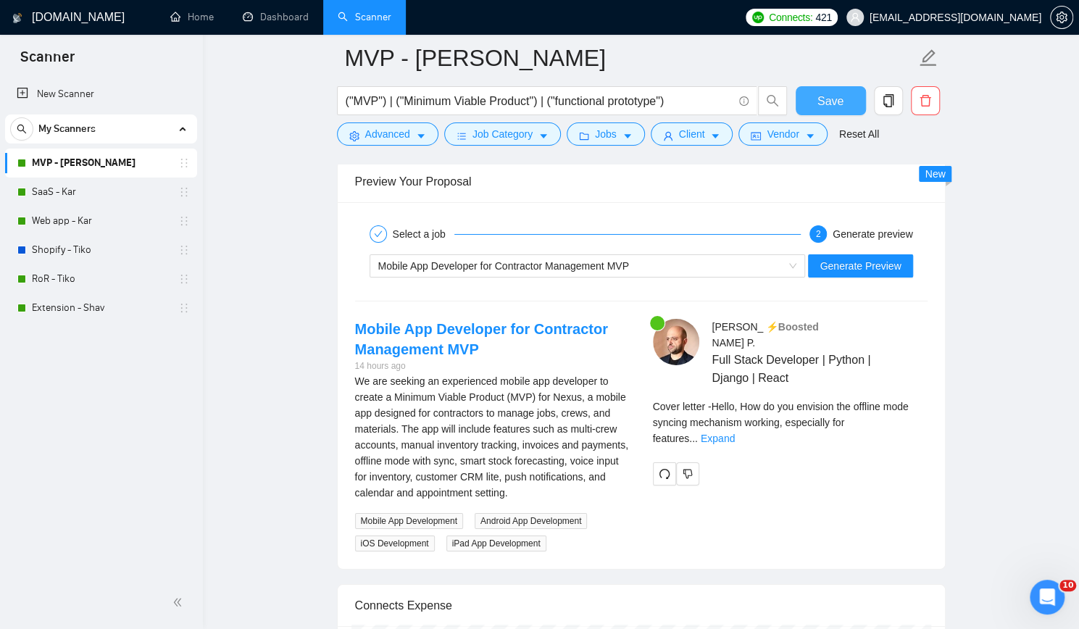
scroll to position [2754, 0]
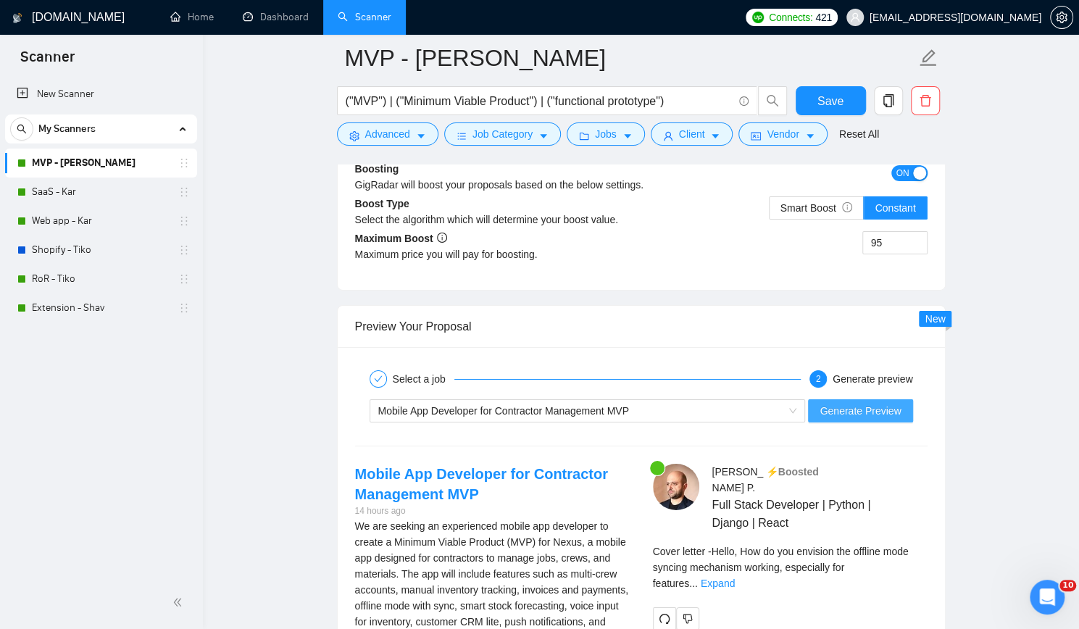
click at [879, 403] on span "Generate Preview" at bounding box center [860, 411] width 81 height 16
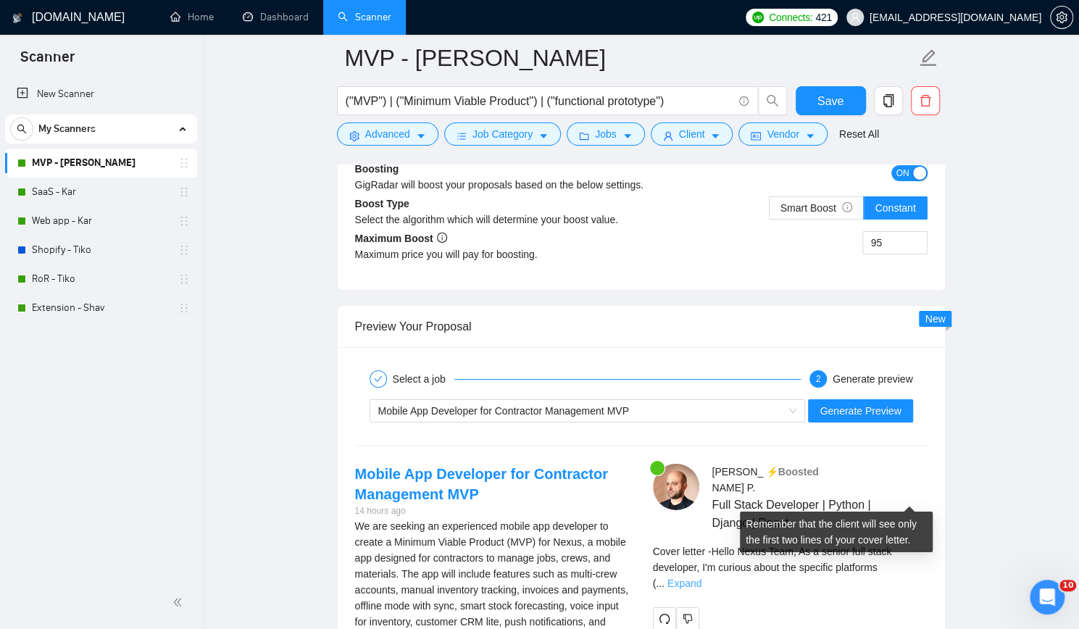
click at [702, 578] on link "Expand" at bounding box center [685, 584] width 34 height 12
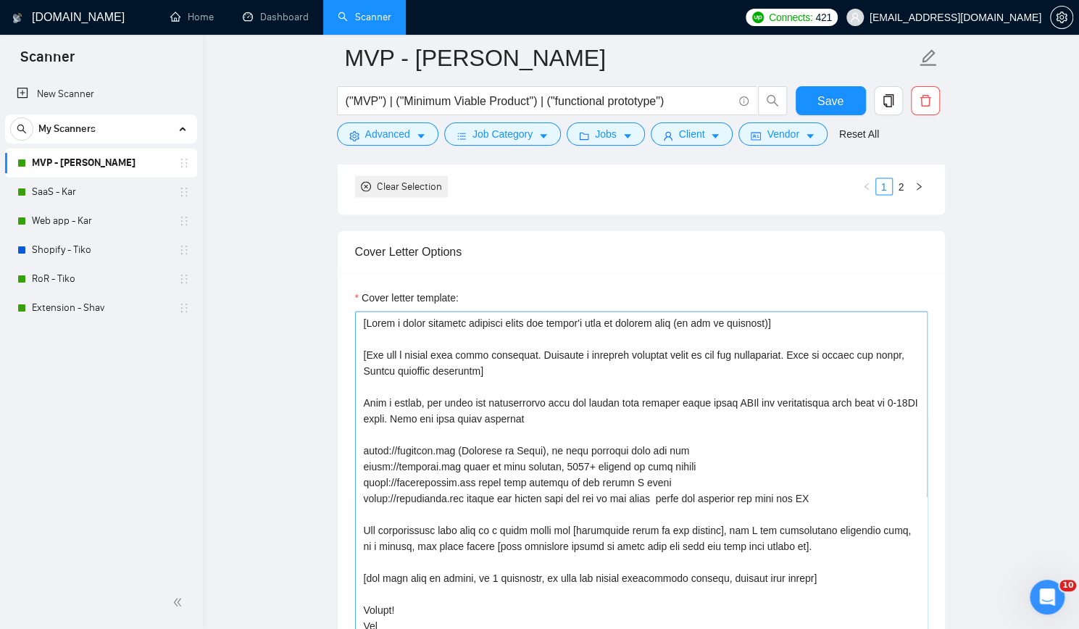
scroll to position [1595, 0]
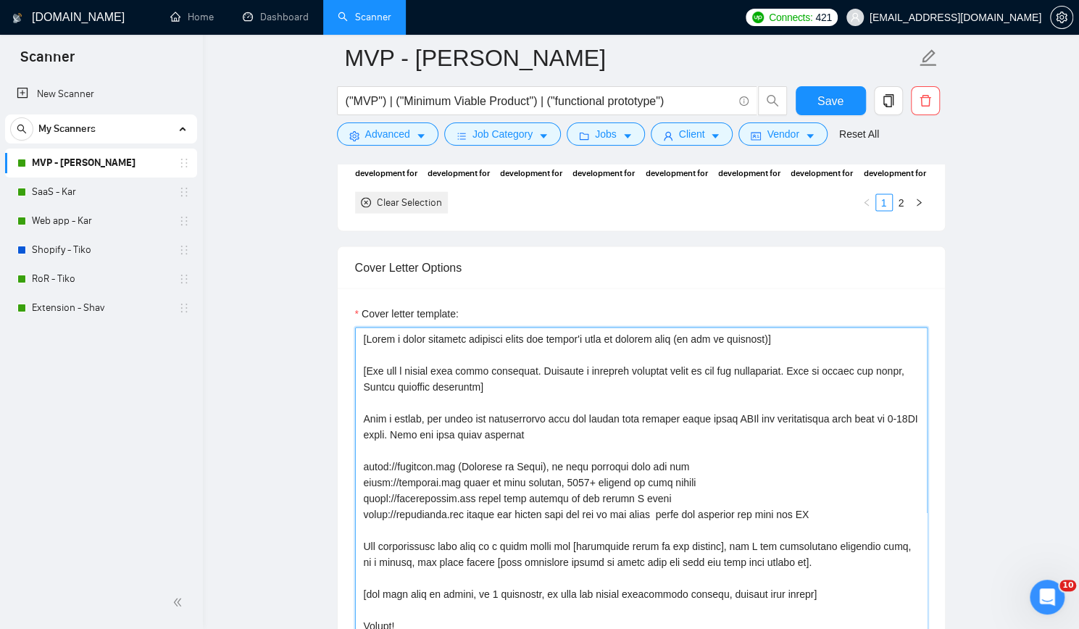
click at [363, 327] on textarea "Cover letter template:" at bounding box center [641, 490] width 573 height 326
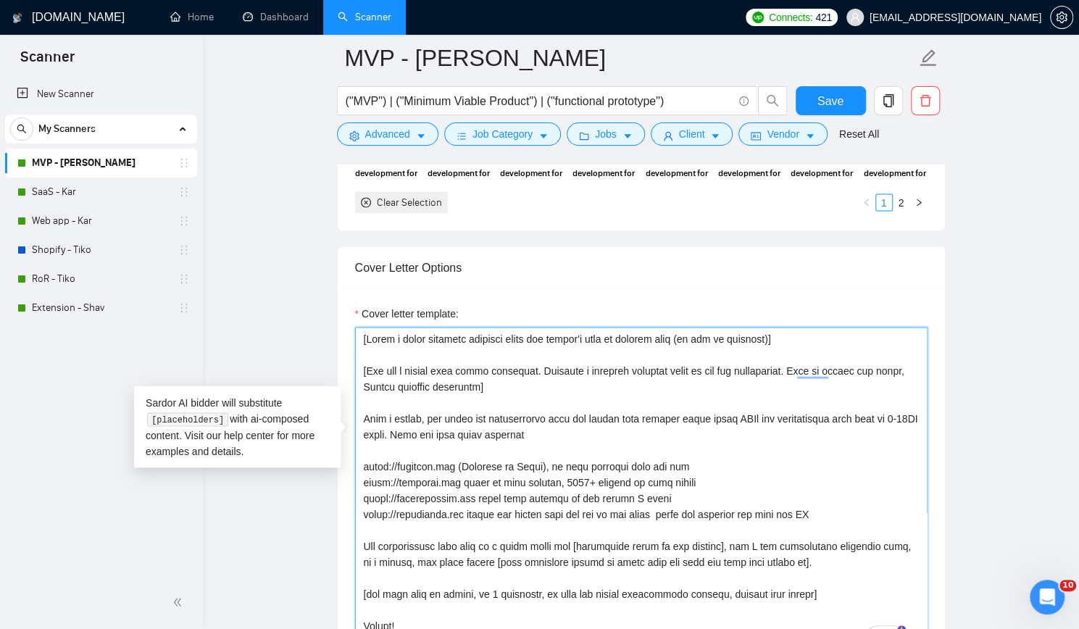
paste textarea "Generate a short question based on the job description from a senior developer'…"
type textarea "[Write a short personal greeting using the client's name or company name (if an…"
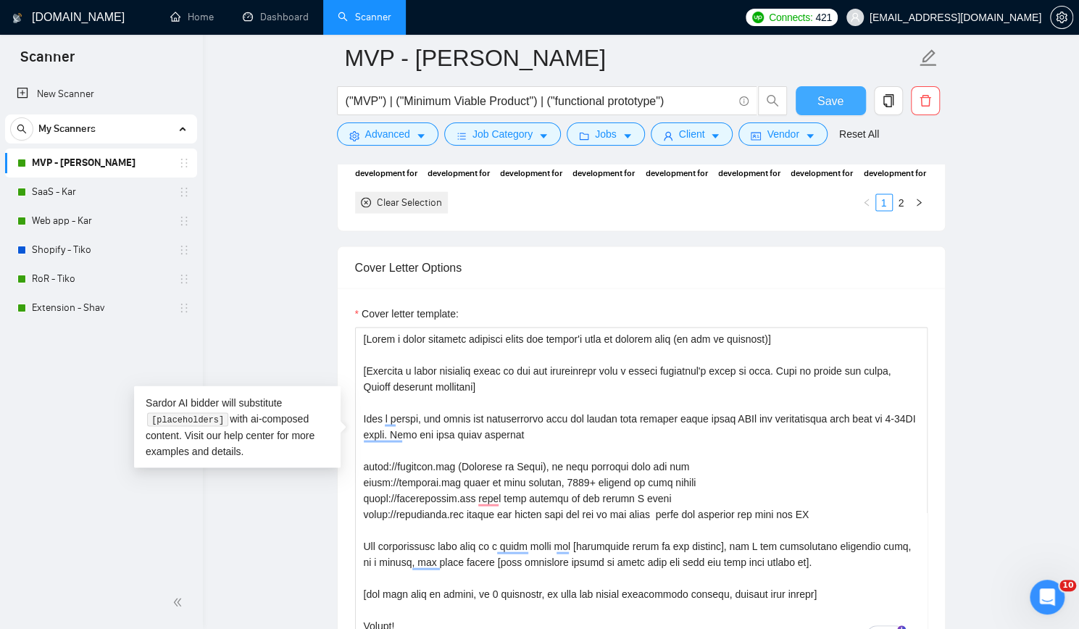
click at [821, 96] on span "Save" at bounding box center [831, 101] width 26 height 18
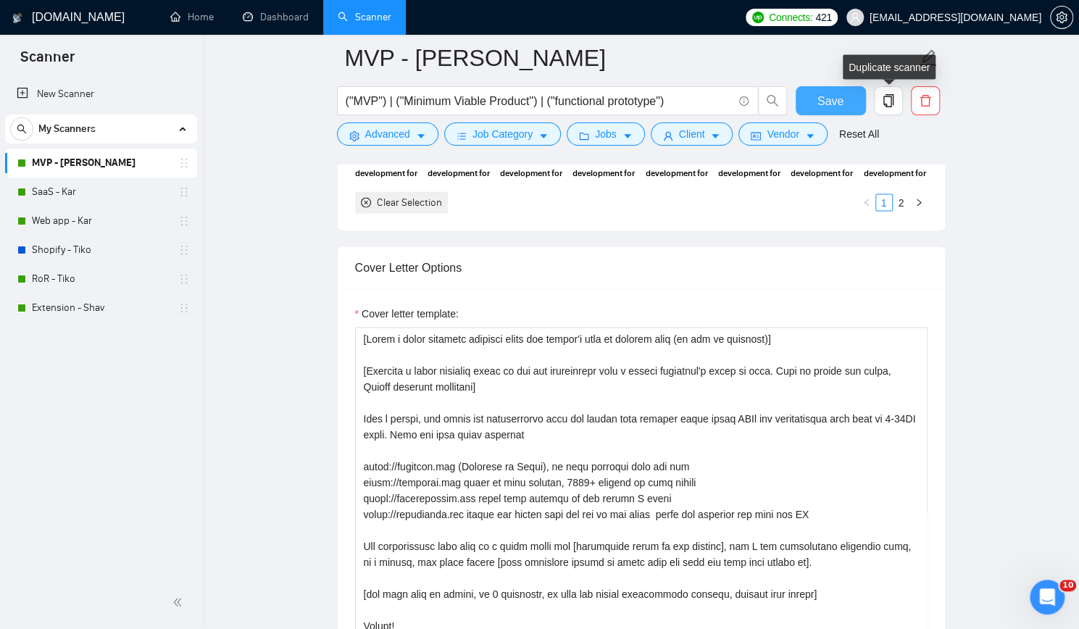
click at [834, 102] on span "Save" at bounding box center [831, 101] width 26 height 18
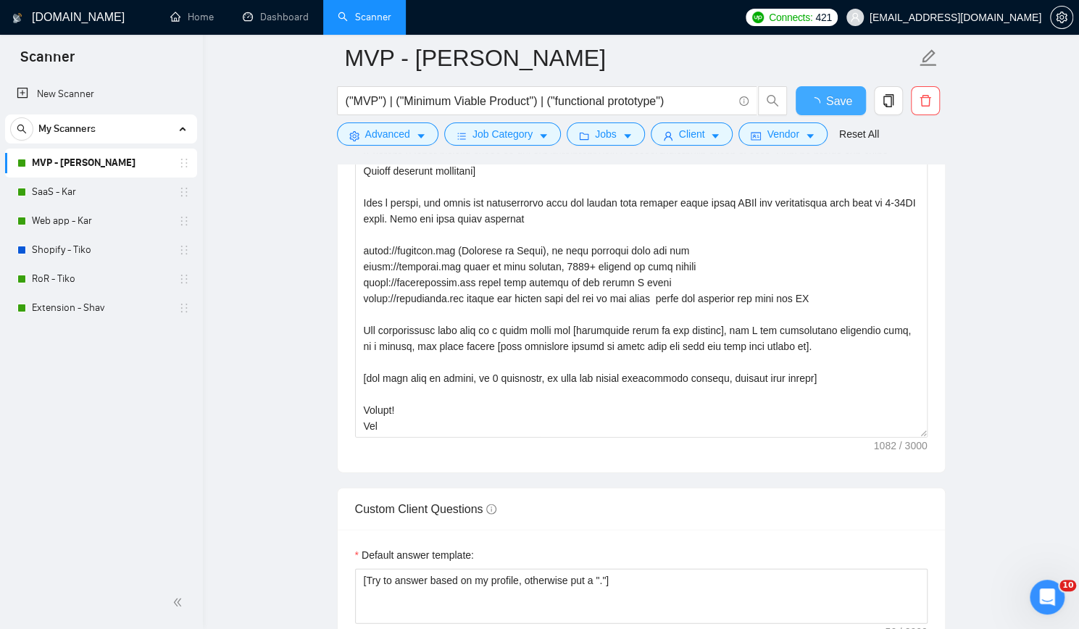
checkbox input "true"
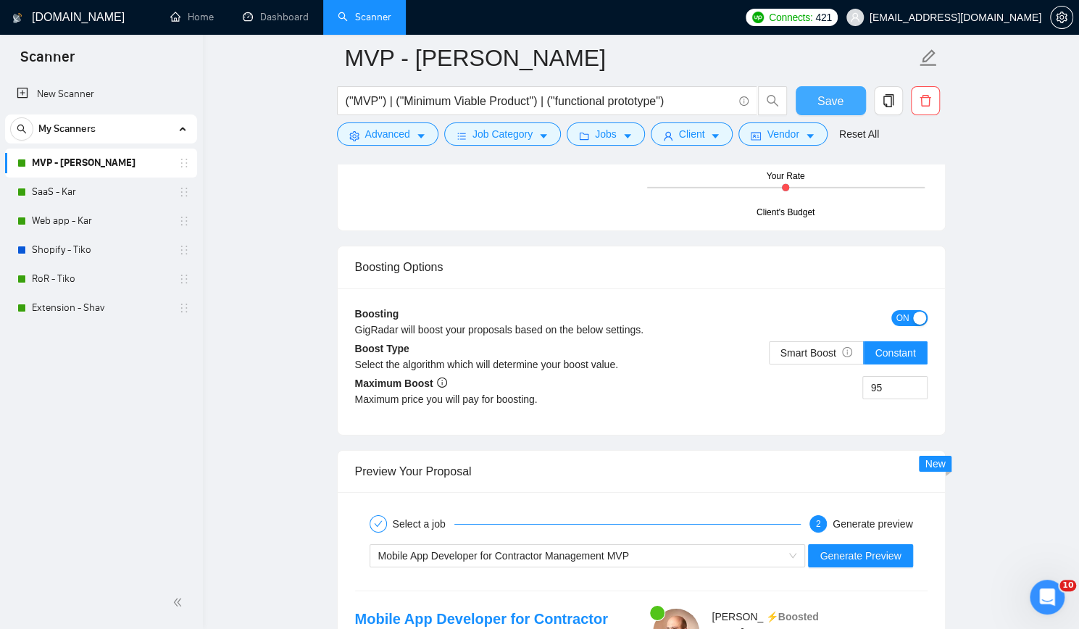
scroll to position [2754, 0]
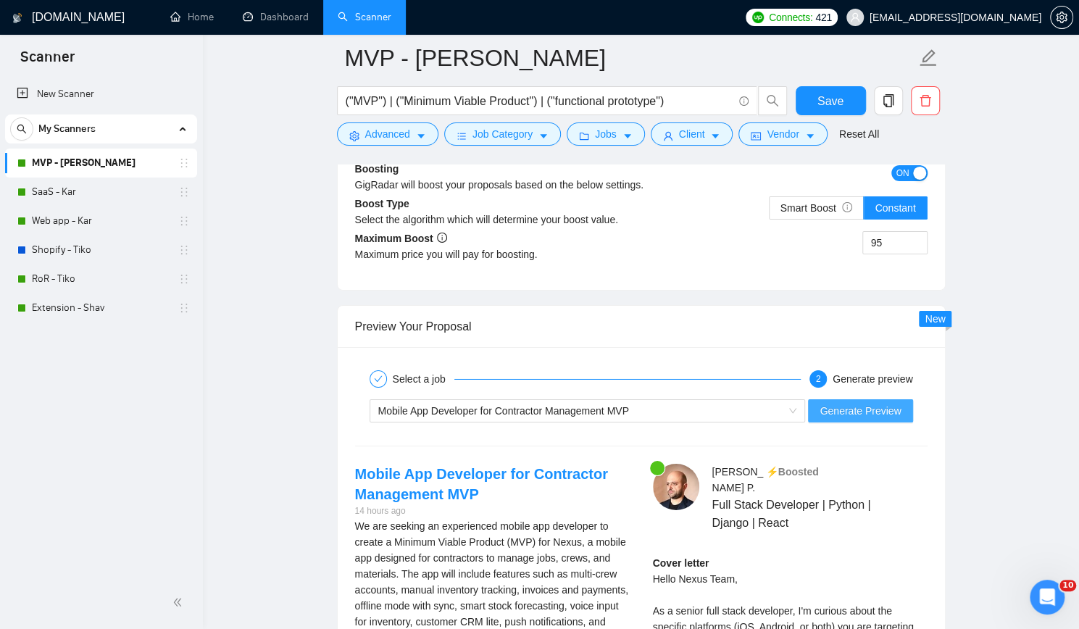
click at [862, 403] on span "Generate Preview" at bounding box center [860, 411] width 81 height 16
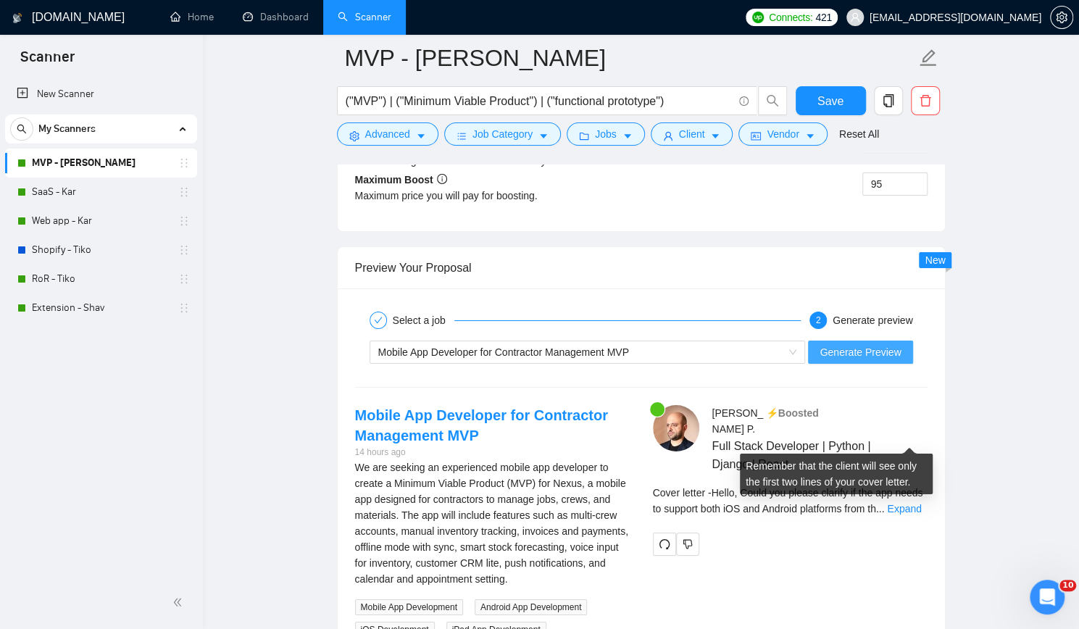
scroll to position [2827, 0]
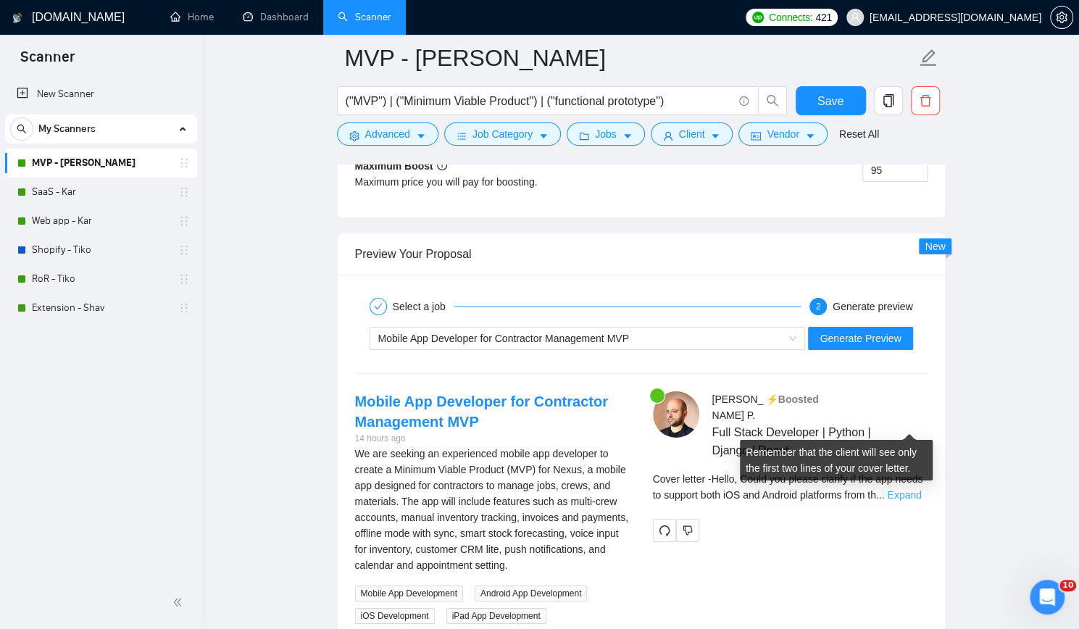
click at [915, 489] on link "Expand" at bounding box center [904, 495] width 34 height 12
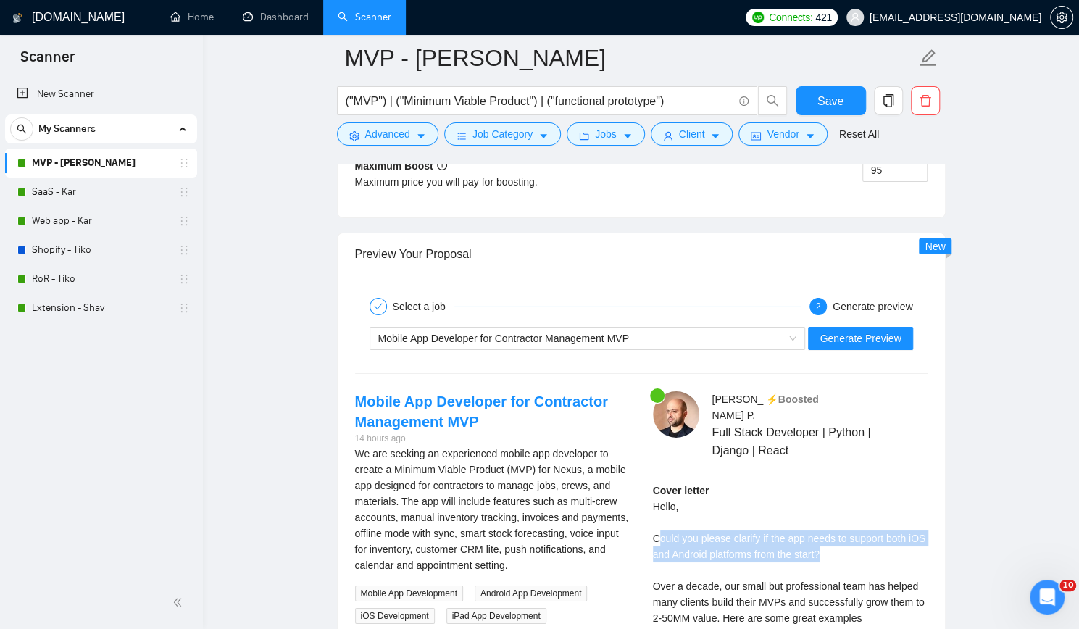
drag, startPoint x: 658, startPoint y: 472, endPoint x: 863, endPoint y: 486, distance: 205.6
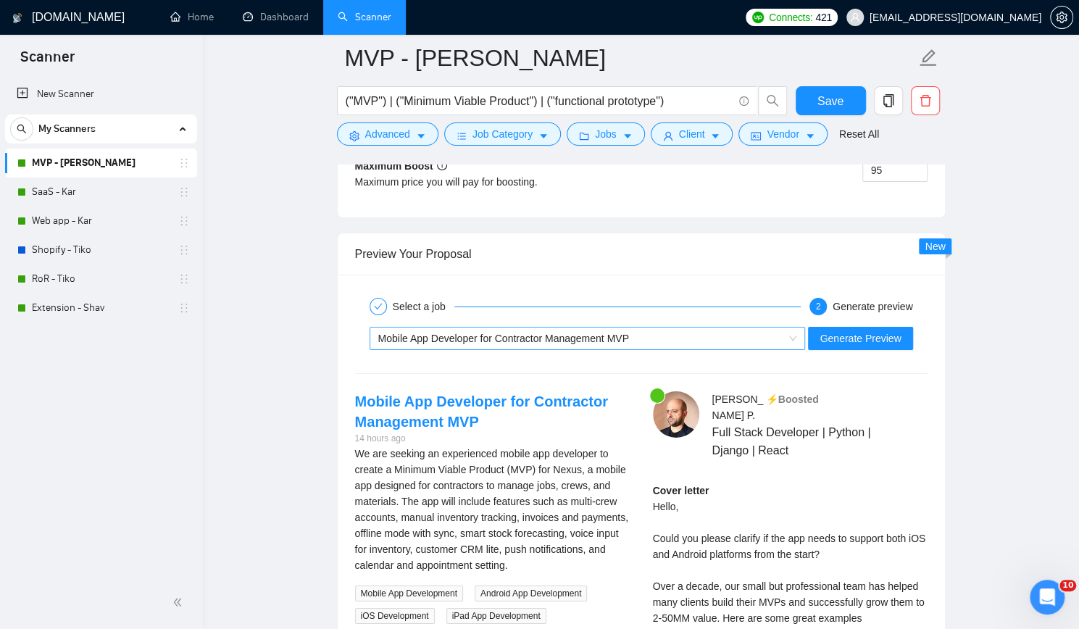
click at [744, 328] on div "Mobile App Developer for Contractor Management MVP" at bounding box center [581, 339] width 406 height 22
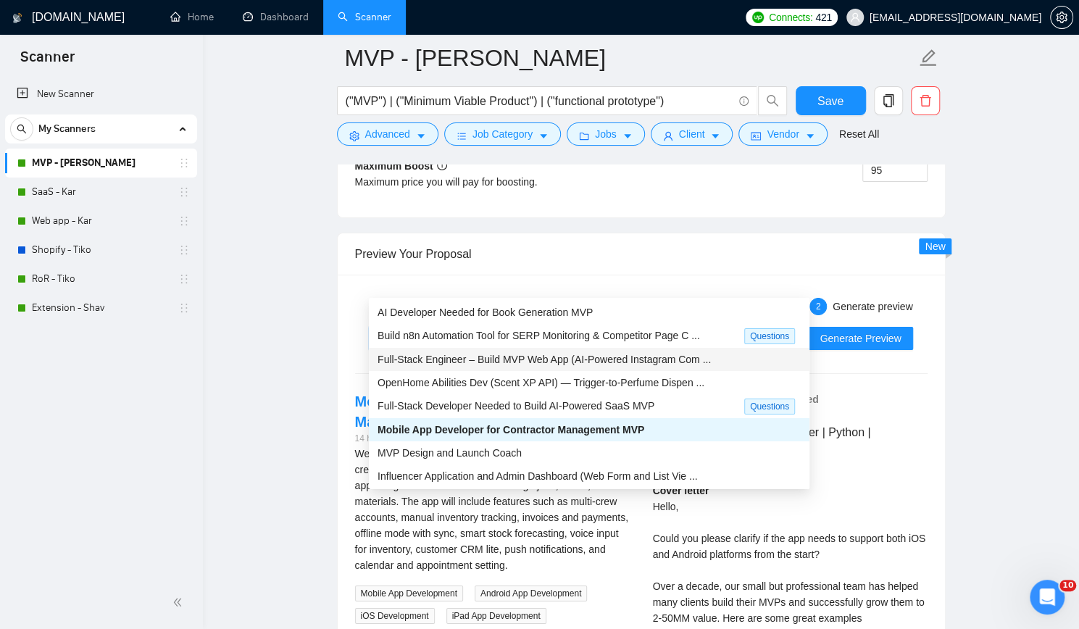
click at [599, 355] on span "Full-Stack Engineer – Build MVP Web App (AI-Powered Instagram Com ..." at bounding box center [544, 360] width 333 height 12
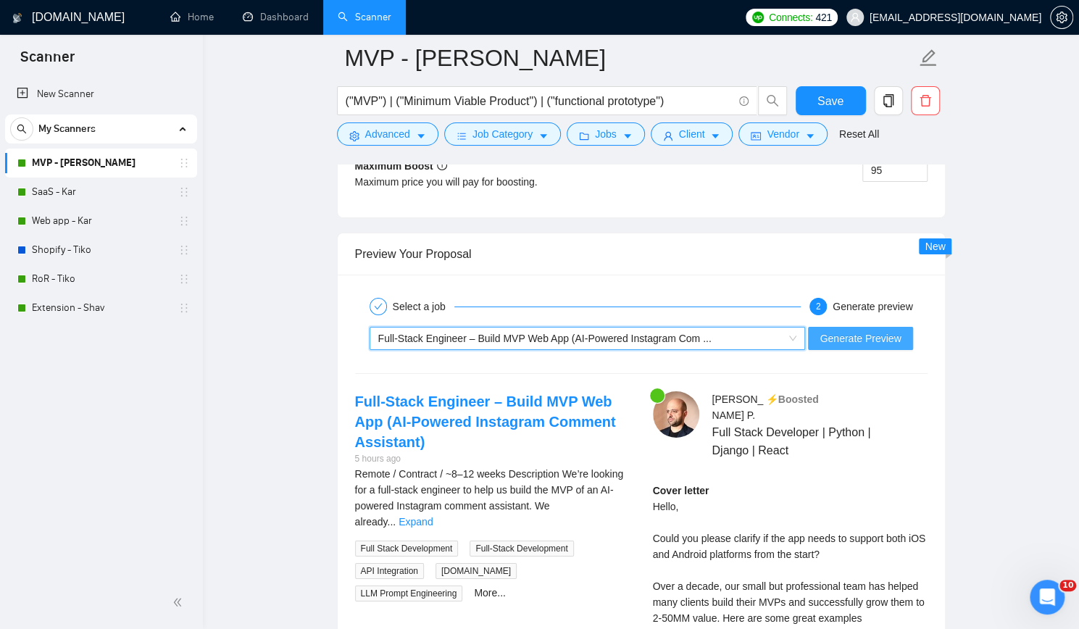
click at [841, 331] on span "Generate Preview" at bounding box center [860, 339] width 81 height 16
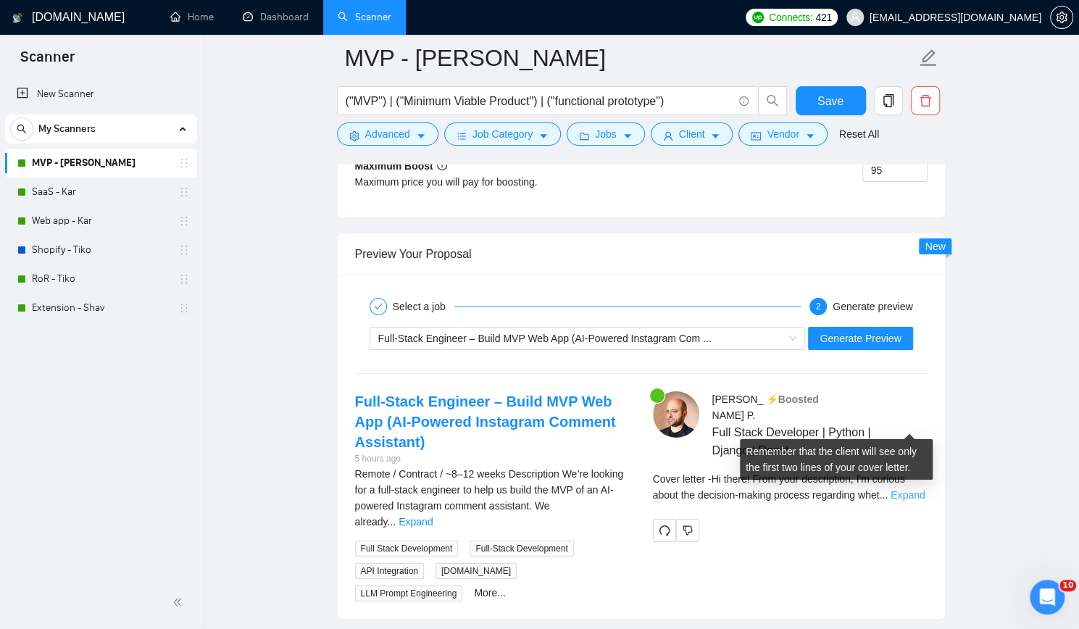
click at [899, 489] on link "Expand" at bounding box center [908, 495] width 34 height 12
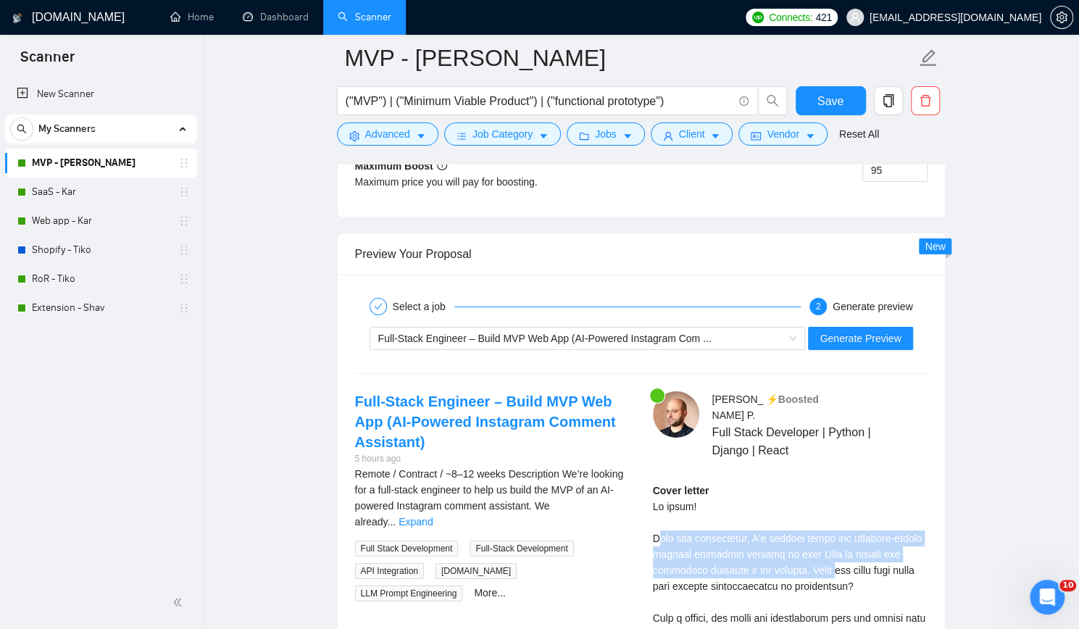
drag, startPoint x: 658, startPoint y: 471, endPoint x: 852, endPoint y: 504, distance: 197.0
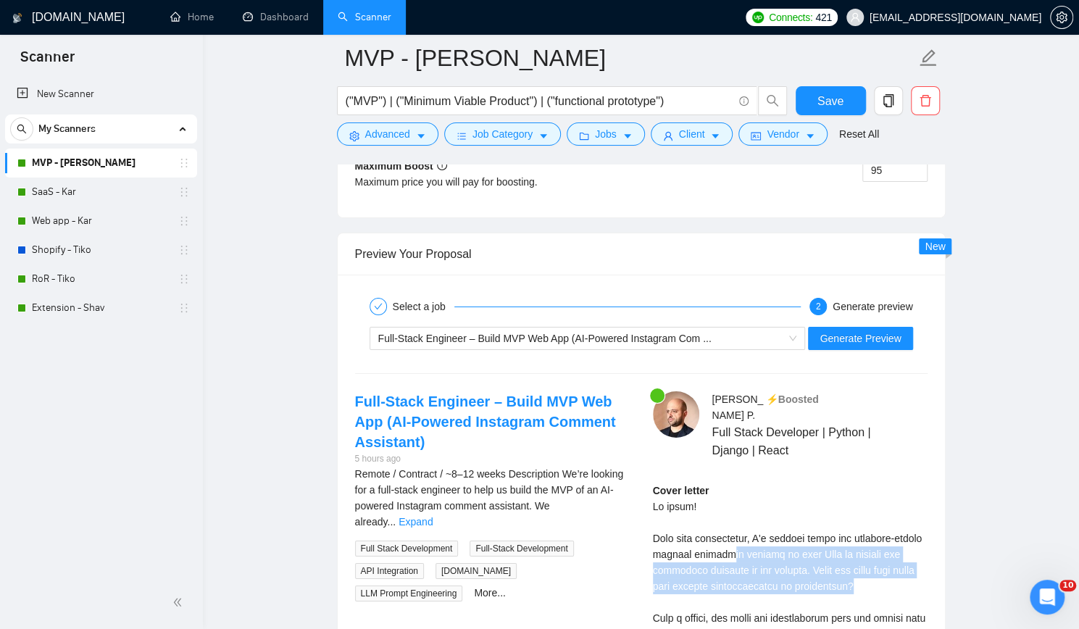
drag, startPoint x: 757, startPoint y: 484, endPoint x: 900, endPoint y: 512, distance: 146.3
drag, startPoint x: 718, startPoint y: 475, endPoint x: 886, endPoint y: 521, distance: 174.4
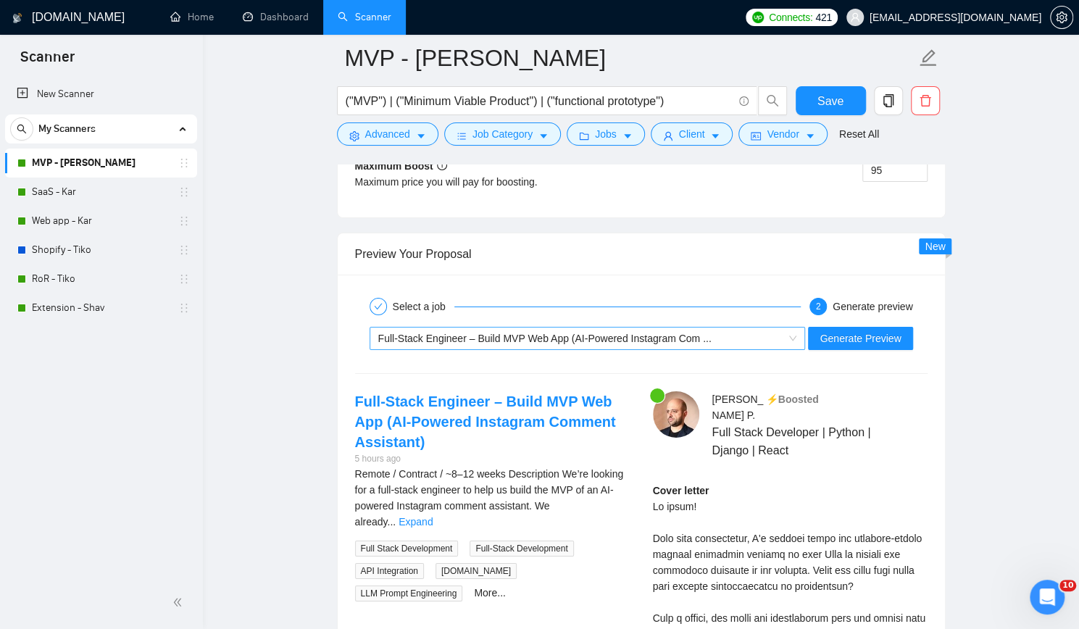
click at [616, 328] on div "Full-Stack Engineer – Build MVP Web App (AI-Powered Instagram Com ..." at bounding box center [581, 339] width 406 height 22
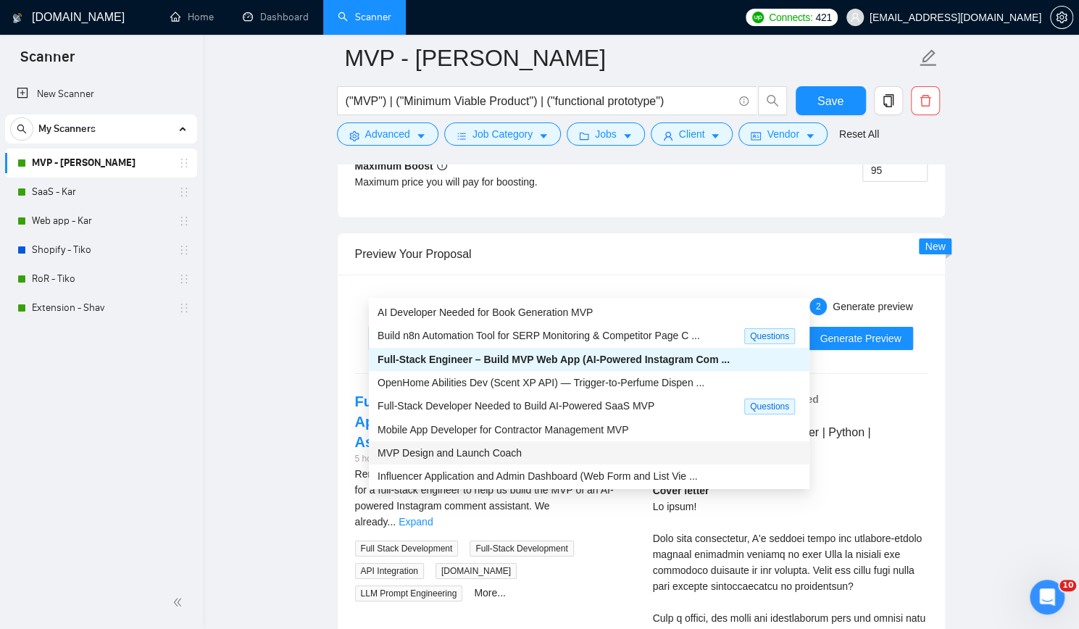
click at [535, 452] on div "MVP Design and Launch Coach" at bounding box center [589, 453] width 423 height 16
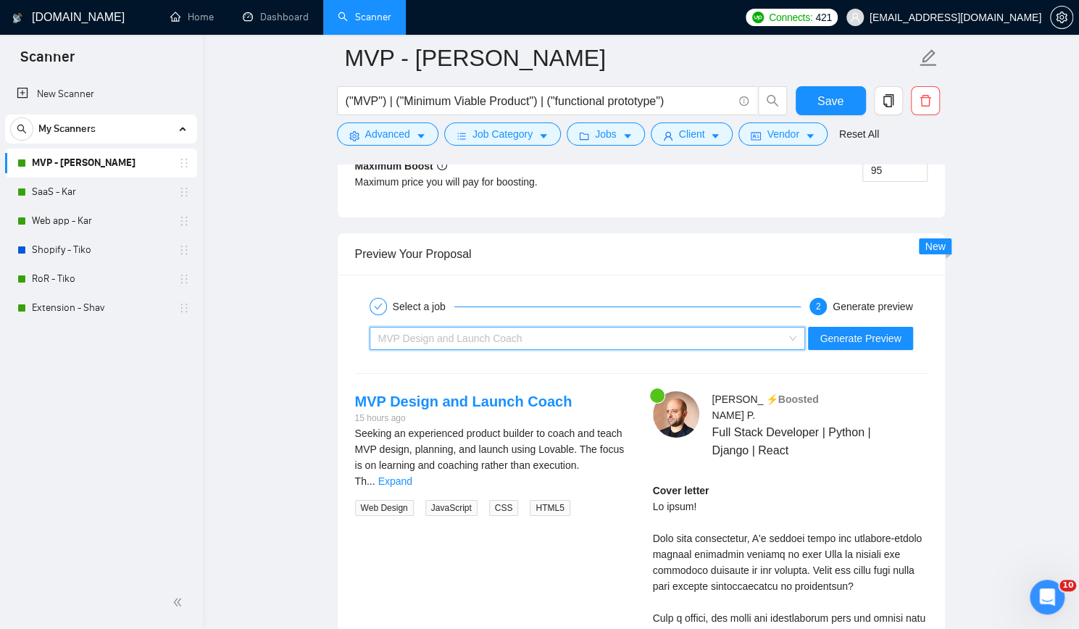
click at [644, 328] on div "MVP Design and Launch Coach" at bounding box center [581, 339] width 406 height 22
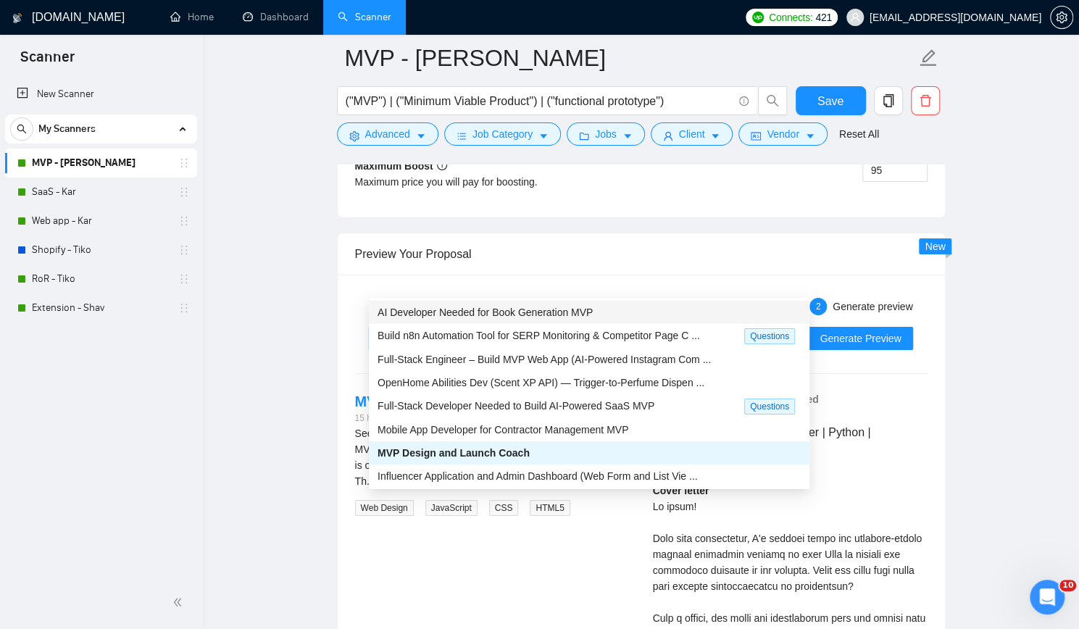
click at [580, 312] on span "AI Developer Needed for Book Generation MVP" at bounding box center [485, 313] width 215 height 12
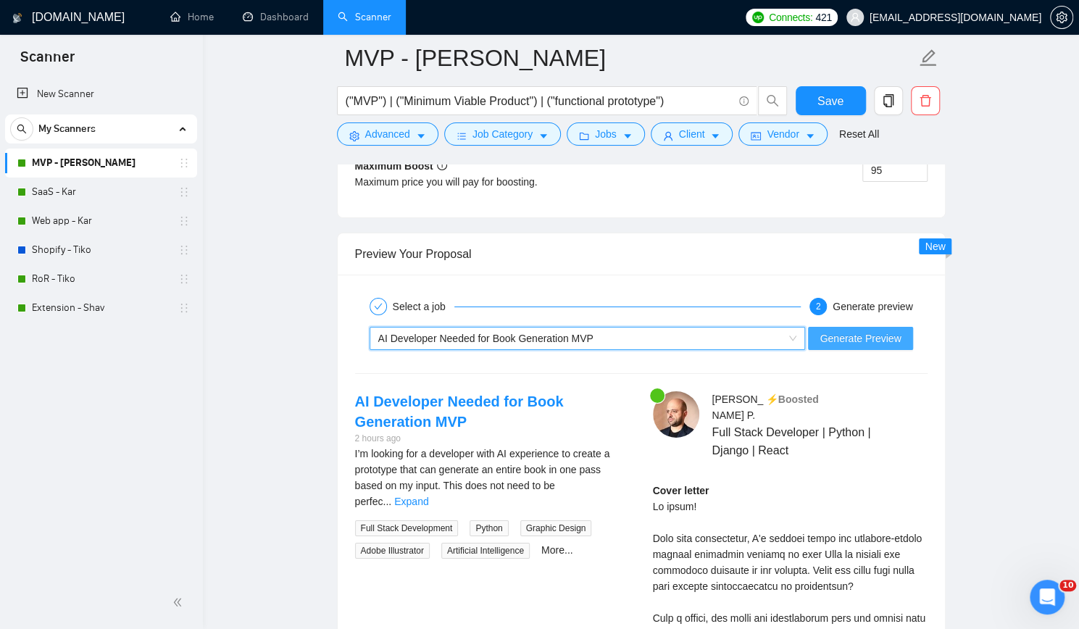
click at [852, 331] on span "Generate Preview" at bounding box center [860, 339] width 81 height 16
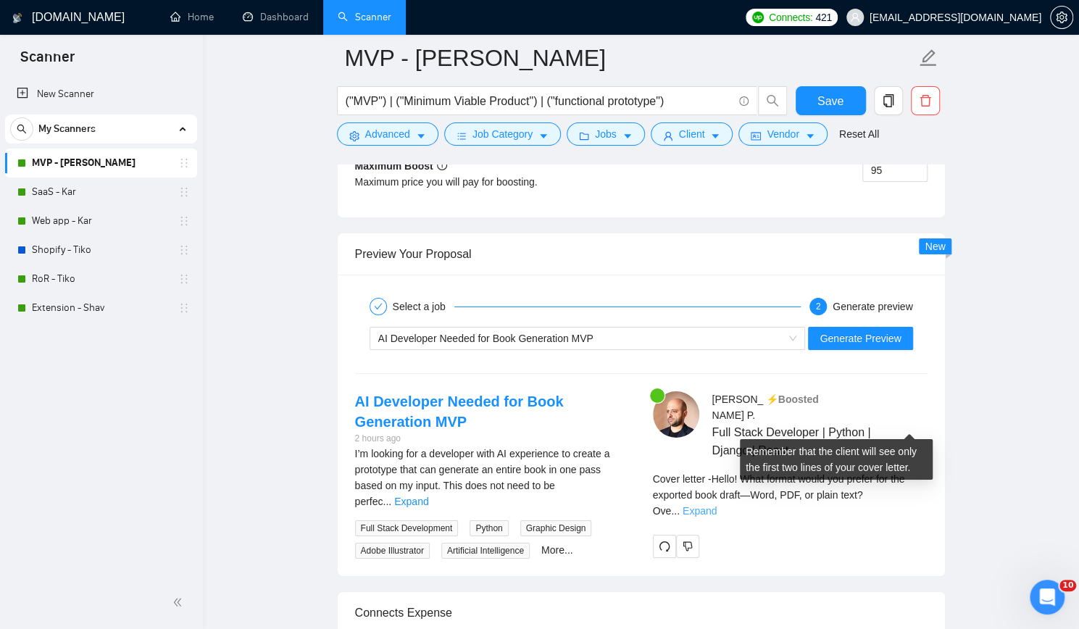
click at [717, 505] on link "Expand" at bounding box center [700, 511] width 34 height 12
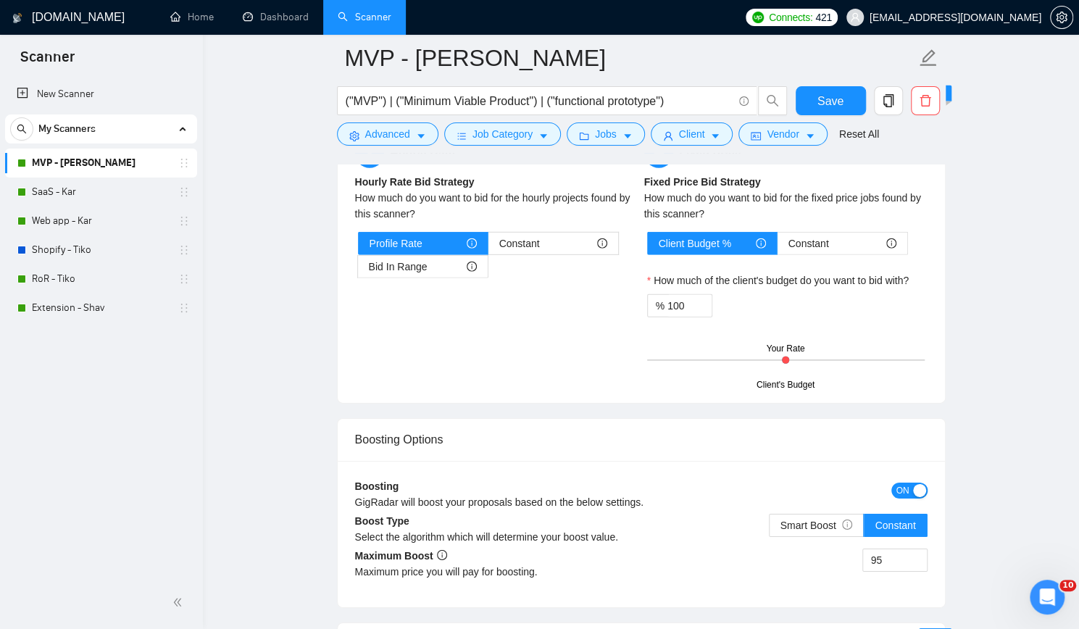
scroll to position [2029, 0]
